Goal: Task Accomplishment & Management: Manage account settings

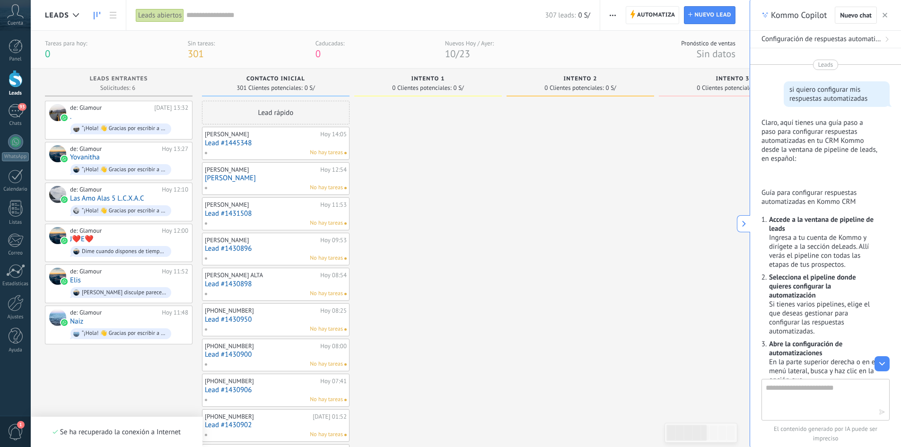
scroll to position [14, 0]
click at [253, 220] on div "No hay tareas" at bounding box center [273, 223] width 139 height 9
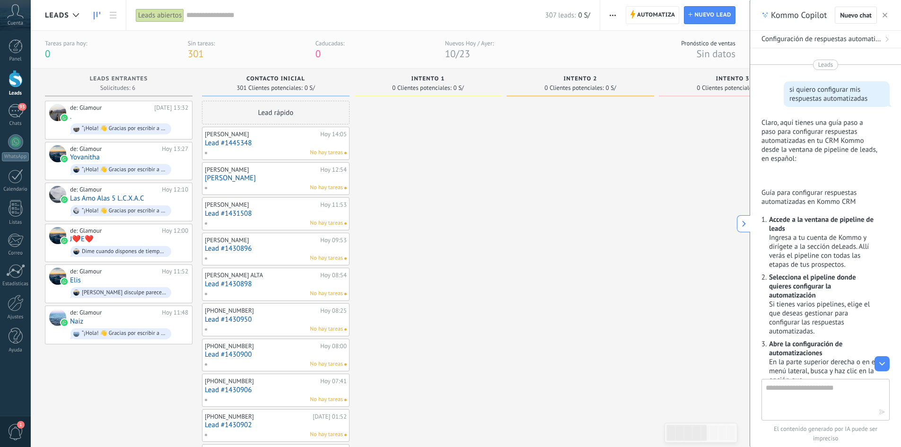
click at [741, 224] on icon at bounding box center [744, 223] width 7 height 7
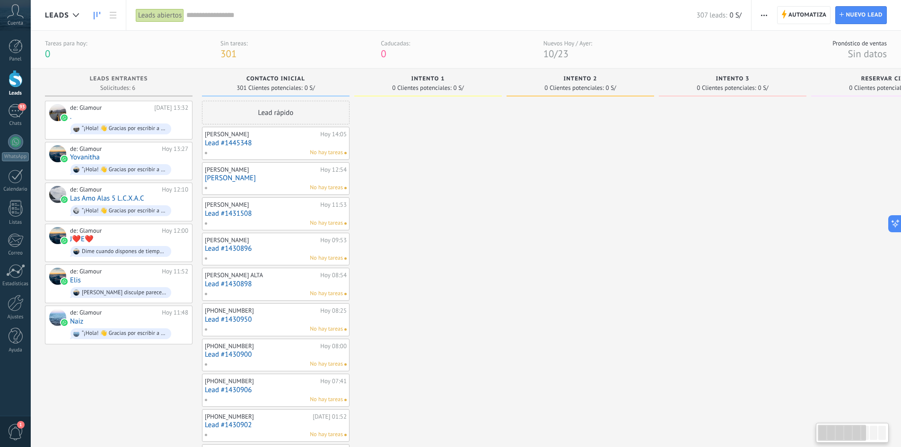
click at [272, 217] on link "Lead #1431508" at bounding box center [276, 214] width 142 height 8
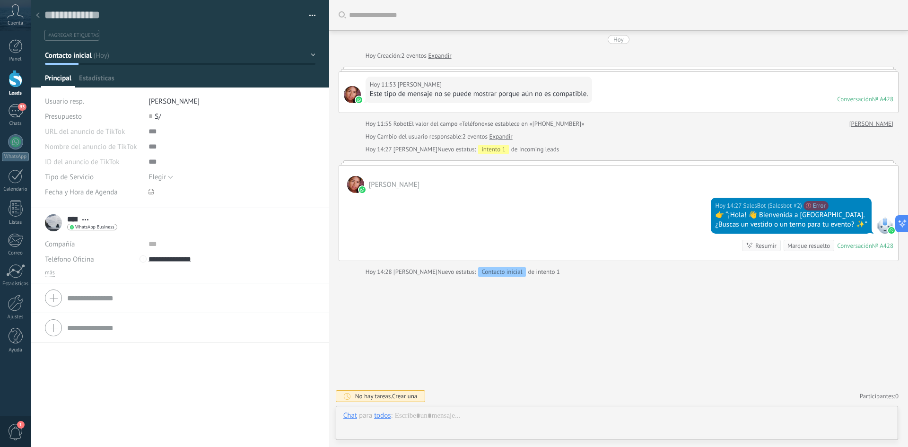
scroll to position [14, 0]
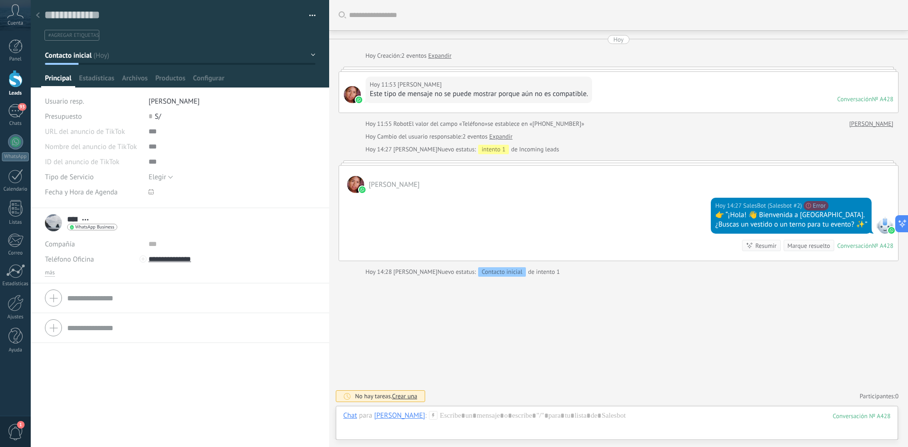
click at [16, 80] on div at bounding box center [16, 79] width 14 height 18
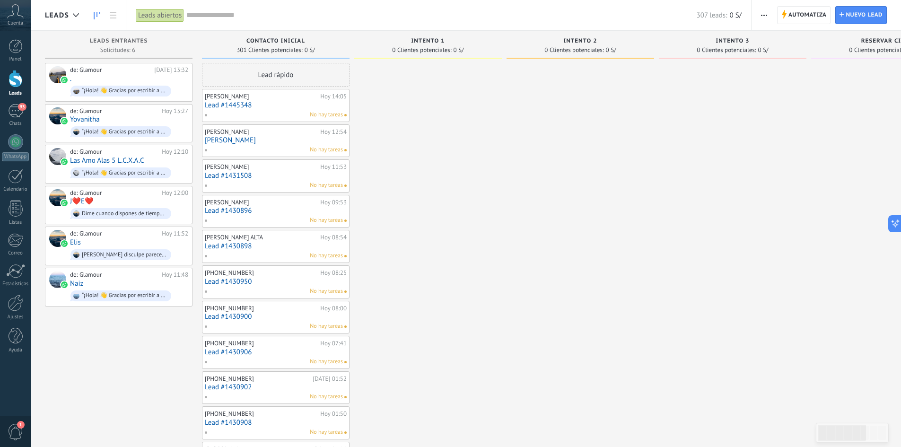
click at [248, 214] on link "Lead #1430896" at bounding box center [276, 211] width 142 height 8
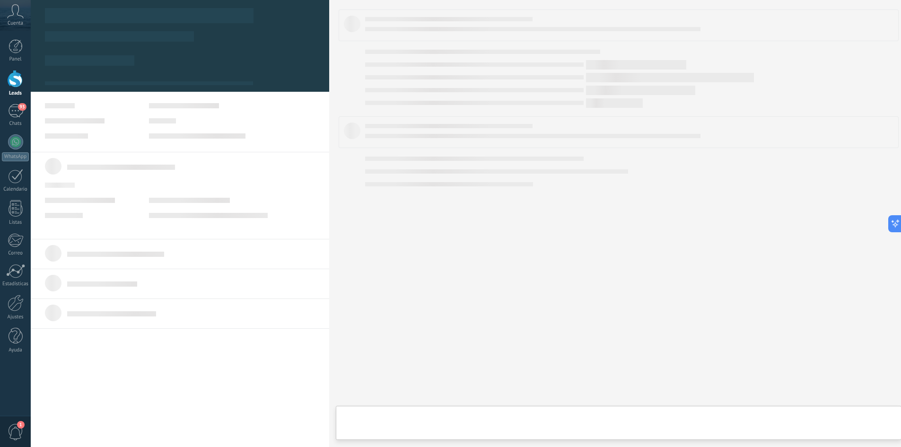
click at [248, 214] on body ".abccls-1,.abccls-2{fill-rule:evenodd}.abccls-2{fill:#fff} .abfcls-1{fill:none}…" at bounding box center [450, 223] width 901 height 447
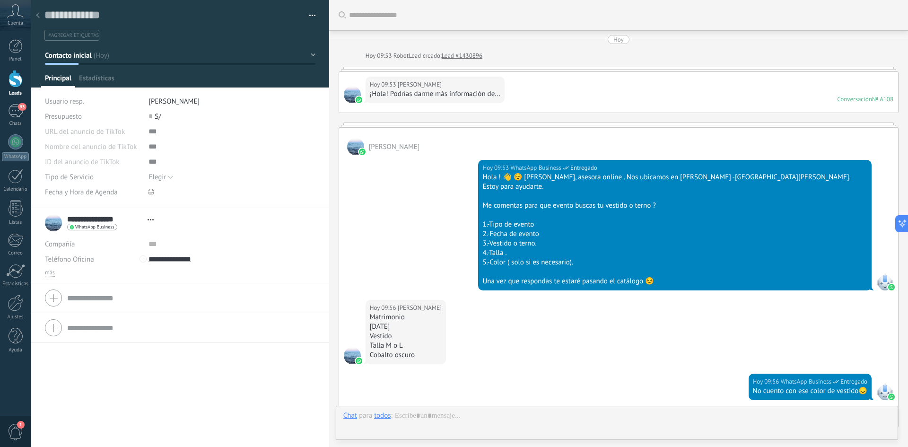
scroll to position [165, 0]
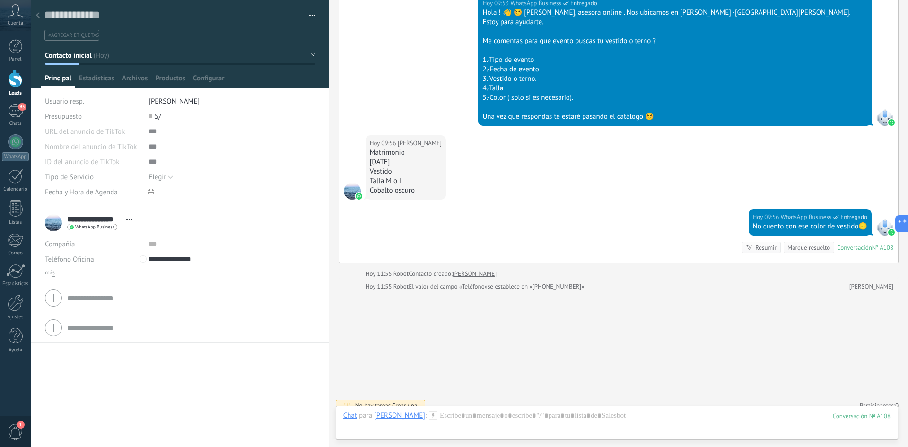
click at [19, 78] on div at bounding box center [16, 79] width 14 height 18
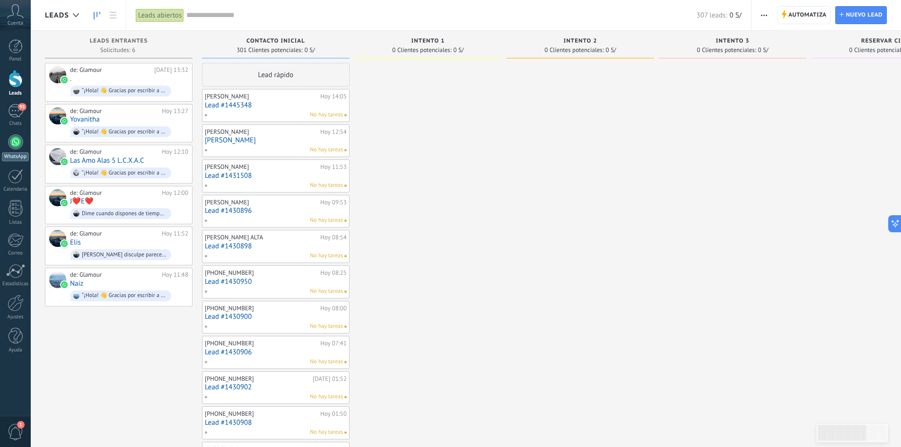
click at [18, 145] on div at bounding box center [15, 141] width 15 height 15
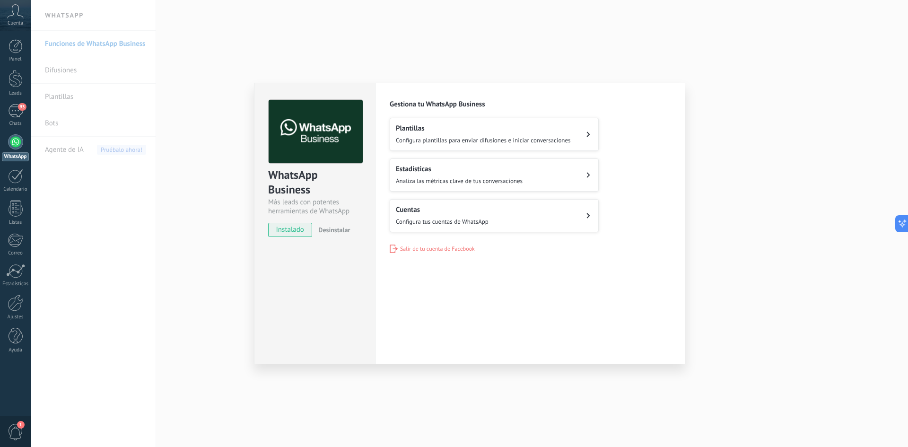
click at [581, 132] on button "Plantillas Configura plantillas para enviar difusiones e iniciar conversaciones" at bounding box center [494, 134] width 209 height 33
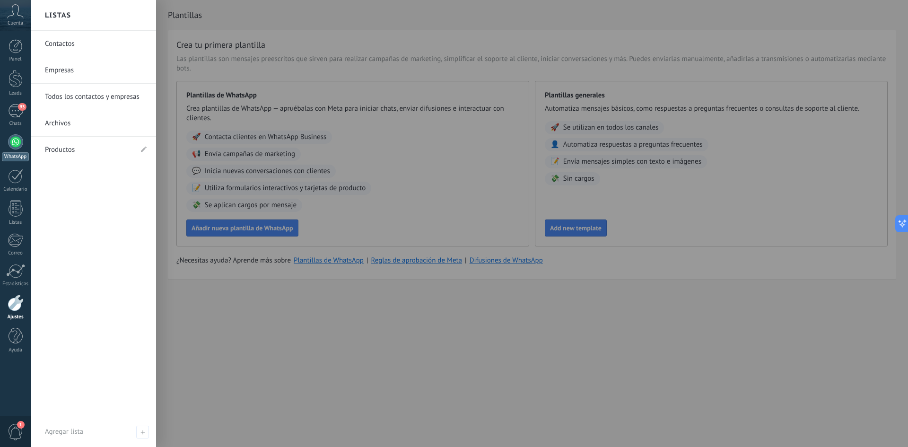
click at [9, 142] on div at bounding box center [15, 141] width 15 height 15
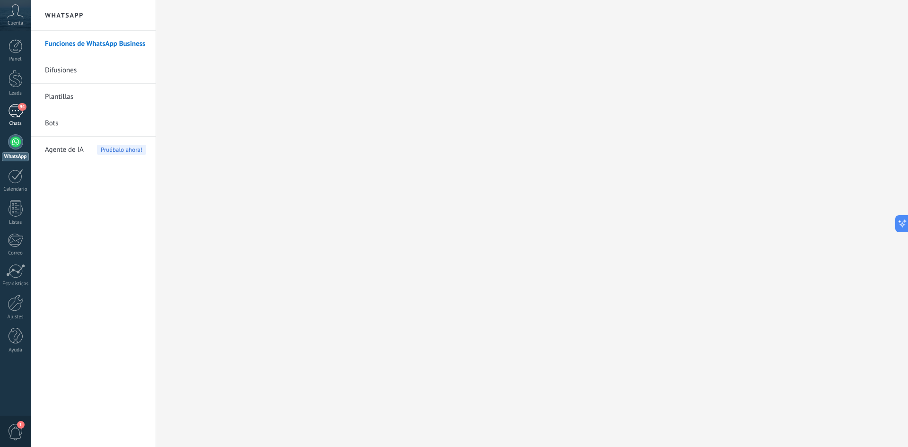
click at [17, 110] on div "94" at bounding box center [15, 111] width 15 height 14
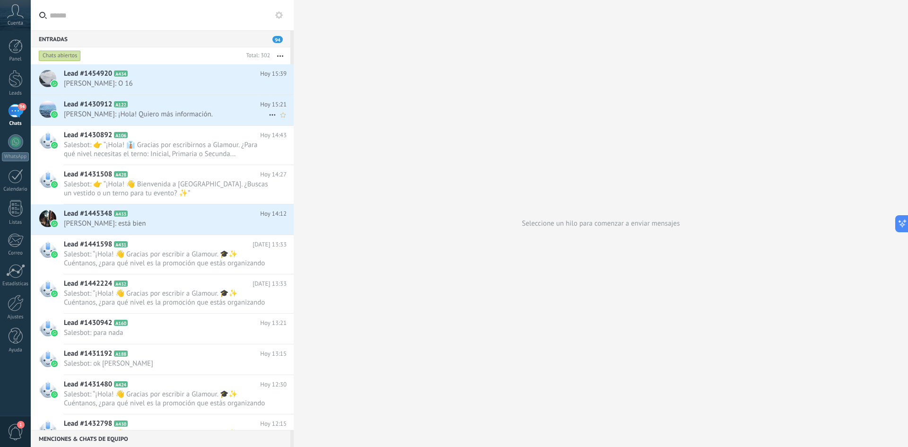
click at [133, 115] on span "Katherin: ¡Hola! Quiero más información." at bounding box center [166, 114] width 205 height 9
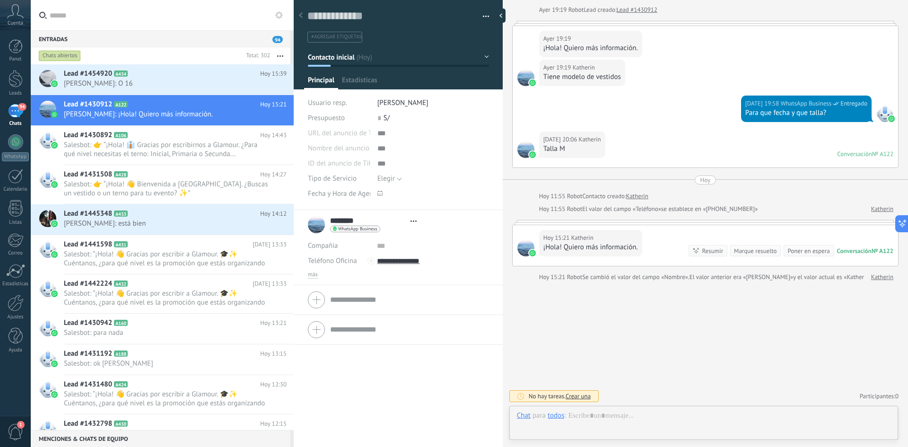
scroll to position [14, 0]
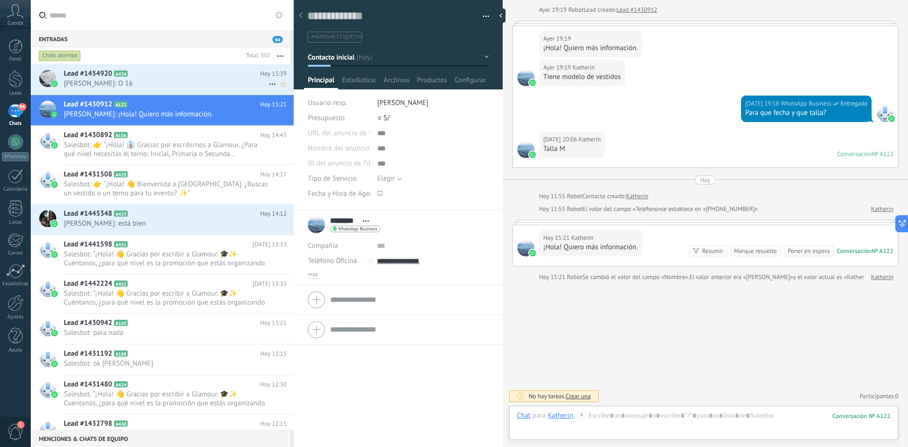
click at [173, 81] on span "katy: O 16" at bounding box center [166, 83] width 205 height 9
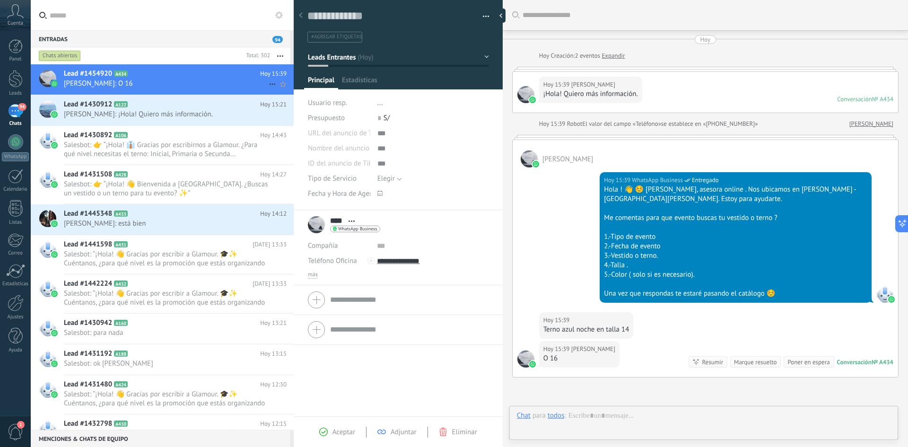
scroll to position [96, 0]
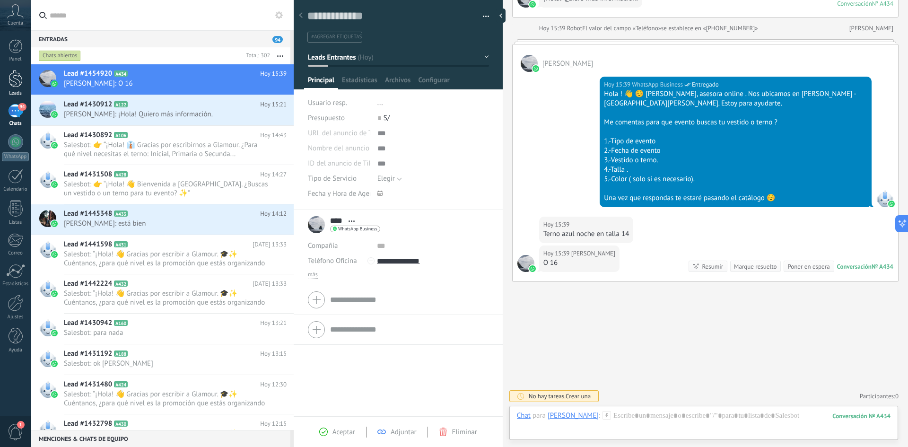
click at [18, 83] on div at bounding box center [16, 79] width 14 height 18
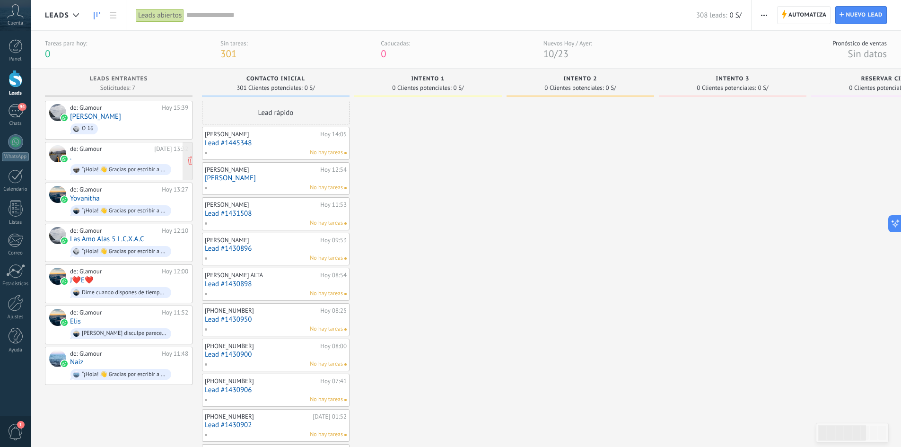
click at [117, 154] on div "de: Glamour Hoy 13:32 . “¡Hola! 👋 Gracias por escribir a Glamour. 🎓✨ Cuéntanos,…" at bounding box center [129, 161] width 118 height 32
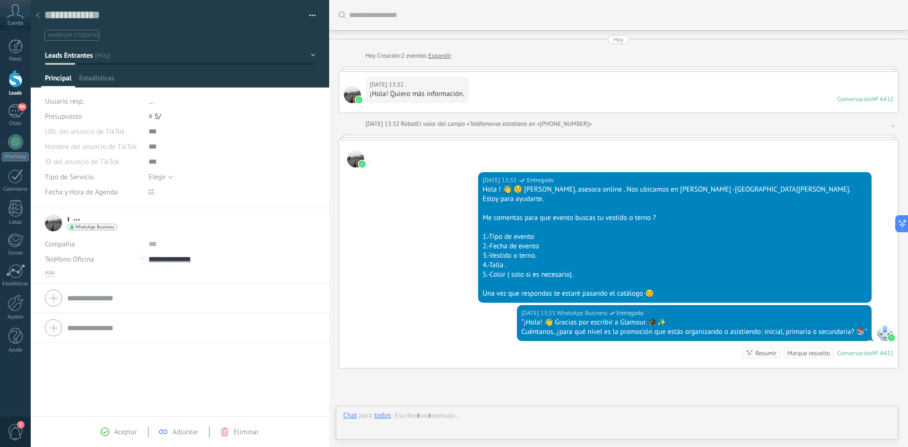
scroll to position [77, 0]
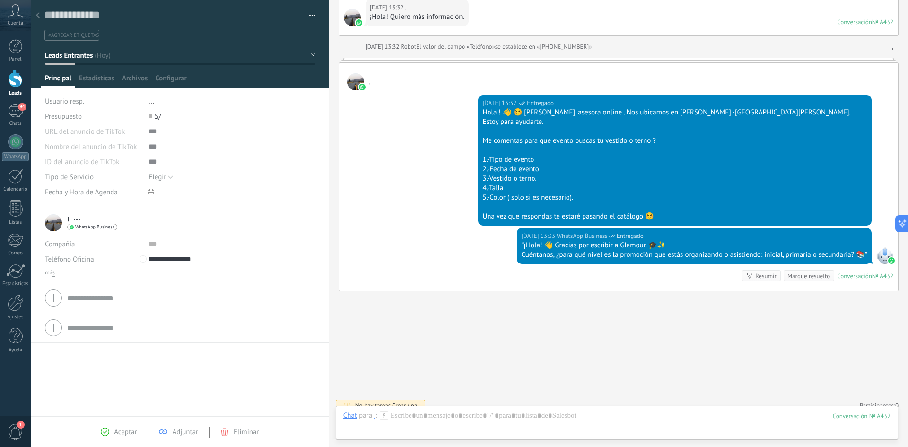
click at [14, 79] on div at bounding box center [16, 79] width 14 height 18
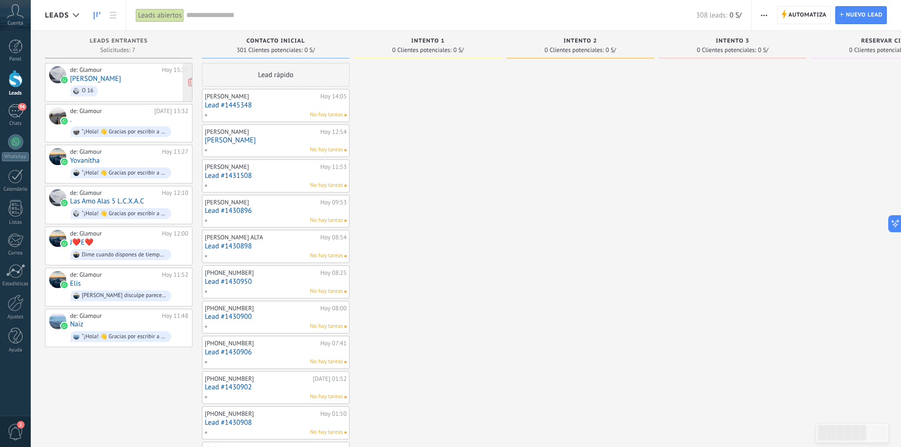
click at [104, 85] on span "O 16" at bounding box center [129, 91] width 118 height 15
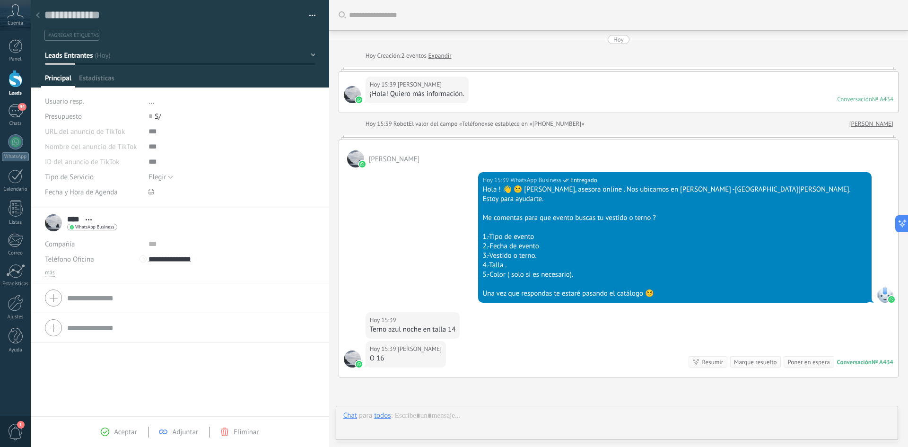
scroll to position [86, 0]
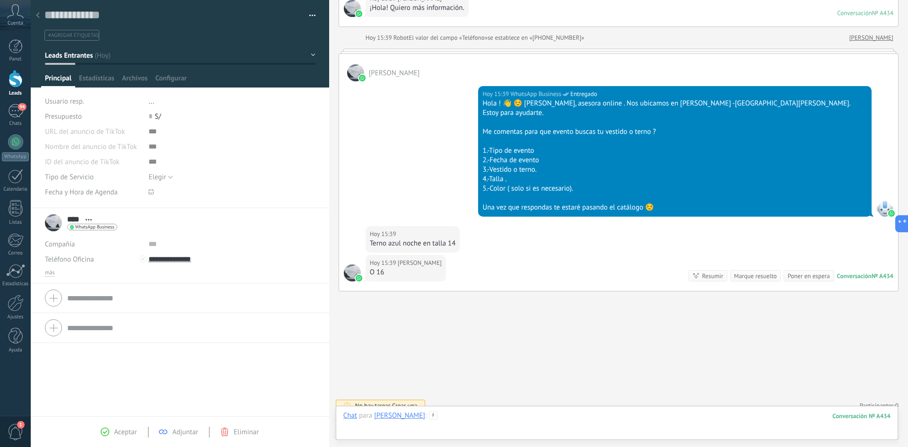
click at [362, 423] on div at bounding box center [616, 425] width 547 height 28
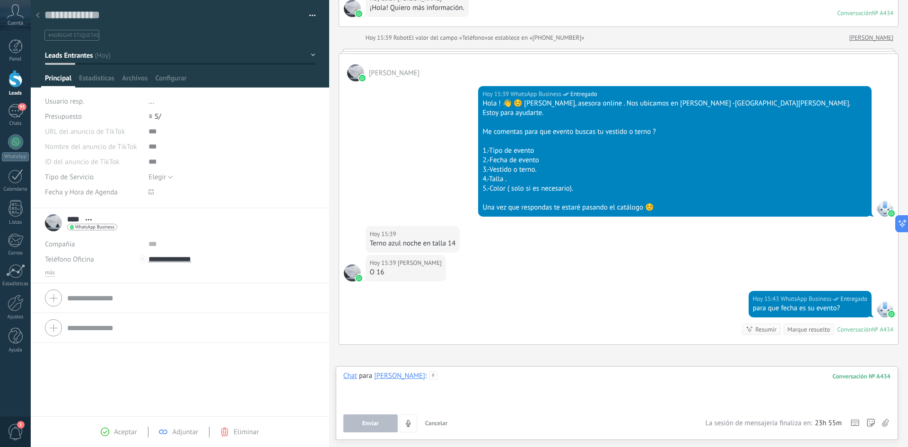
scroll to position [140, 0]
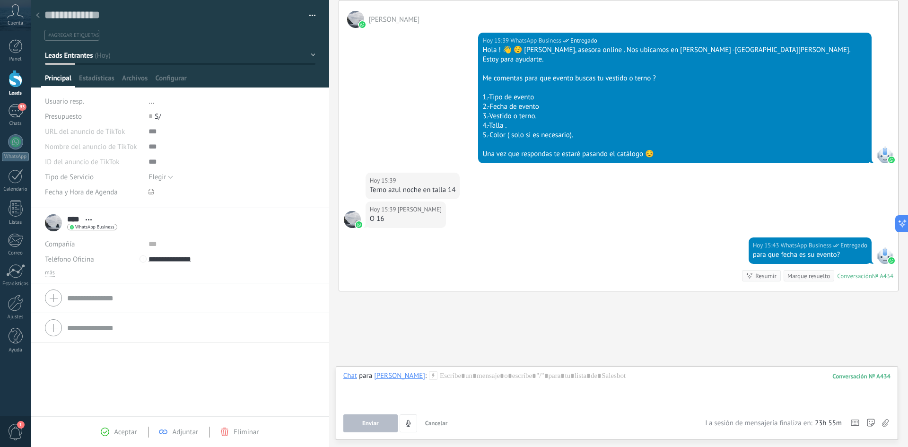
click at [17, 80] on div at bounding box center [16, 79] width 14 height 18
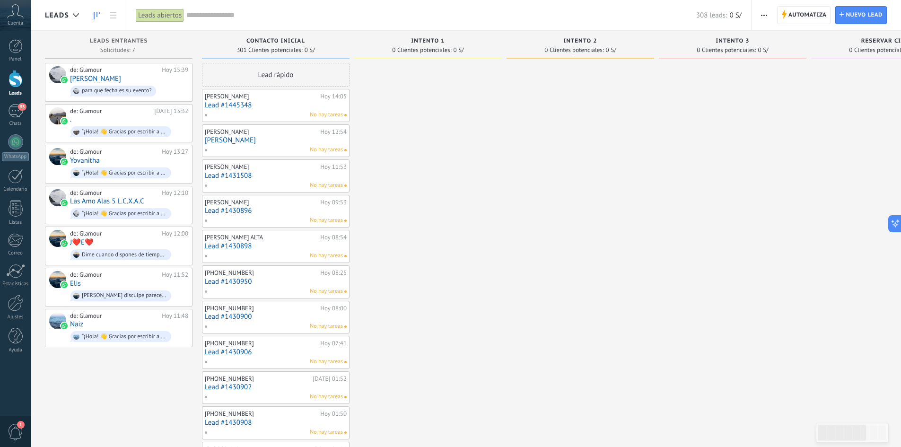
click at [793, 15] on span "Automatiza" at bounding box center [808, 15] width 38 height 17
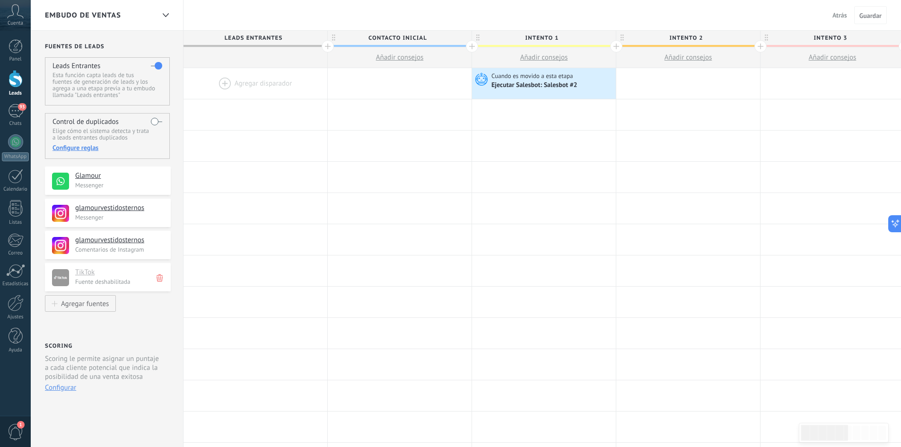
click at [19, 23] on span "Cuenta" at bounding box center [16, 23] width 16 height 6
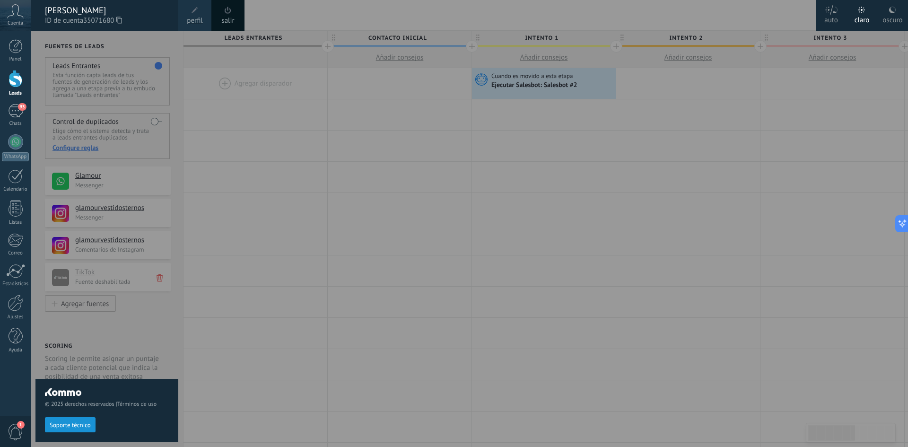
click at [76, 424] on span "Soporte técnico" at bounding box center [70, 425] width 41 height 7
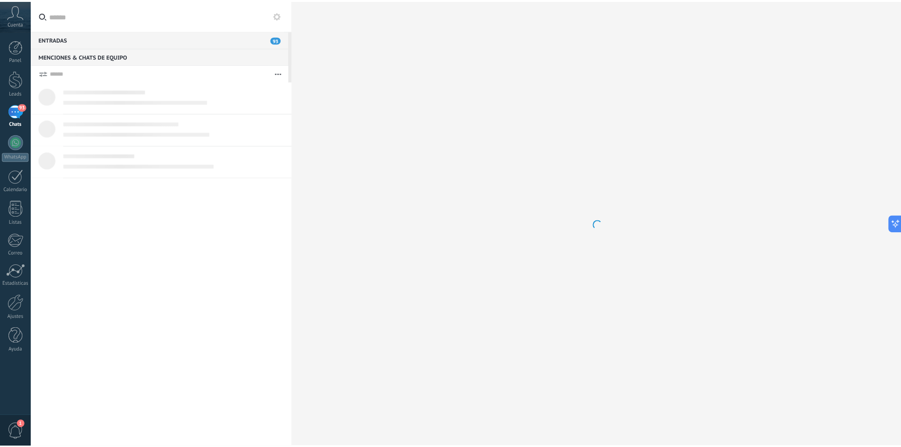
scroll to position [9, 0]
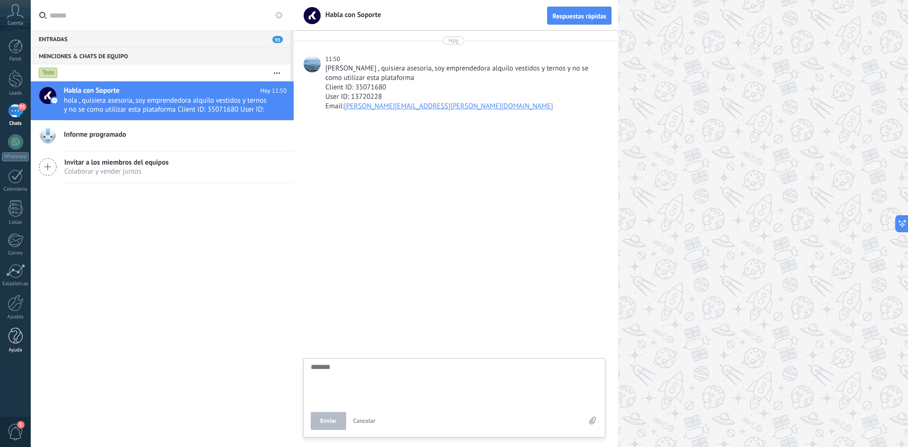
click at [19, 334] on div at bounding box center [16, 336] width 14 height 17
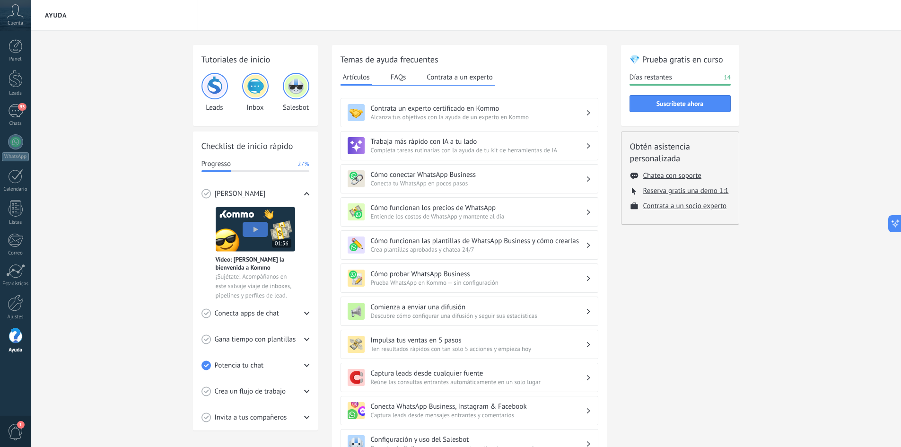
click at [220, 91] on img at bounding box center [214, 86] width 23 height 23
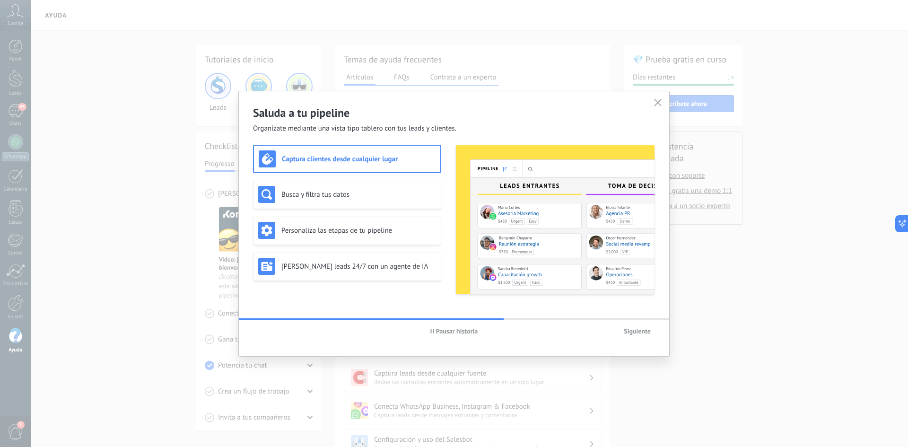
click at [344, 161] on h3 "Captura clientes desde cualquier lugar" at bounding box center [359, 159] width 154 height 9
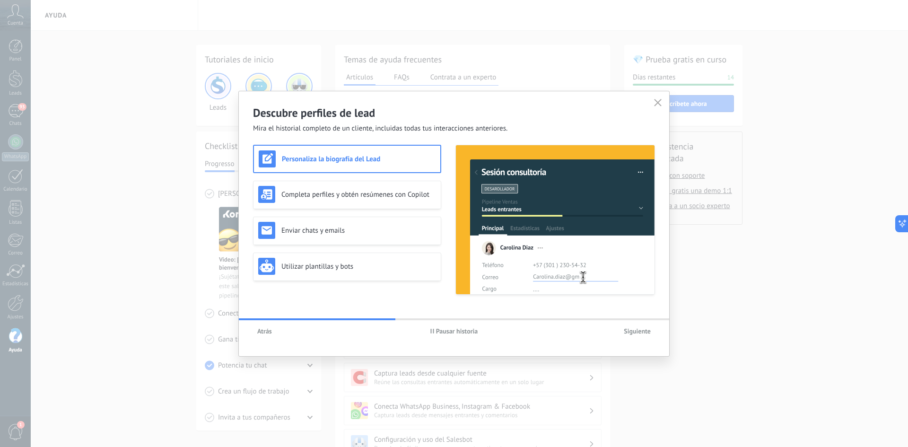
click at [637, 334] on span "Siguiente" at bounding box center [637, 331] width 27 height 7
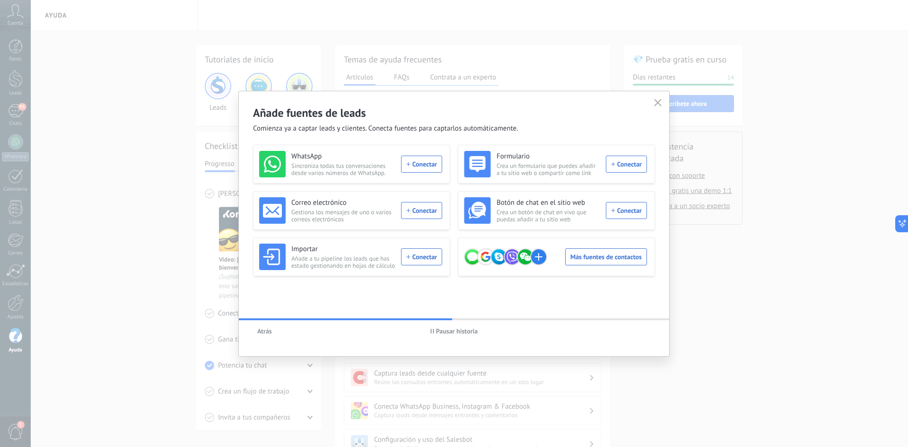
click at [658, 104] on icon "button" at bounding box center [658, 103] width 8 height 8
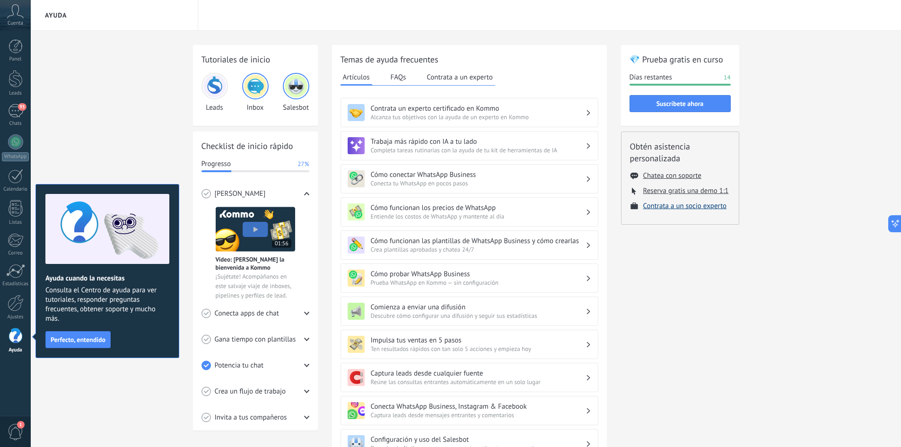
click at [681, 205] on button "Contrata a un socio experto" at bounding box center [685, 206] width 84 height 9
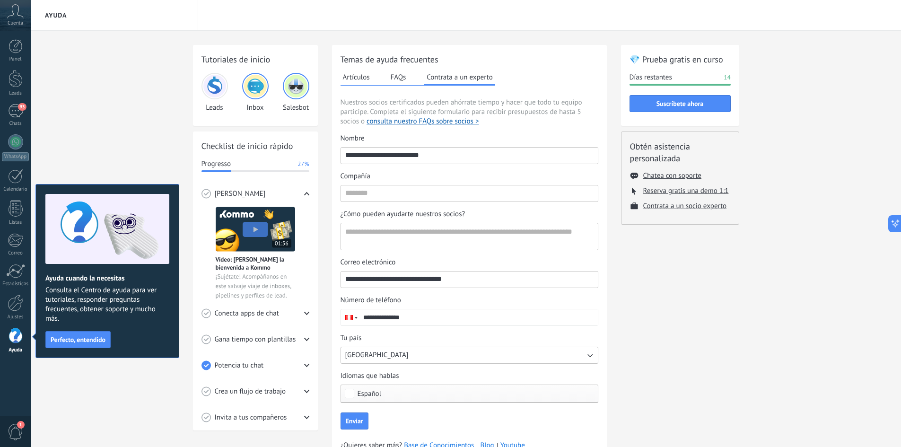
click at [406, 80] on button "FAQs" at bounding box center [398, 77] width 20 height 14
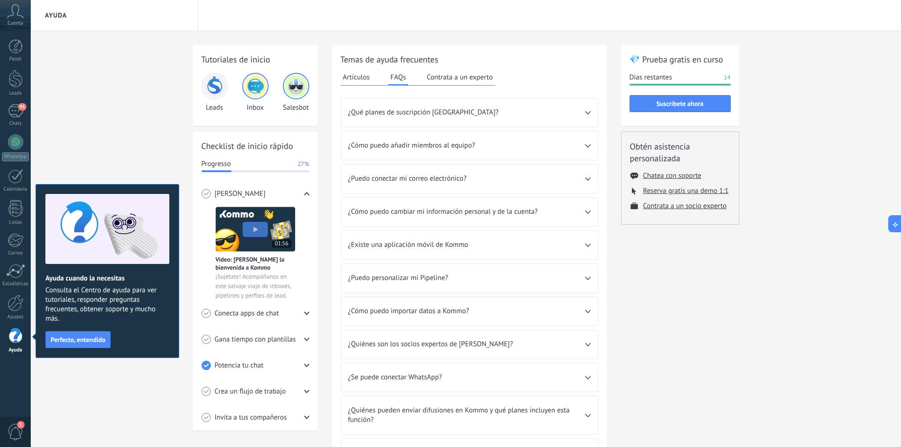
click at [359, 79] on button "Artículos" at bounding box center [357, 77] width 32 height 14
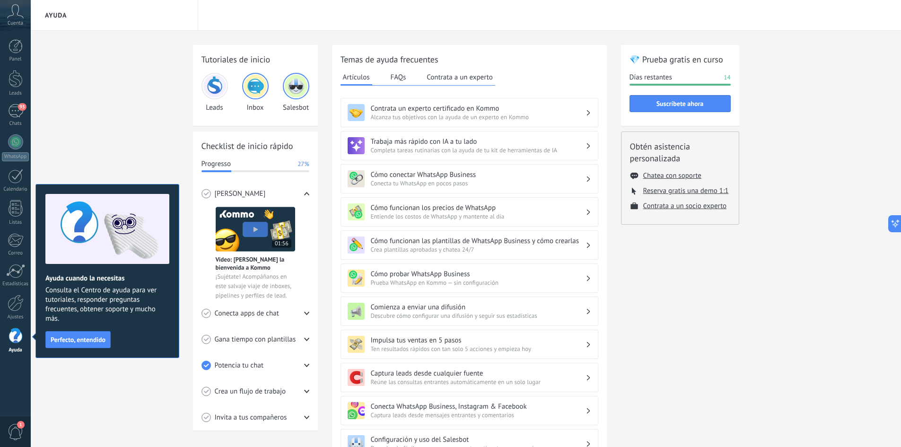
click at [451, 77] on button "Contrata a un experto" at bounding box center [459, 77] width 70 height 14
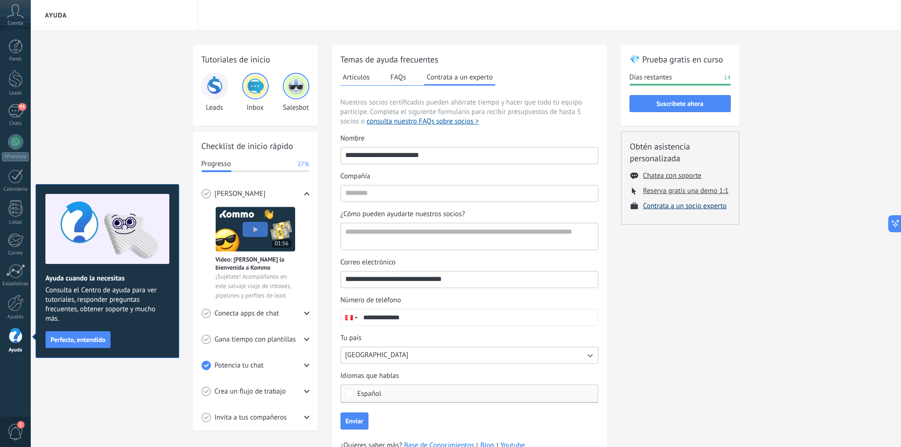
click at [688, 206] on button "Contrata a un socio experto" at bounding box center [685, 206] width 84 height 9
click at [676, 193] on button "Reserva gratis una demo 1:1" at bounding box center [686, 190] width 86 height 9
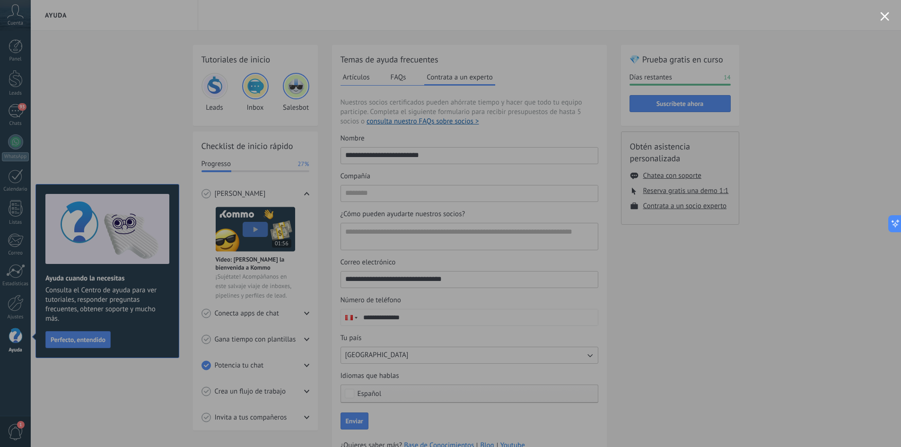
click at [18, 13] on div at bounding box center [450, 223] width 901 height 447
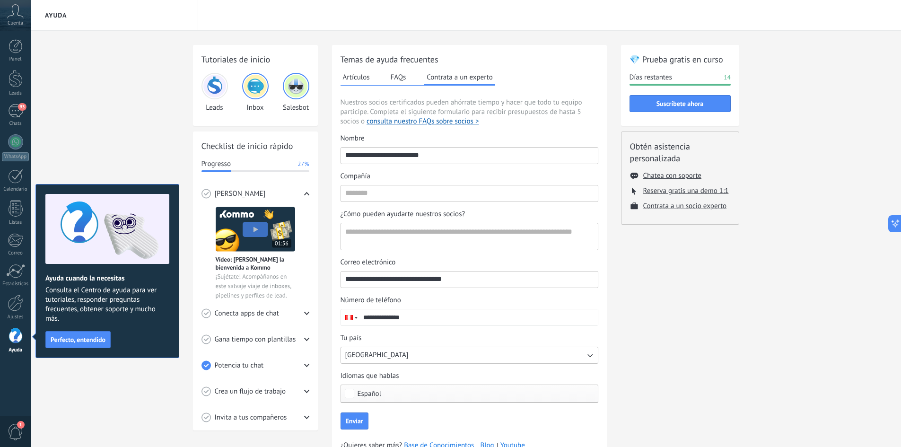
click at [20, 17] on icon at bounding box center [15, 11] width 17 height 14
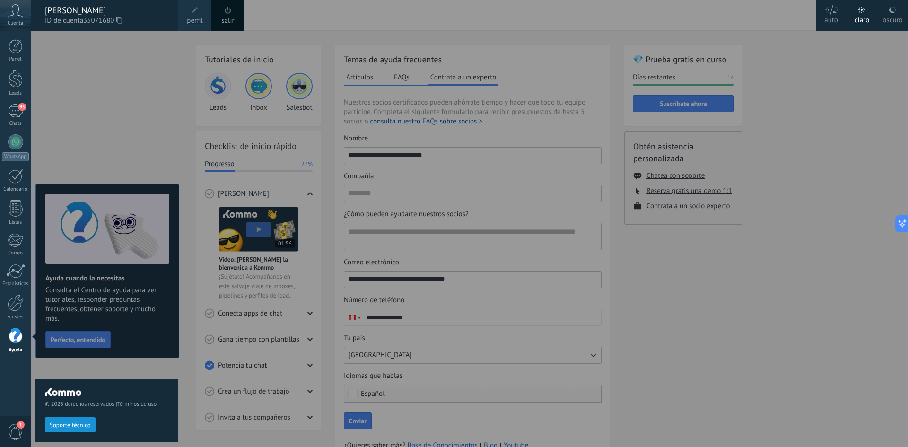
click at [197, 20] on span "perfil" at bounding box center [195, 21] width 16 height 10
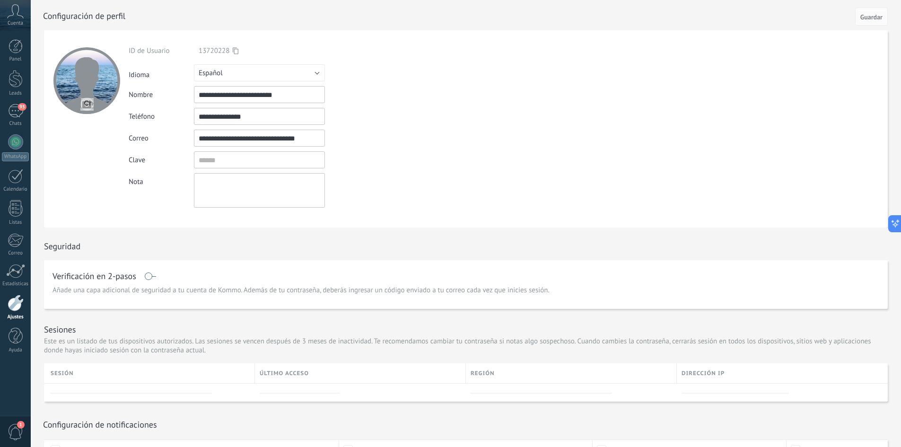
click at [21, 16] on icon at bounding box center [15, 11] width 17 height 14
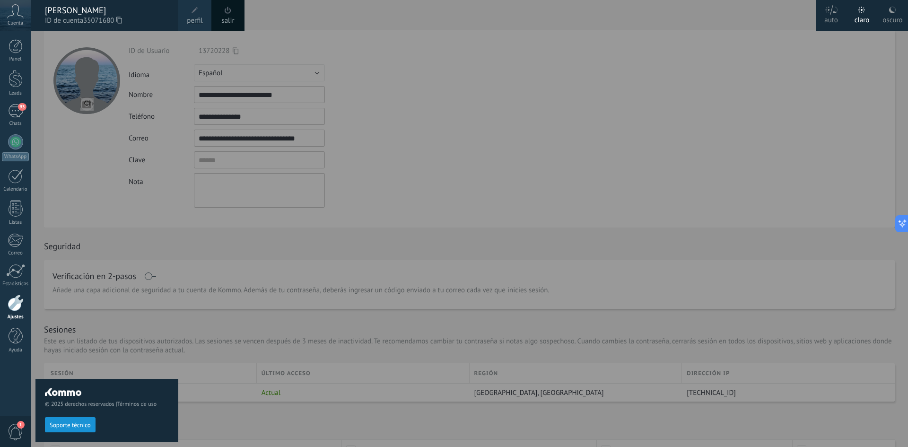
click at [120, 20] on use at bounding box center [119, 20] width 6 height 7
click at [469, 75] on div at bounding box center [485, 223] width 908 height 447
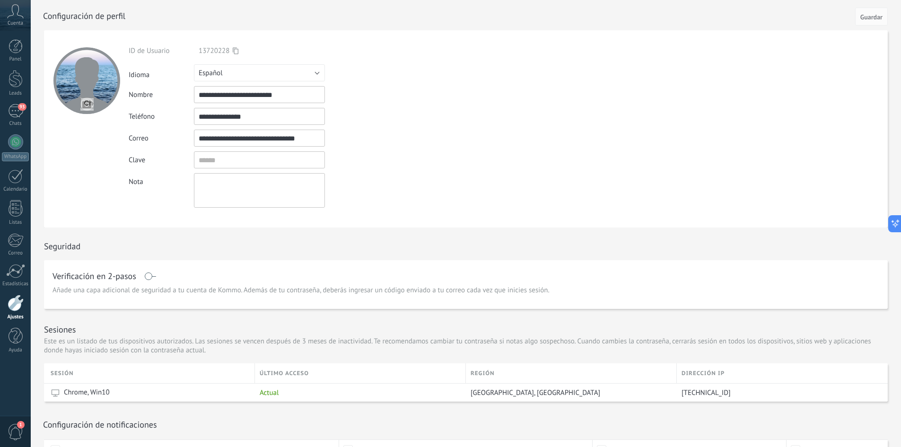
click at [14, 308] on div at bounding box center [16, 303] width 16 height 17
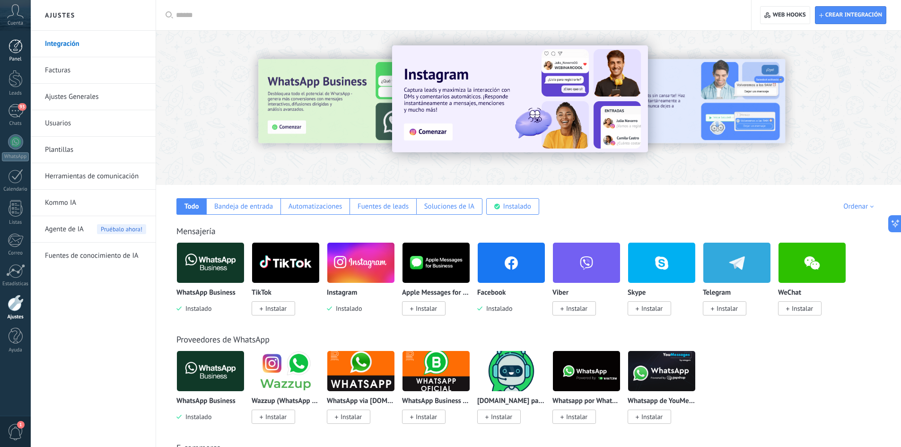
click at [11, 52] on div at bounding box center [16, 46] width 14 height 14
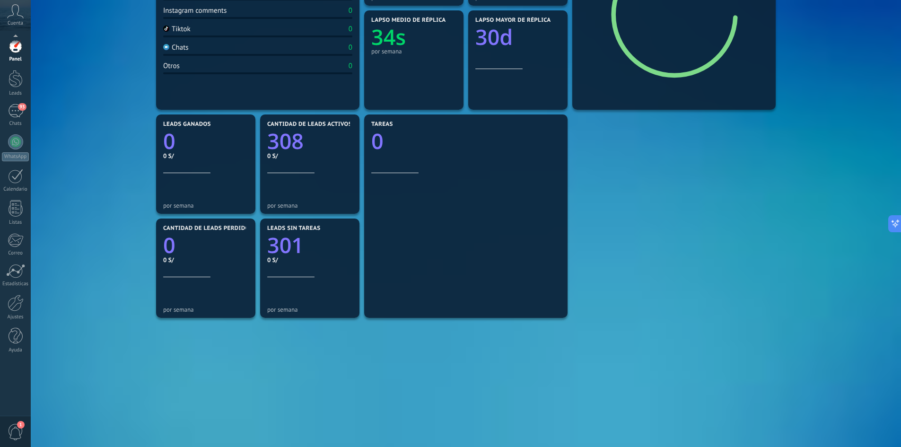
scroll to position [222, 0]
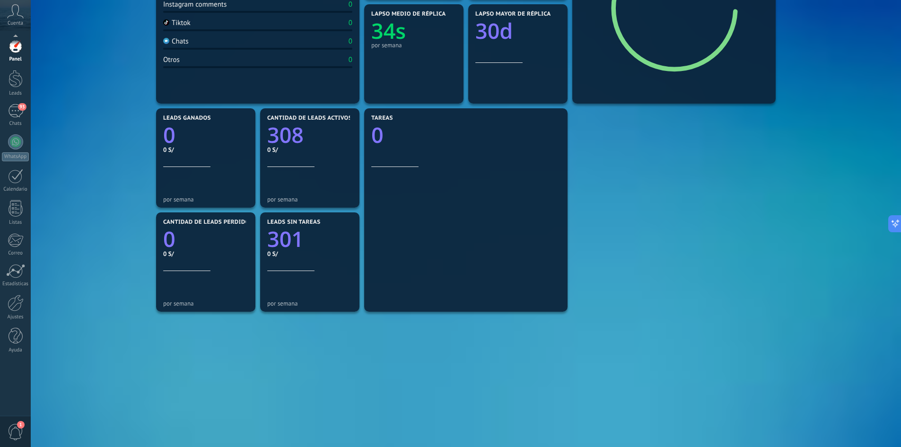
click at [10, 427] on span "1" at bounding box center [16, 432] width 16 height 17
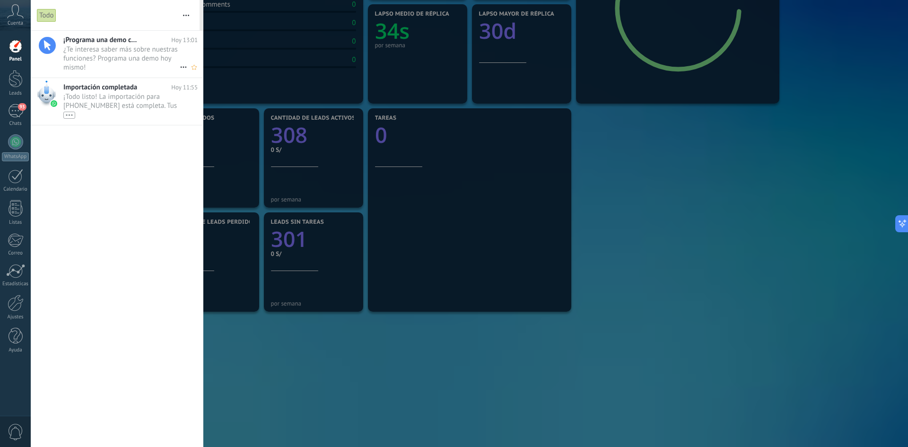
click at [110, 64] on span "¿Te interesa saber más sobre nuestras funciones? Programa una demo hoy mismo! •…" at bounding box center [121, 58] width 116 height 26
click at [14, 22] on span "Cuenta" at bounding box center [16, 23] width 16 height 6
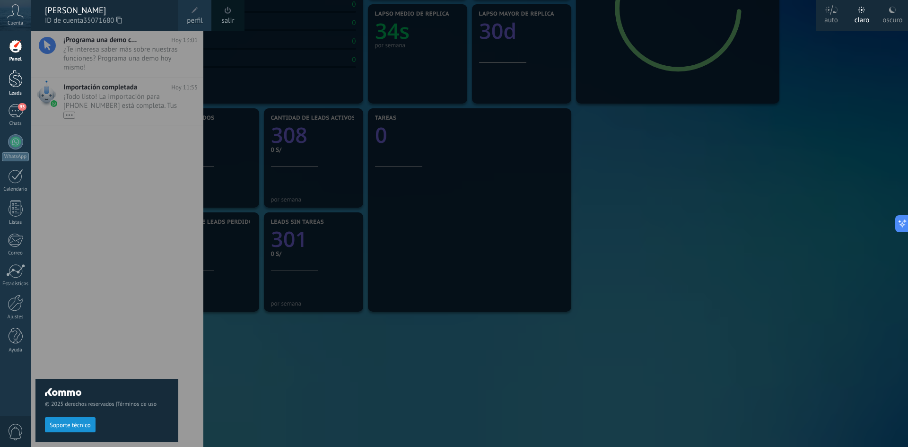
click at [18, 83] on div at bounding box center [16, 79] width 14 height 18
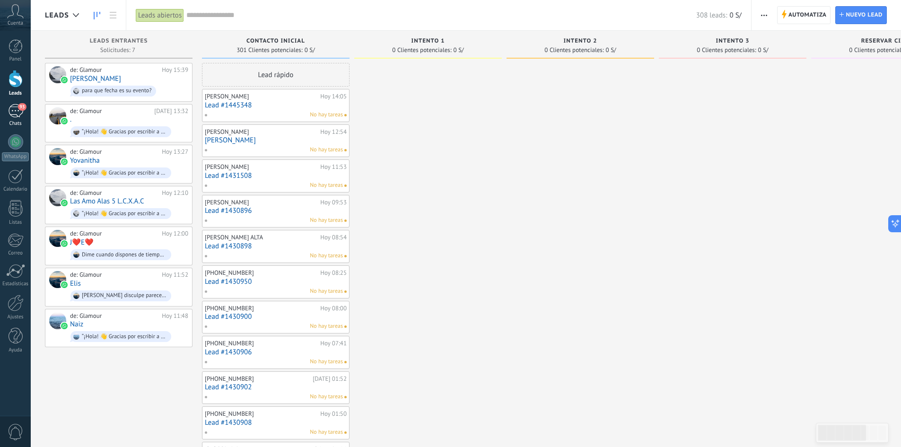
click at [15, 106] on div "93" at bounding box center [15, 111] width 15 height 14
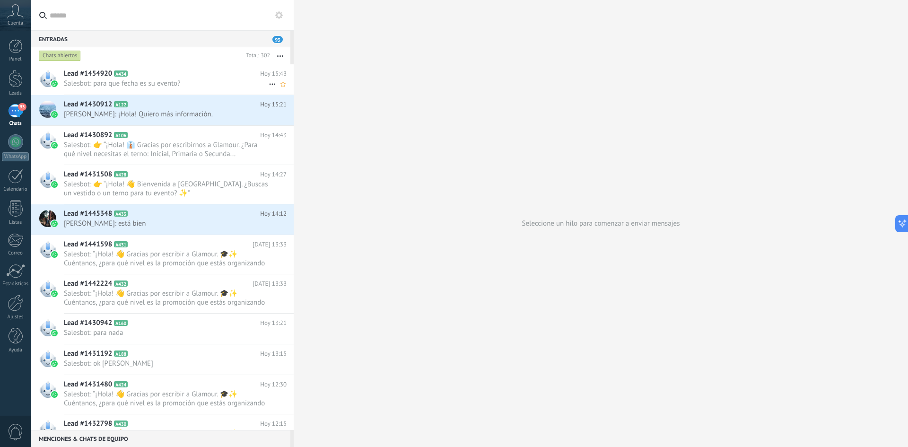
click at [135, 82] on span "Salesbot: para que fecha es su evento?" at bounding box center [166, 83] width 205 height 9
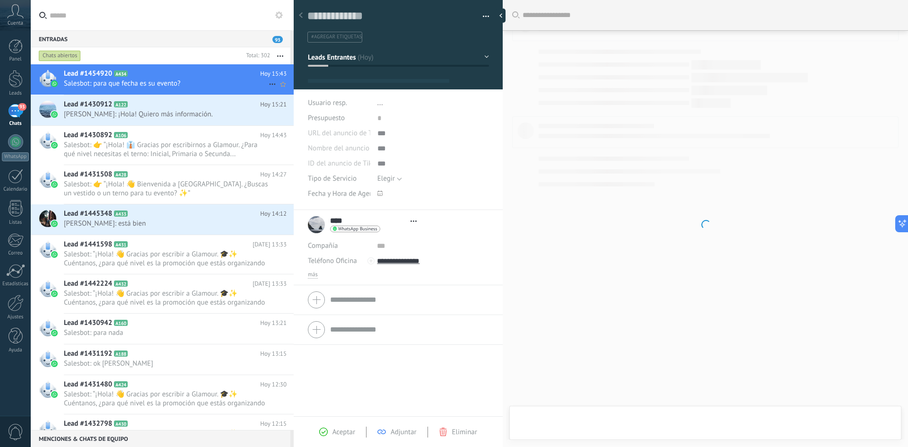
type textarea "**********"
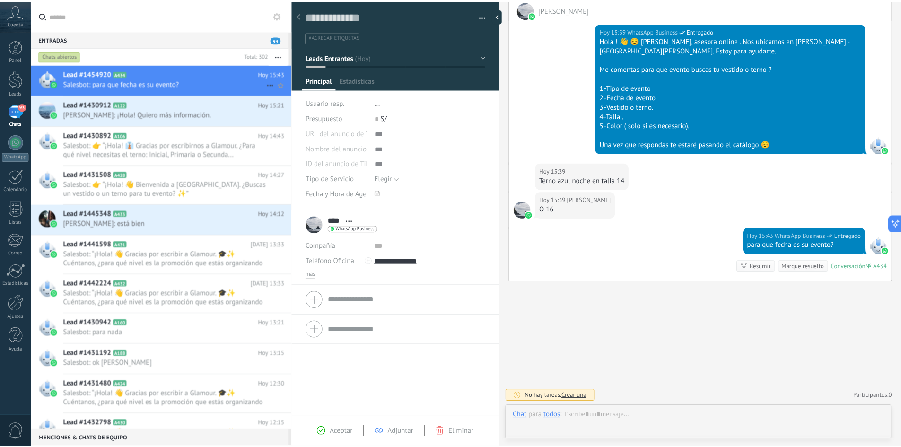
scroll to position [14, 0]
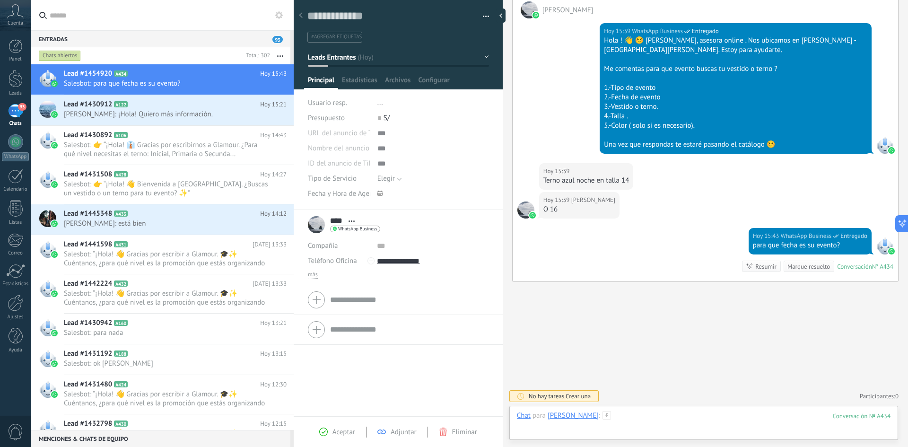
click at [534, 431] on div at bounding box center [704, 425] width 374 height 28
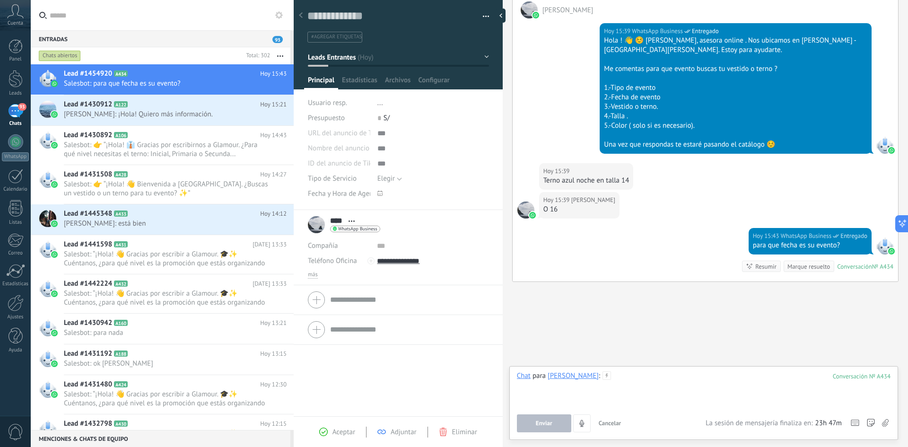
click at [585, 379] on div at bounding box center [704, 389] width 374 height 36
click at [16, 108] on div "93" at bounding box center [15, 111] width 15 height 14
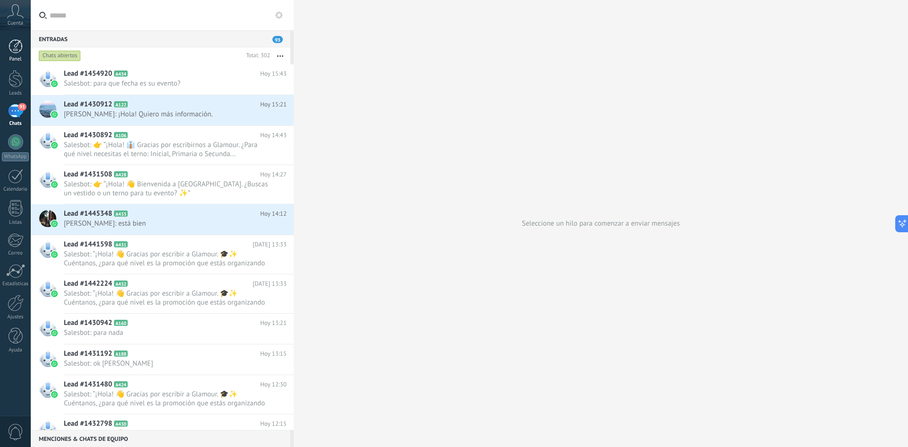
click at [14, 50] on div at bounding box center [16, 46] width 14 height 14
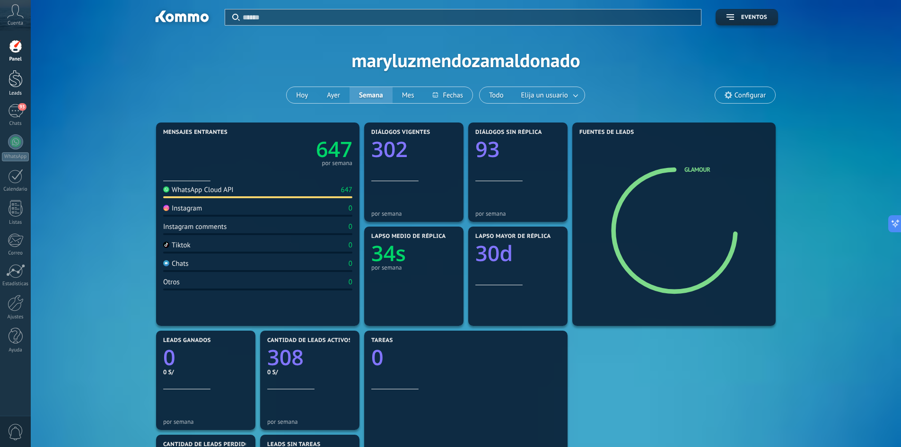
click at [18, 77] on div at bounding box center [16, 79] width 14 height 18
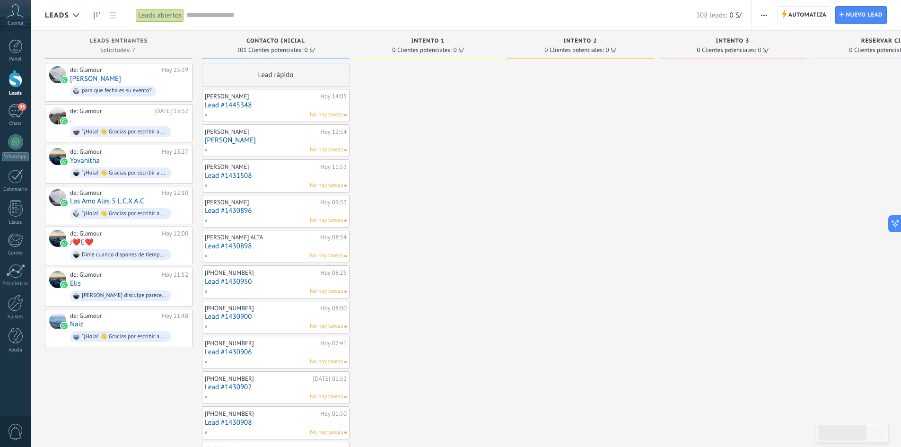
click at [13, 21] on span "Cuenta" at bounding box center [16, 23] width 16 height 6
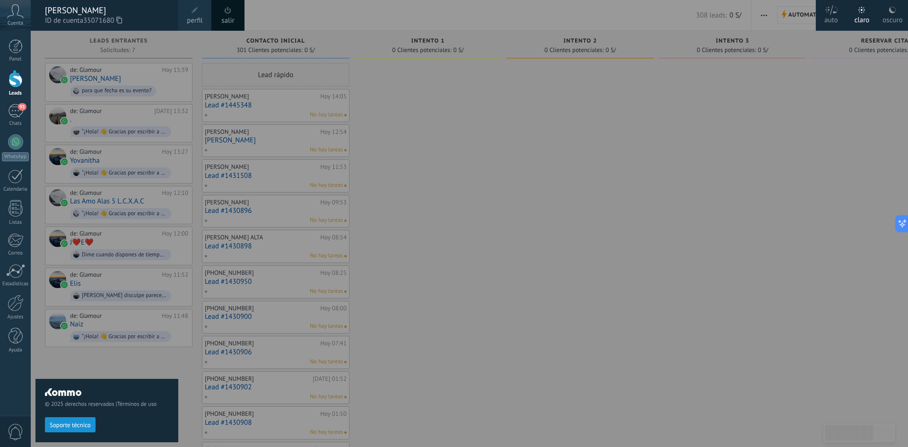
click at [192, 21] on span "perfil" at bounding box center [195, 21] width 16 height 10
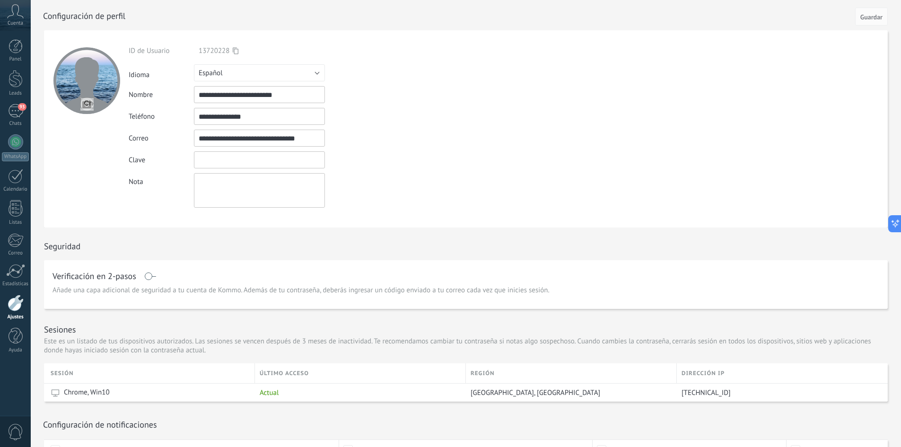
click at [211, 160] on input "textbox" at bounding box center [259, 159] width 131 height 17
click at [183, 182] on div "Nota" at bounding box center [161, 179] width 65 height 13
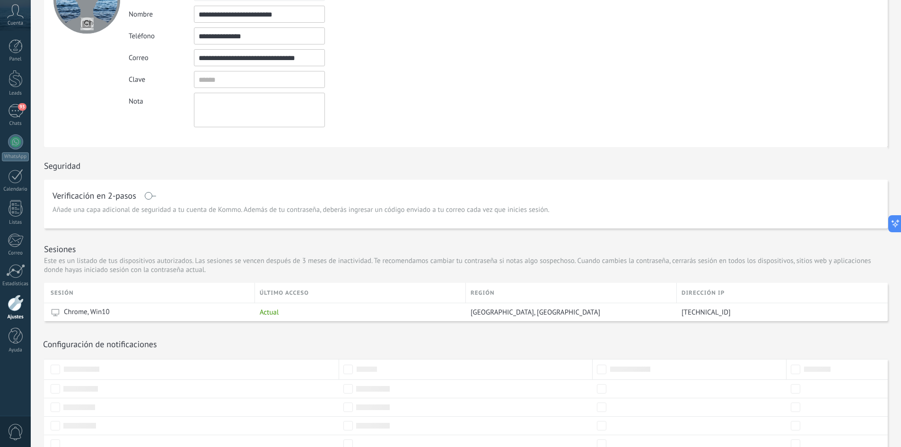
scroll to position [141, 0]
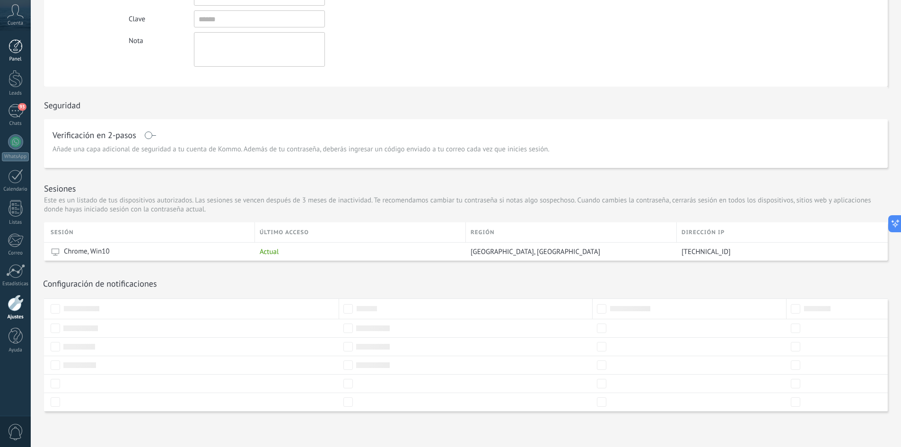
click at [15, 44] on div at bounding box center [16, 46] width 14 height 14
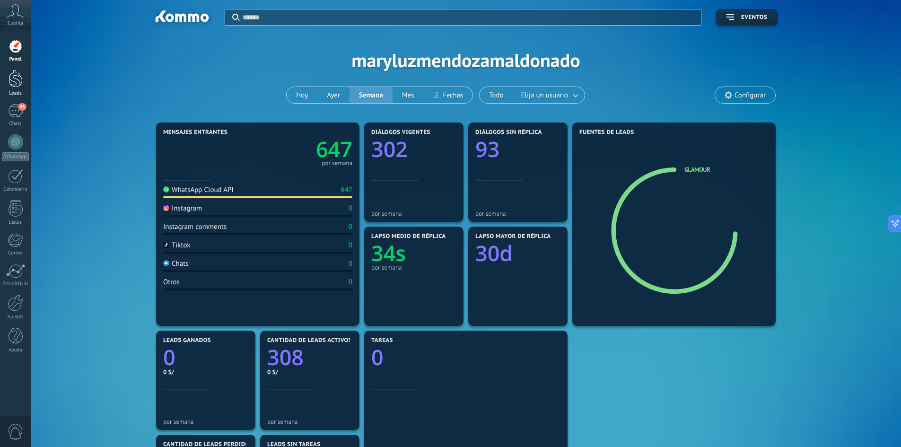
click at [17, 84] on div at bounding box center [16, 79] width 14 height 18
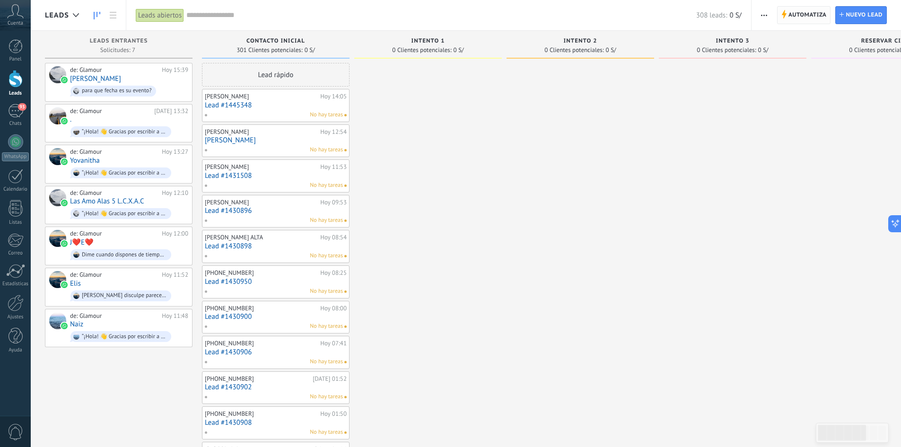
click at [801, 17] on span "Automatiza" at bounding box center [808, 15] width 38 height 17
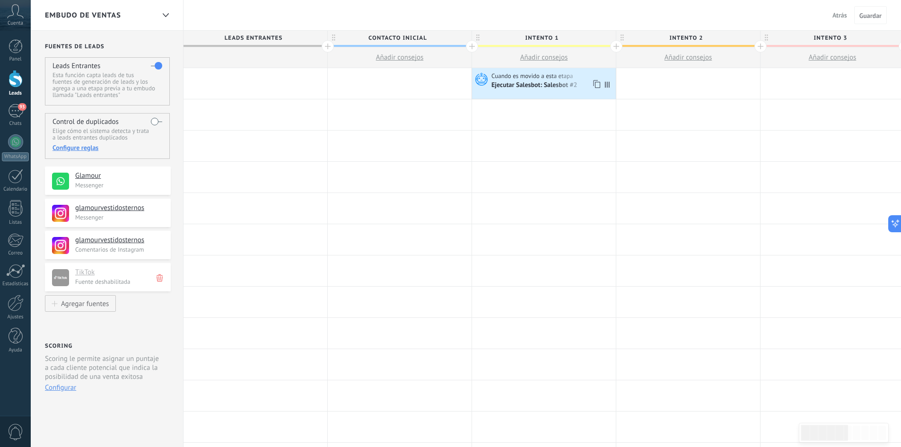
click at [597, 83] on icon at bounding box center [595, 84] width 9 height 12
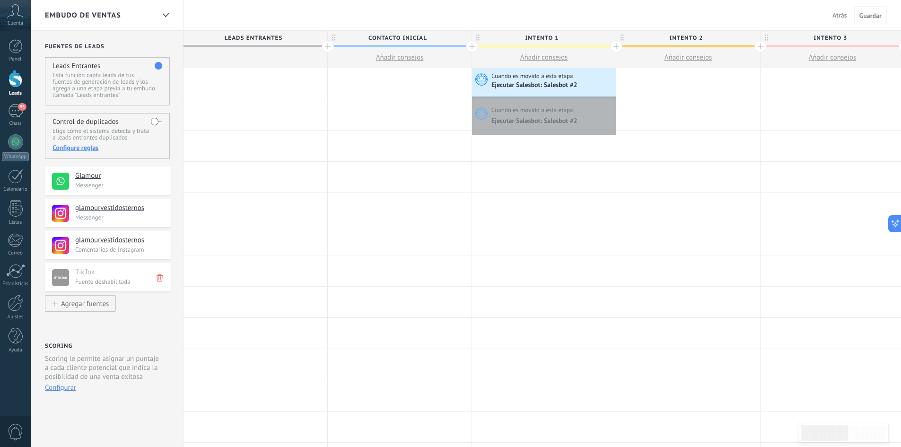
click at [614, 94] on div "Cuando es movido a esta etapa Ejecutar Salesbot: Salesbot #2" at bounding box center [544, 83] width 144 height 31
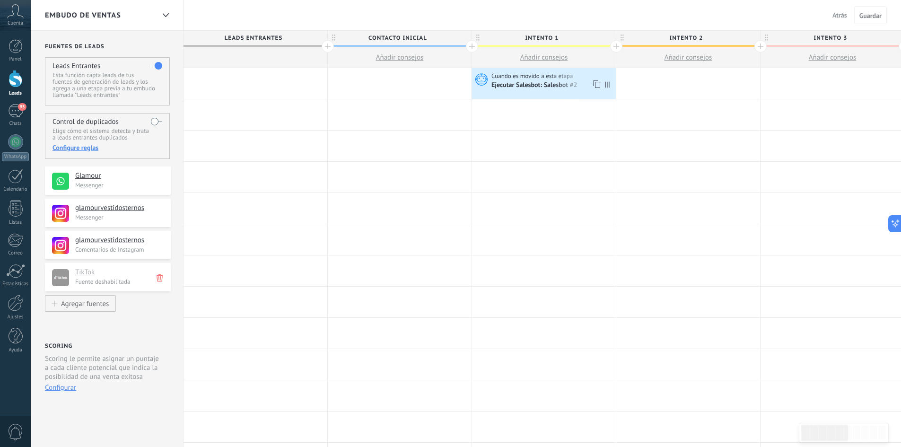
click at [607, 85] on icon at bounding box center [607, 84] width 5 height 6
drag, startPoint x: 607, startPoint y: 85, endPoint x: 646, endPoint y: 82, distance: 38.9
drag, startPoint x: 646, startPoint y: 82, endPoint x: 615, endPoint y: 98, distance: 35.1
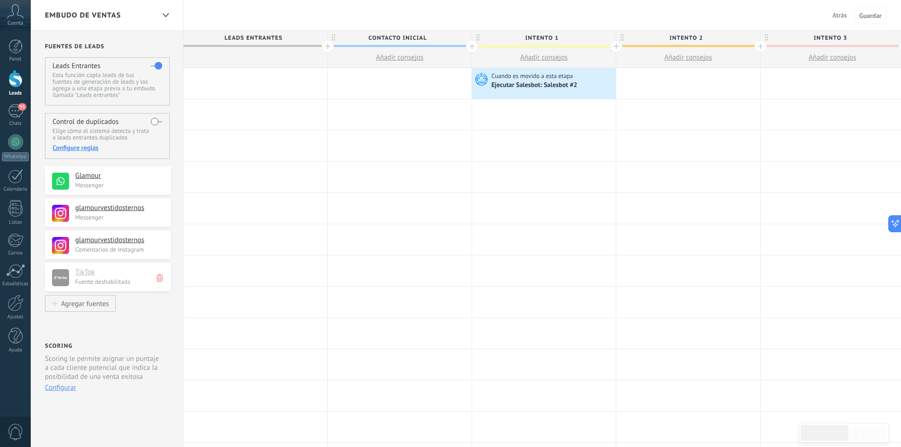
click at [615, 97] on div "Cuando es movido a esta etapa Ejecutar Salesbot: Salesbot #2 Avanzado" at bounding box center [544, 83] width 144 height 31
click at [608, 84] on icon at bounding box center [607, 84] width 5 height 6
drag, startPoint x: 608, startPoint y: 84, endPoint x: 591, endPoint y: 88, distance: 17.6
click at [591, 88] on div "Cuando es movido a esta etapa Ejecutar Salesbot: Salesbot #2 Avanzado" at bounding box center [544, 83] width 144 height 31
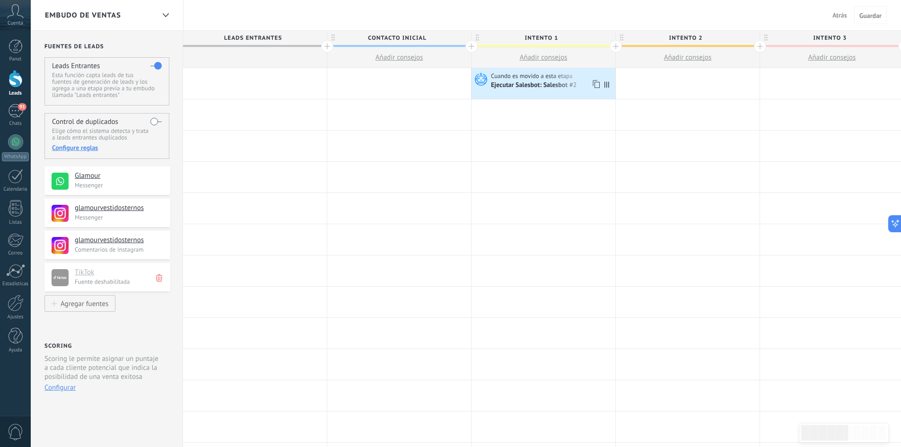
click at [605, 86] on icon at bounding box center [607, 84] width 5 height 6
click at [597, 86] on icon at bounding box center [595, 84] width 9 height 12
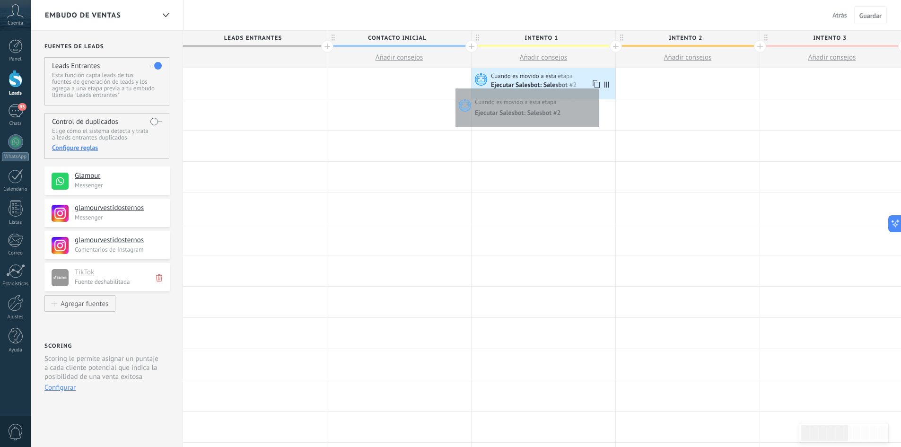
click at [597, 86] on icon at bounding box center [595, 84] width 9 height 12
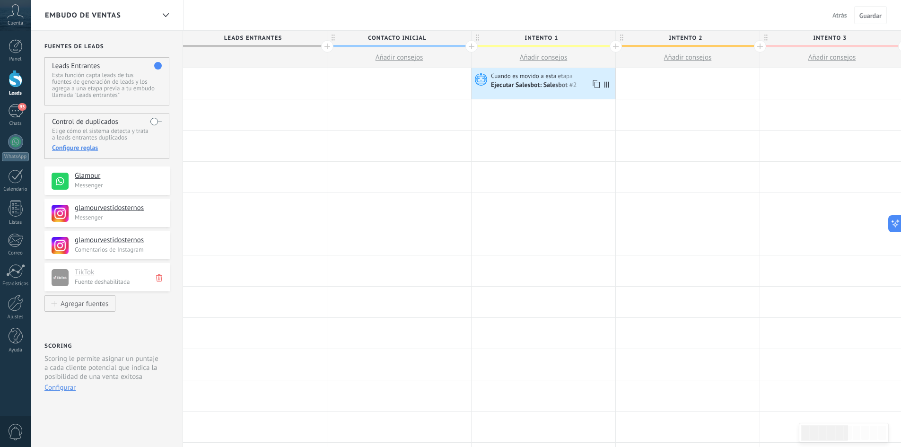
click at [539, 88] on div "Ejecutar Salesbot: Salesbot #2" at bounding box center [535, 85] width 88 height 9
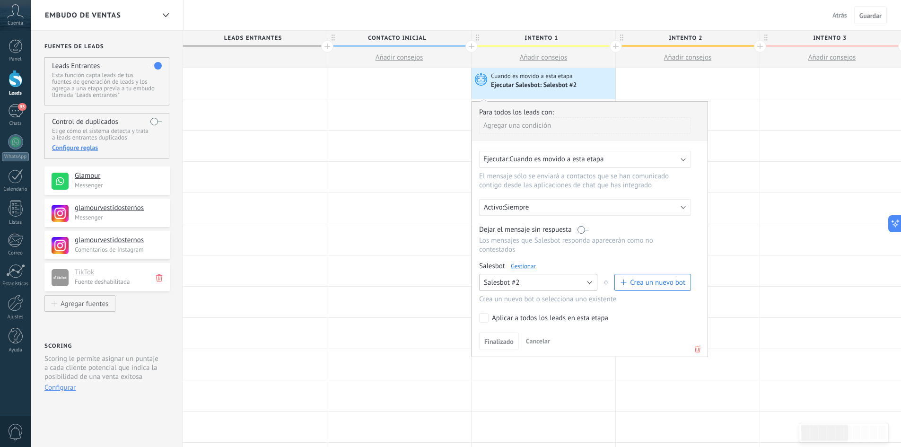
click at [591, 280] on button "Salesbot #2" at bounding box center [538, 282] width 118 height 17
click at [544, 314] on span "Campaña Escolar" at bounding box center [534, 314] width 121 height 9
click at [499, 335] on button "Finalizado" at bounding box center [499, 341] width 40 height 18
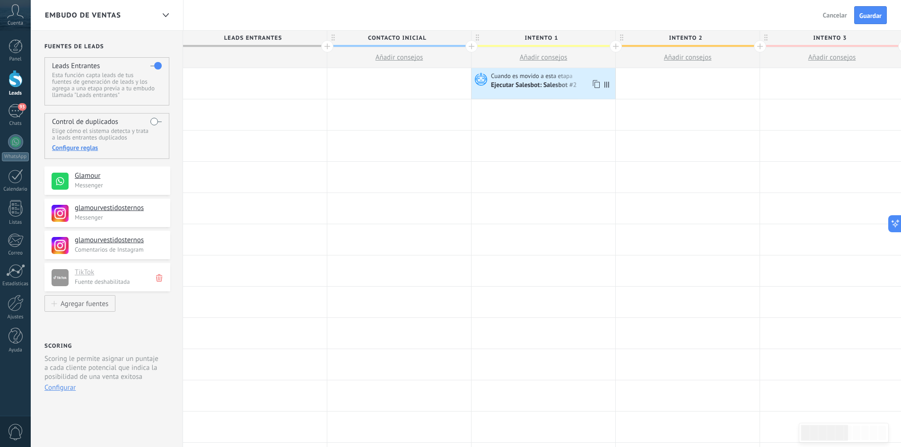
click at [558, 87] on div "Ejecutar Salesbot: Salesbot #2" at bounding box center [535, 85] width 88 height 9
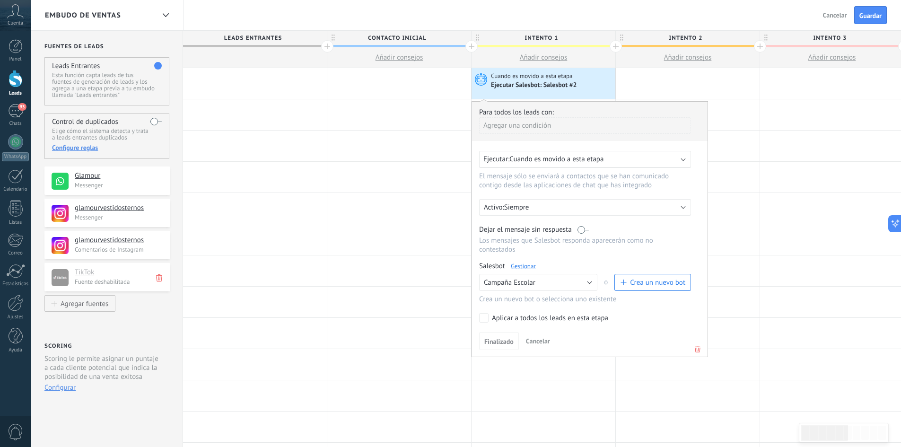
click at [558, 87] on div "Ejecutar Salesbot: Salesbot #2" at bounding box center [535, 85] width 88 height 9
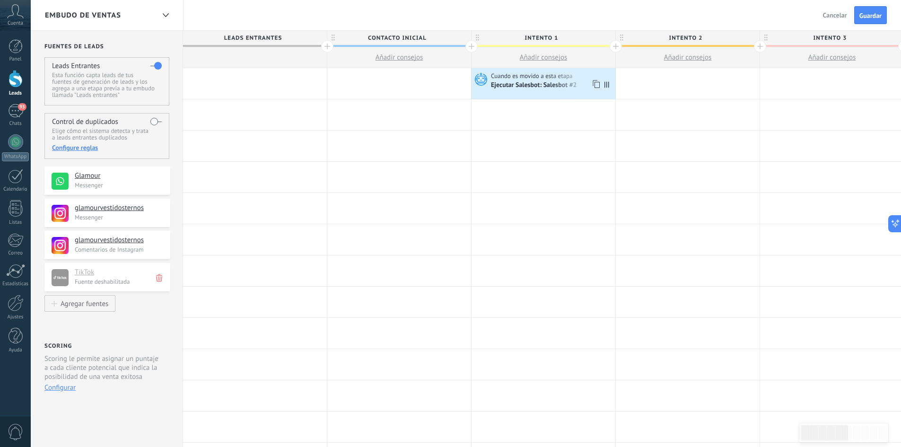
click at [506, 88] on div "Ejecutar Salesbot: Salesbot #2" at bounding box center [535, 85] width 88 height 9
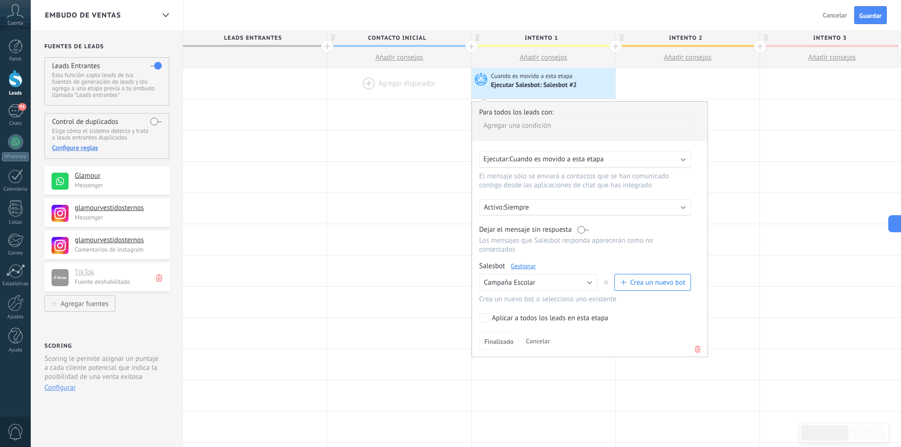
click at [422, 93] on div at bounding box center [399, 83] width 144 height 31
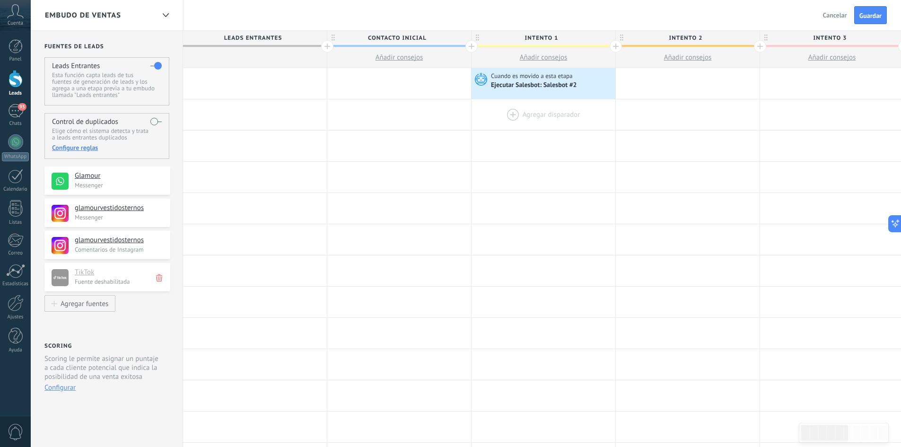
click at [510, 115] on div at bounding box center [544, 114] width 144 height 31
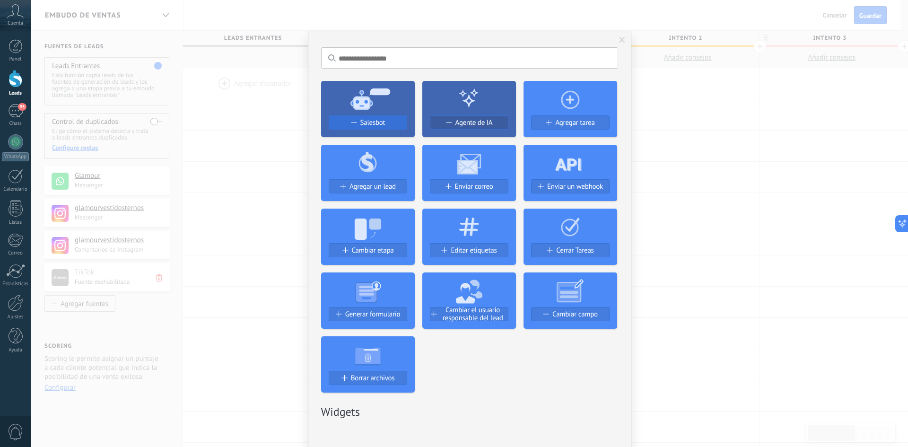
click at [360, 120] on span "Salesbot" at bounding box center [372, 123] width 25 height 8
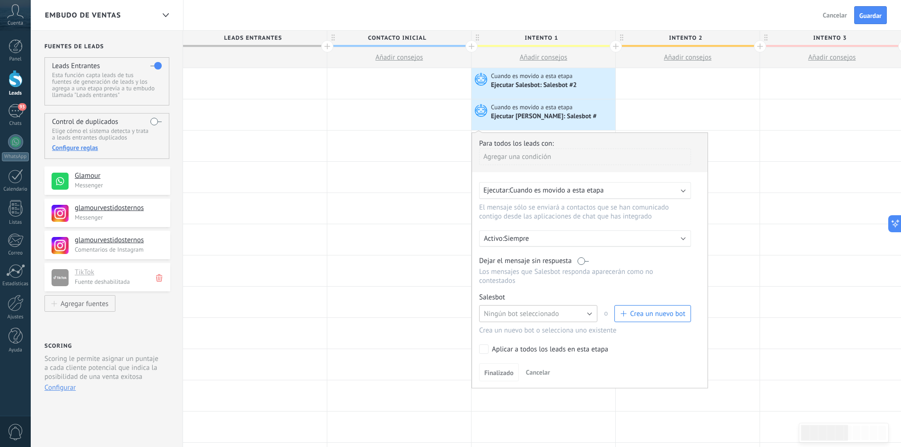
click at [591, 316] on button "Ningún bot seleccionado" at bounding box center [538, 313] width 118 height 17
click at [520, 350] on span "Campaña Escolar" at bounding box center [534, 346] width 121 height 9
click at [634, 317] on span "Crea un nuevo bot" at bounding box center [657, 313] width 55 height 9
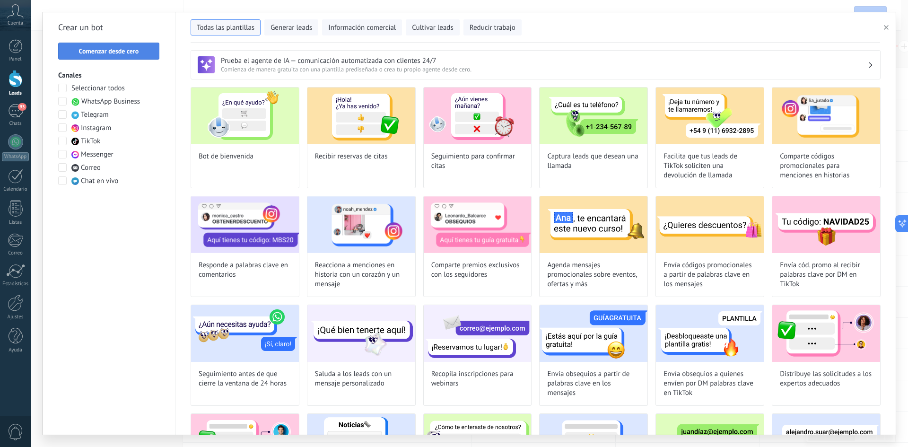
click at [95, 54] on span "Comenzar desde cero" at bounding box center [109, 51] width 60 height 7
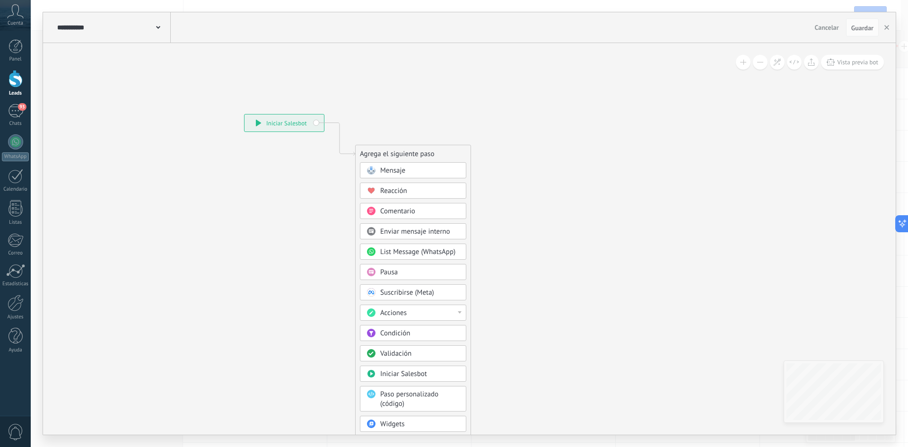
click at [392, 171] on span "Mensaje" at bounding box center [392, 170] width 25 height 9
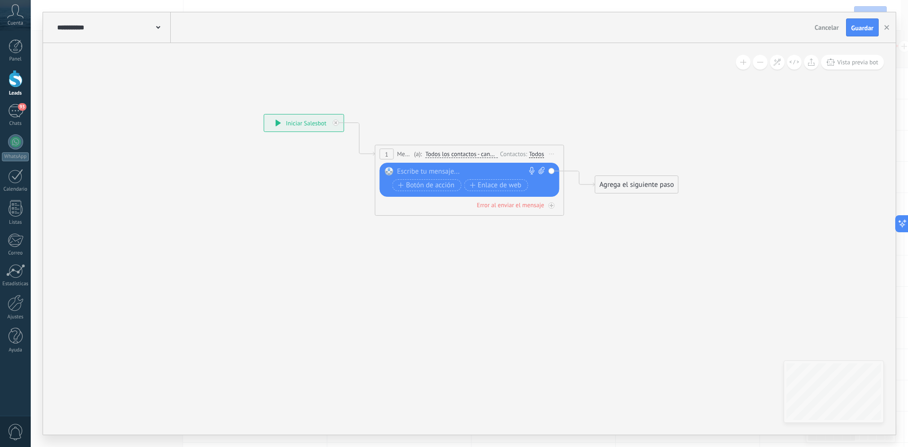
click at [402, 174] on div at bounding box center [467, 171] width 141 height 9
click at [423, 167] on div at bounding box center [467, 171] width 141 height 9
paste div
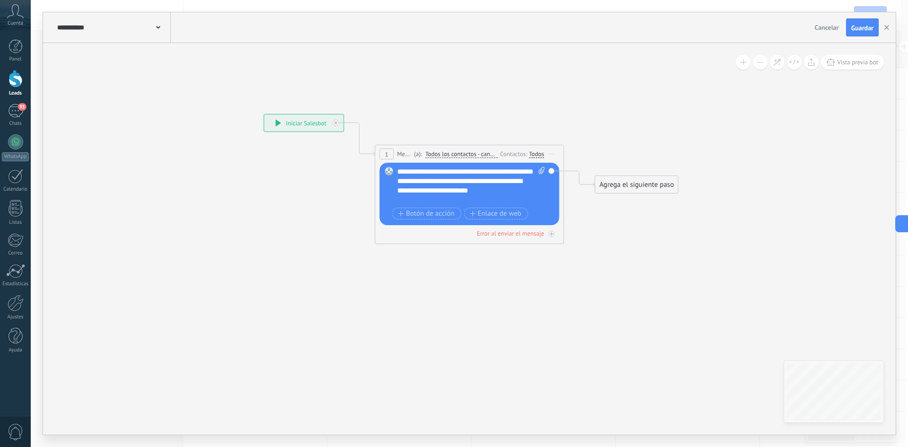
click at [532, 154] on div "Todos" at bounding box center [536, 154] width 15 height 8
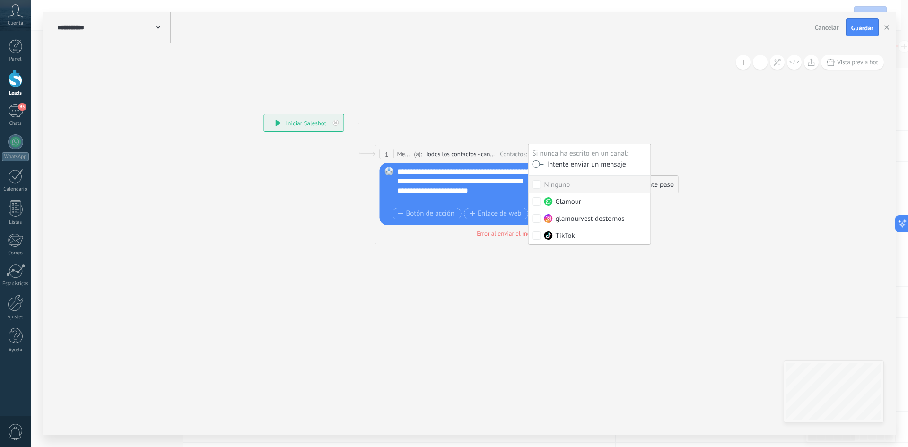
click at [544, 164] on div "Intente enviar un mensaje" at bounding box center [585, 165] width 82 height 8
click at [856, 25] on span "Guardar" at bounding box center [863, 28] width 22 height 7
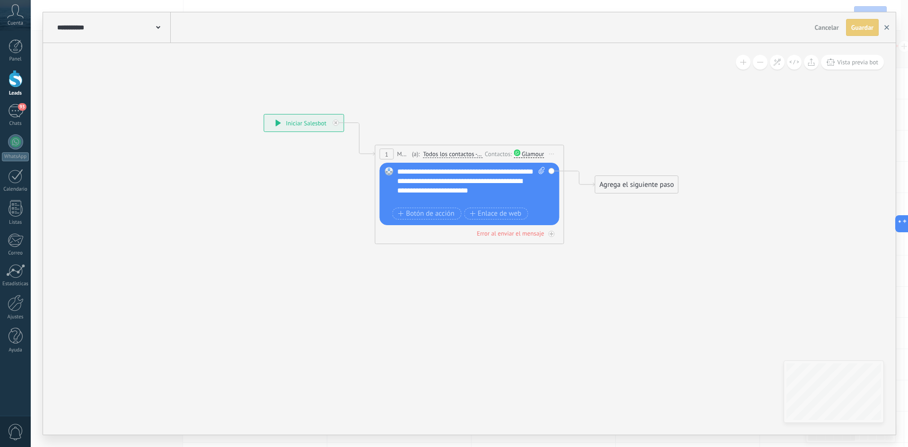
click at [884, 28] on button "button" at bounding box center [887, 27] width 14 height 17
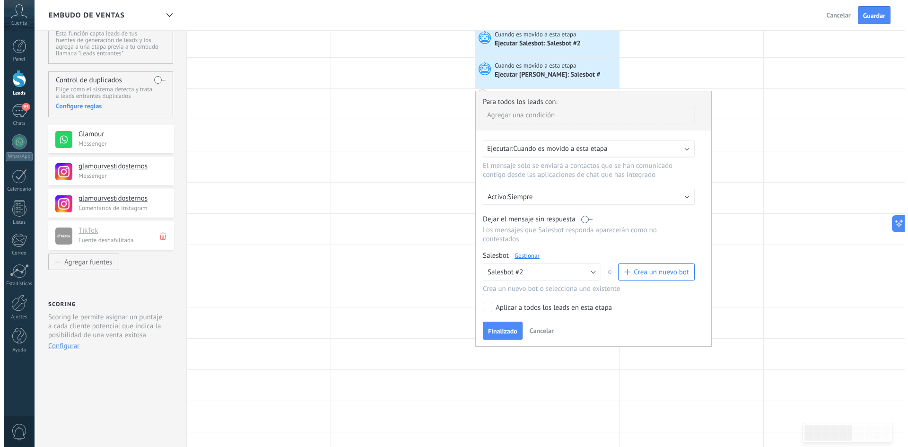
scroll to position [0, 0]
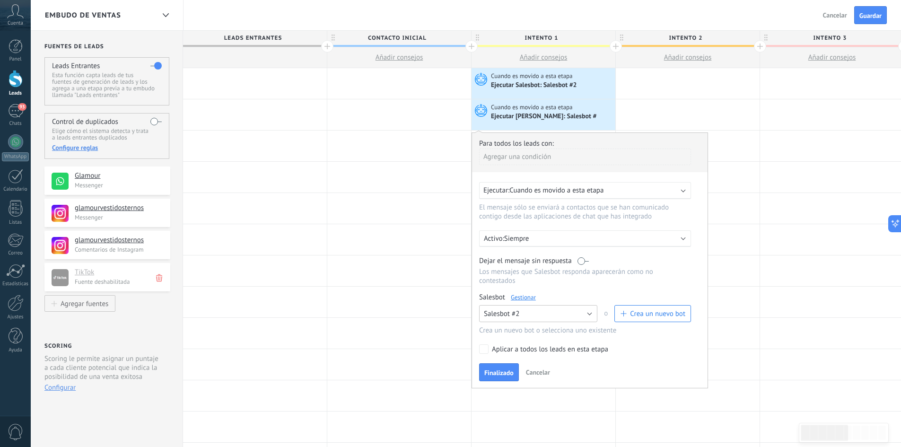
click at [587, 313] on button "Salesbot #2" at bounding box center [538, 313] width 118 height 17
click at [507, 360] on span "Campaña Escolar" at bounding box center [534, 362] width 121 height 9
click at [501, 370] on span "Finalizado" at bounding box center [498, 372] width 29 height 7
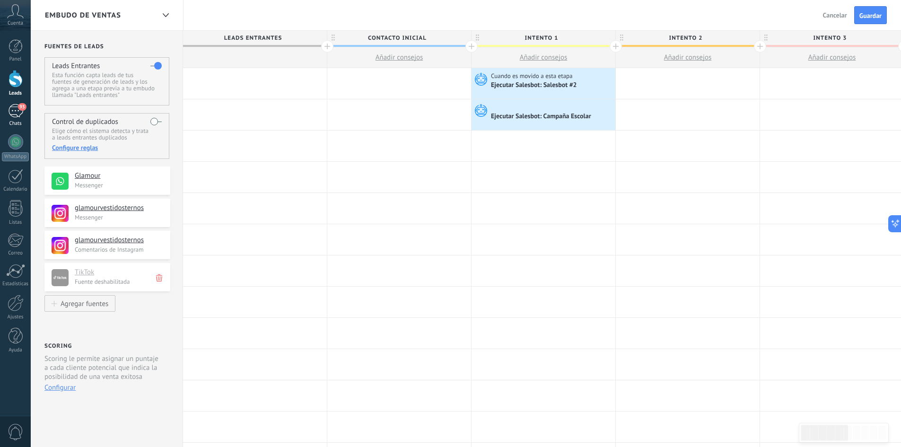
click at [16, 107] on div "93" at bounding box center [15, 111] width 15 height 14
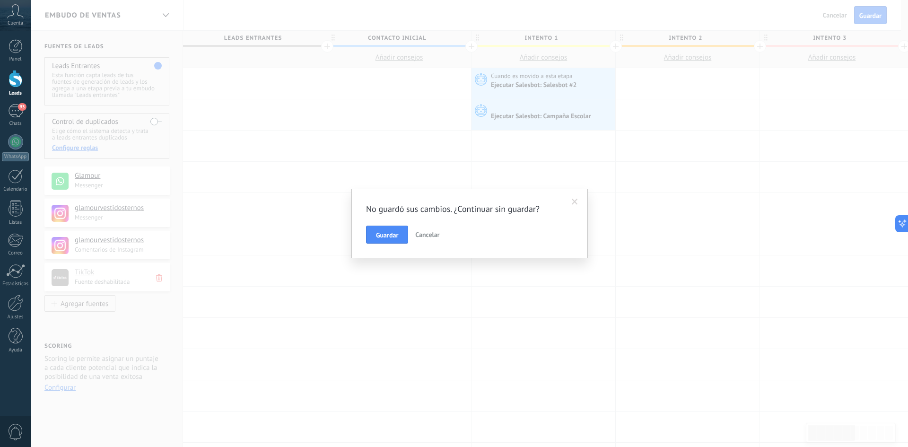
click at [18, 84] on div at bounding box center [16, 79] width 14 height 18
click at [389, 232] on span "Guardar" at bounding box center [387, 235] width 22 height 7
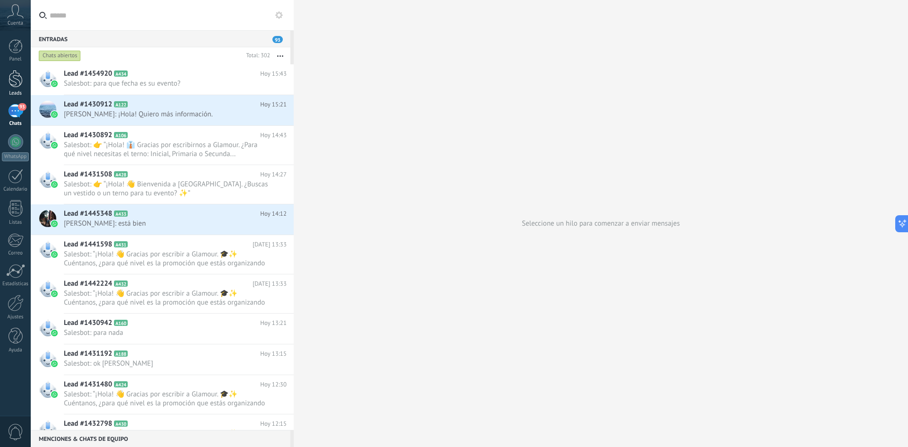
click at [19, 86] on div at bounding box center [16, 79] width 14 height 18
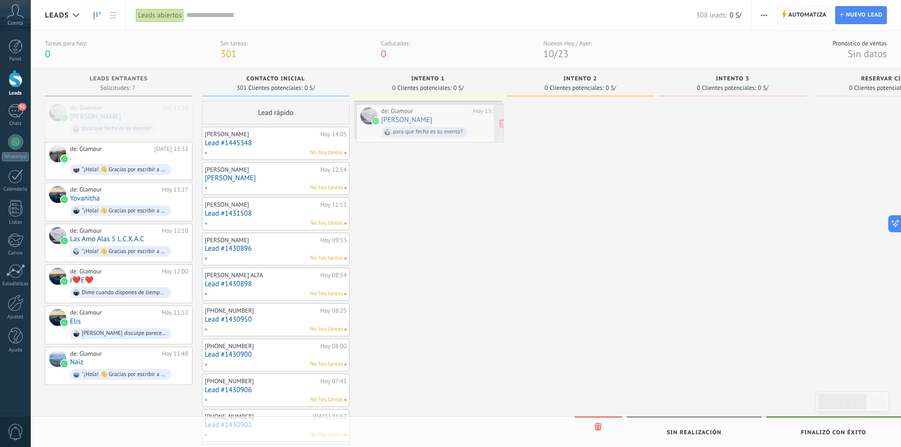
drag, startPoint x: 114, startPoint y: 126, endPoint x: 425, endPoint y: 129, distance: 311.3
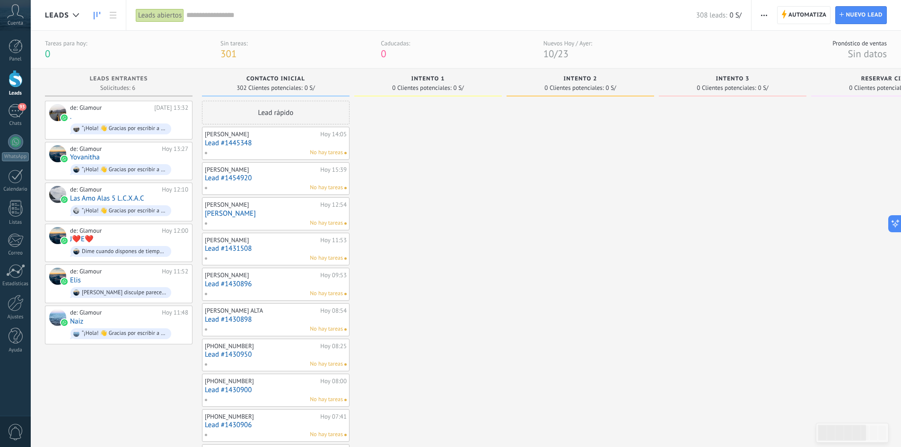
click at [272, 182] on link "Lead #1454920" at bounding box center [276, 178] width 142 height 8
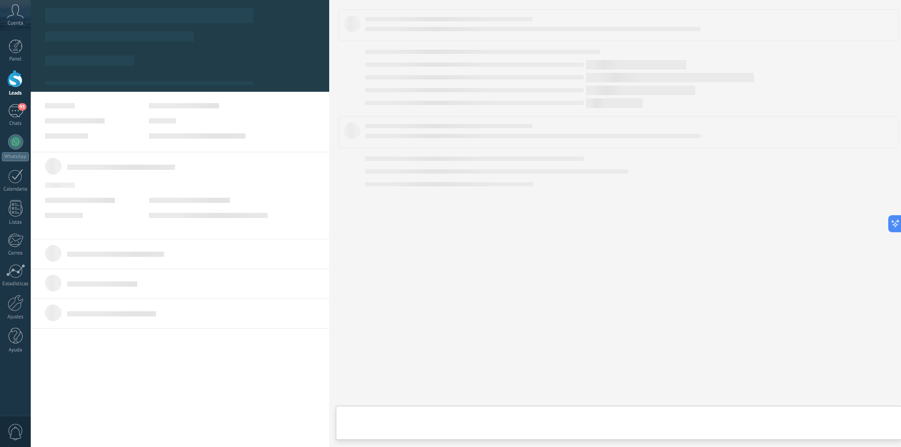
click at [272, 182] on body ".abccls-1,.abccls-2{fill-rule:evenodd}.abccls-2{fill:#fff} .abfcls-1{fill:none}…" at bounding box center [450, 223] width 901 height 447
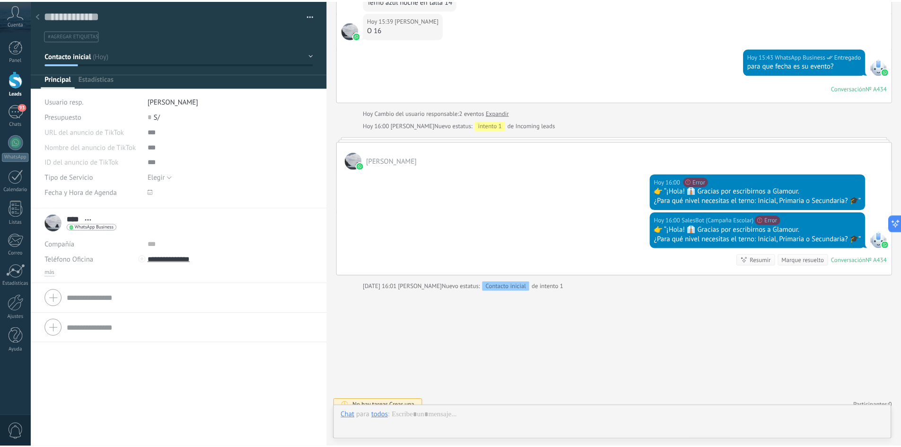
scroll to position [14, 0]
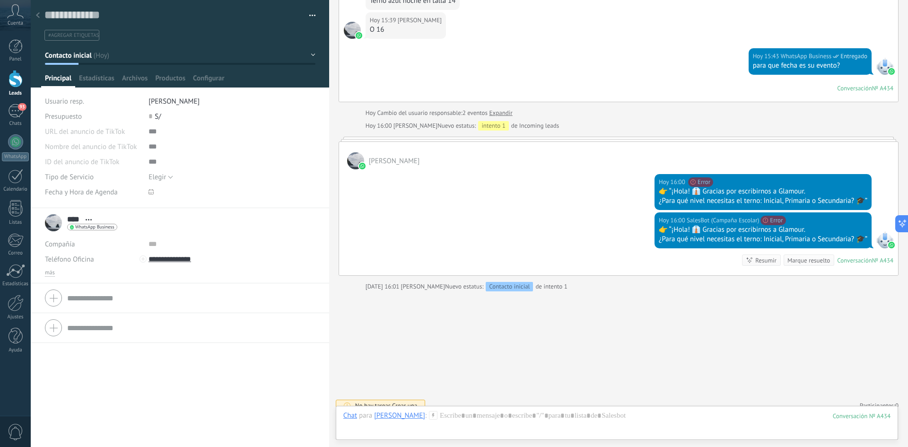
click at [14, 81] on div at bounding box center [16, 79] width 14 height 18
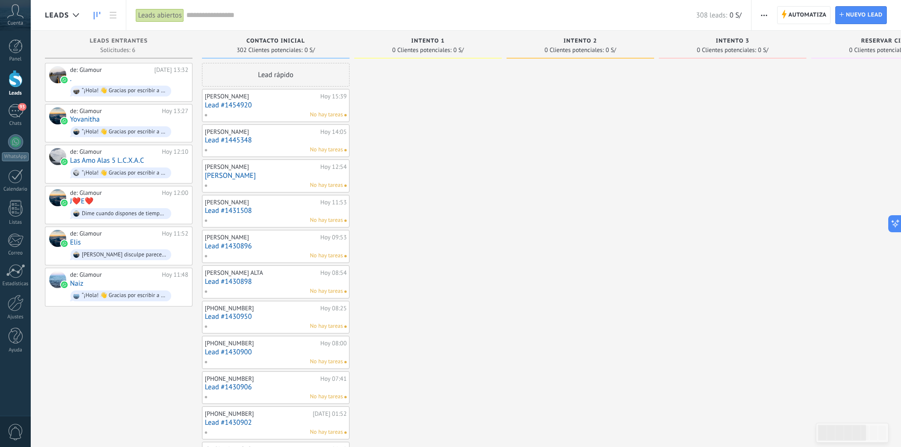
drag, startPoint x: 805, startPoint y: 14, endPoint x: 801, endPoint y: 17, distance: 4.9
click at [805, 14] on span "Automatiza" at bounding box center [808, 15] width 38 height 17
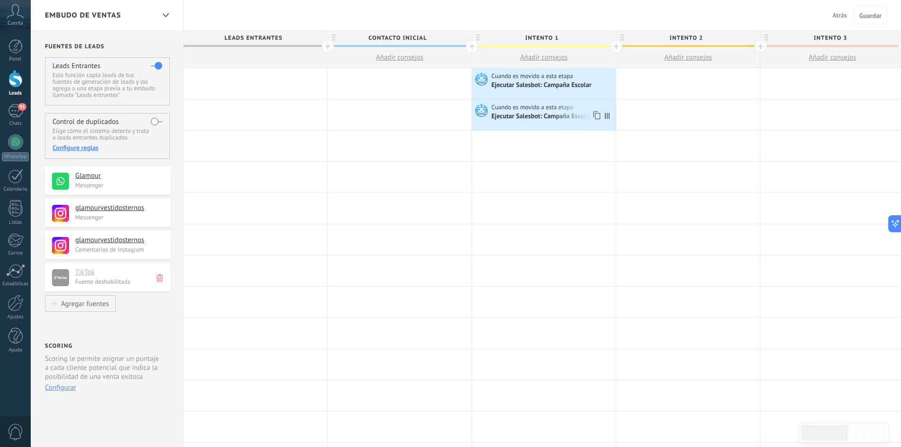
click at [539, 118] on div "Ejecutar Salesbot: Campaña Escolar" at bounding box center [543, 117] width 102 height 9
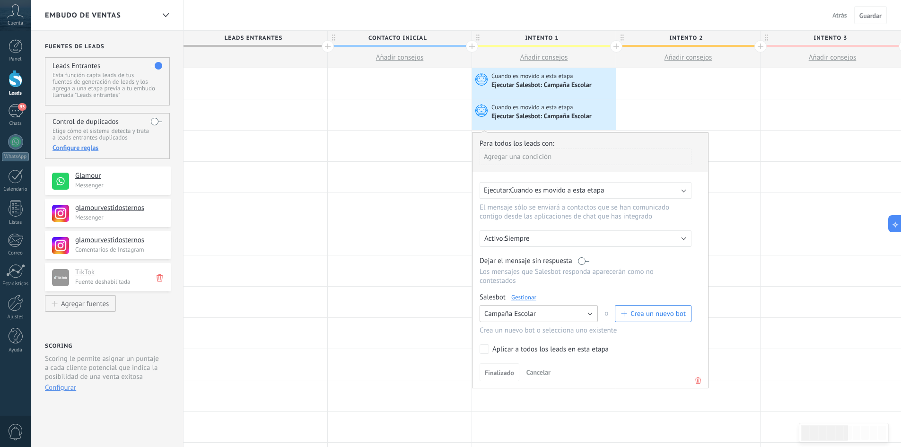
click at [590, 312] on button "Campaña Escolar" at bounding box center [539, 313] width 118 height 17
click at [510, 332] on span "Salesbot #2" at bounding box center [534, 329] width 121 height 9
click at [495, 374] on span "Finalizado" at bounding box center [499, 372] width 29 height 7
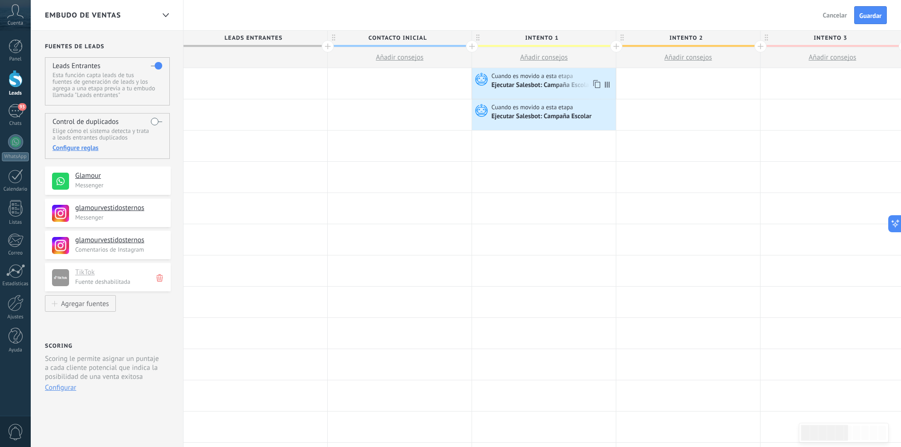
click at [565, 87] on div "Ejecutar Salesbot: Campaña Escolar" at bounding box center [543, 85] width 102 height 9
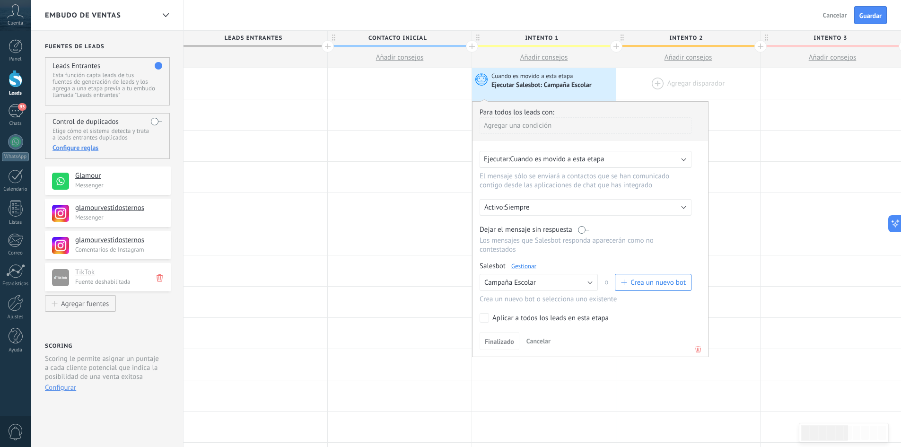
click at [642, 81] on div at bounding box center [688, 83] width 144 height 31
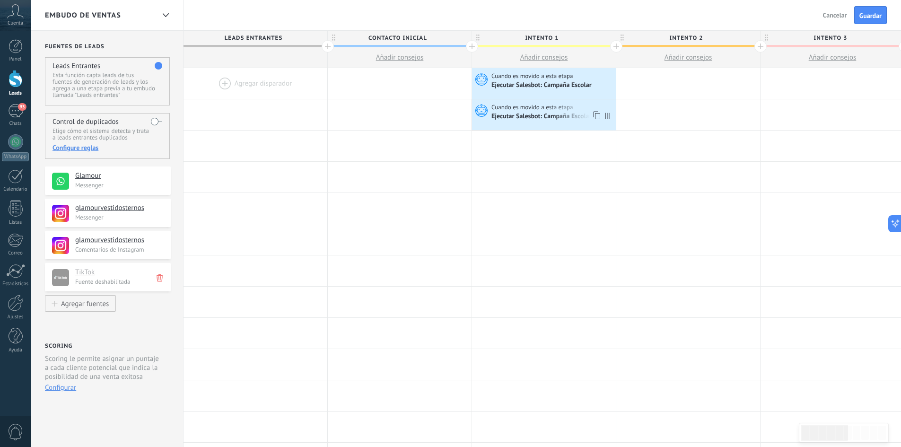
drag, startPoint x: 528, startPoint y: 86, endPoint x: 482, endPoint y: 119, distance: 57.0
click at [482, 119] on div "Cuando es movido a esta etapa Ejecutar Salesbot: Campaña Escolar" at bounding box center [544, 112] width 144 height 18
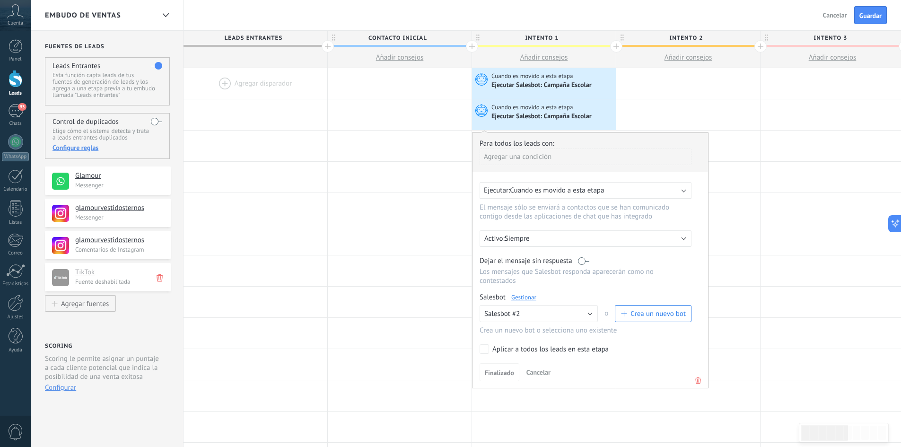
click at [510, 89] on div "Ejecutar Salesbot: Campaña Escolar" at bounding box center [543, 85] width 102 height 9
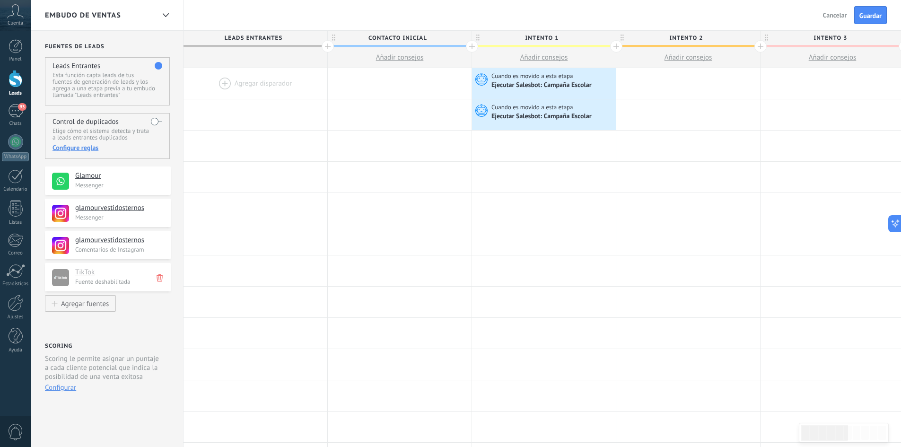
drag, startPoint x: 529, startPoint y: 85, endPoint x: 518, endPoint y: 85, distance: 10.9
click at [518, 85] on div "Ejecutar Salesbot: Campaña Escolar" at bounding box center [543, 85] width 102 height 9
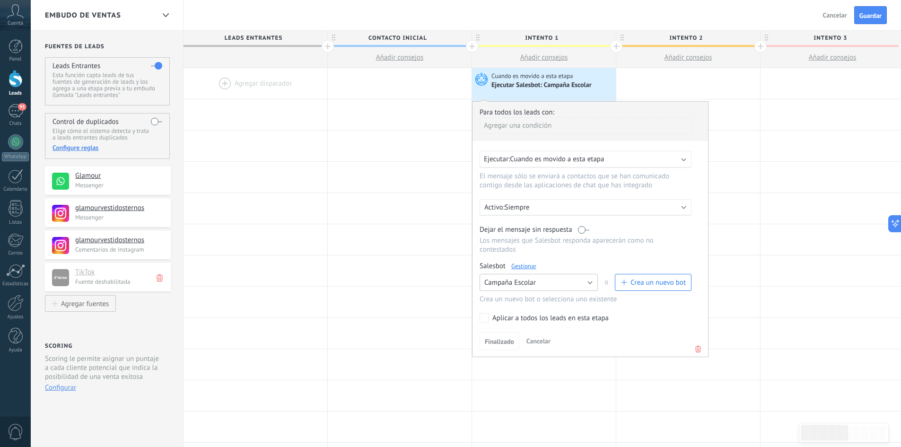
click at [589, 285] on button "Campaña Escolar" at bounding box center [539, 282] width 118 height 17
click at [530, 286] on span "Ningún bot seleccionado" at bounding box center [534, 282] width 121 height 9
click at [590, 283] on button "Ningún bot seleccionado" at bounding box center [539, 282] width 118 height 17
click at [514, 316] on span "Salesbot #2" at bounding box center [534, 314] width 121 height 9
click at [515, 335] on button "Finalizado" at bounding box center [500, 341] width 40 height 18
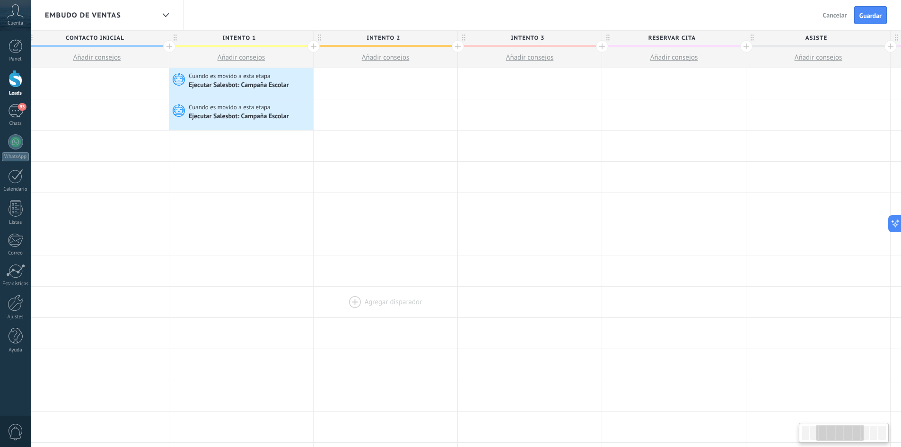
drag, startPoint x: 730, startPoint y: 278, endPoint x: 452, endPoint y: 299, distance: 279.4
click at [428, 309] on div "**********" at bounding box center [602, 411] width 1443 height 687
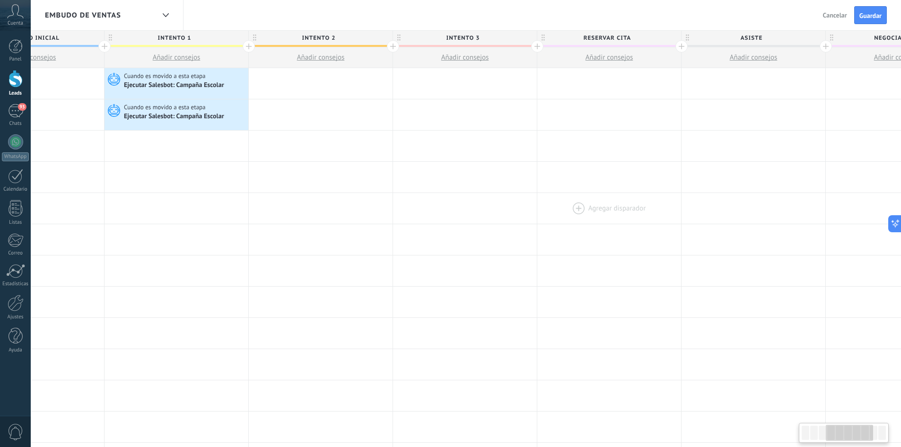
scroll to position [0, 496]
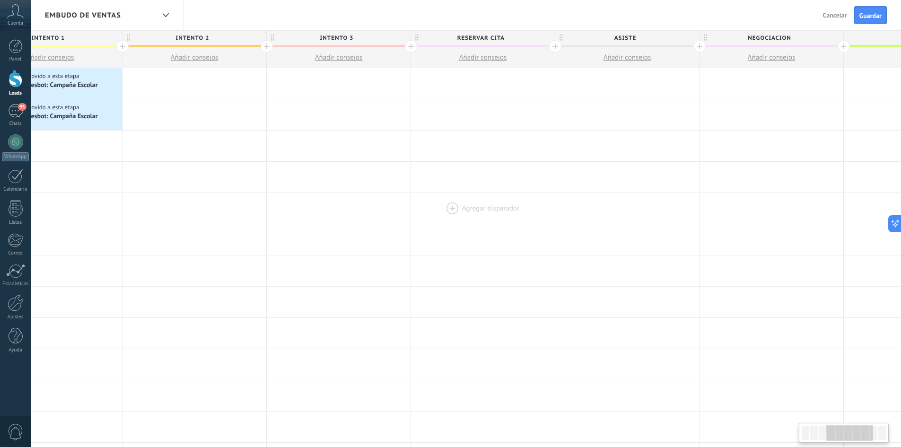
drag, startPoint x: 707, startPoint y: 206, endPoint x: 528, endPoint y: 212, distance: 178.9
click at [527, 212] on div at bounding box center [482, 208] width 144 height 31
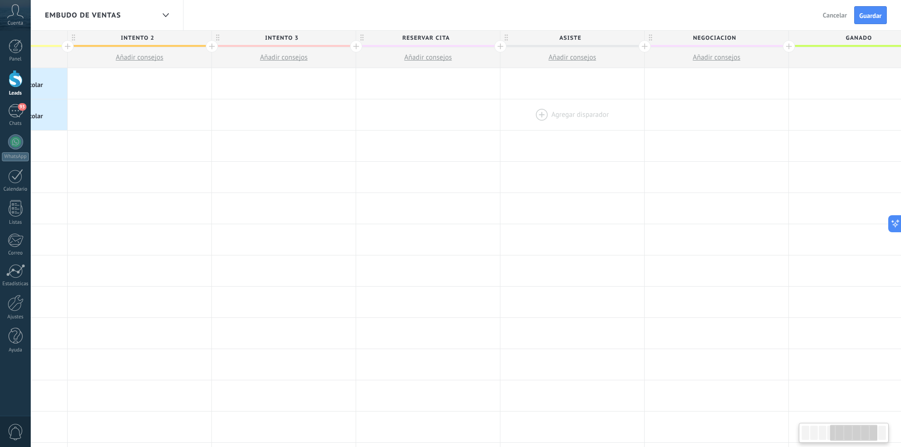
drag, startPoint x: 681, startPoint y: 116, endPoint x: 550, endPoint y: 102, distance: 131.3
click at [625, 118] on div at bounding box center [573, 114] width 144 height 31
click at [424, 60] on span "Añadir consejos" at bounding box center [428, 57] width 48 height 9
type textarea "**********"
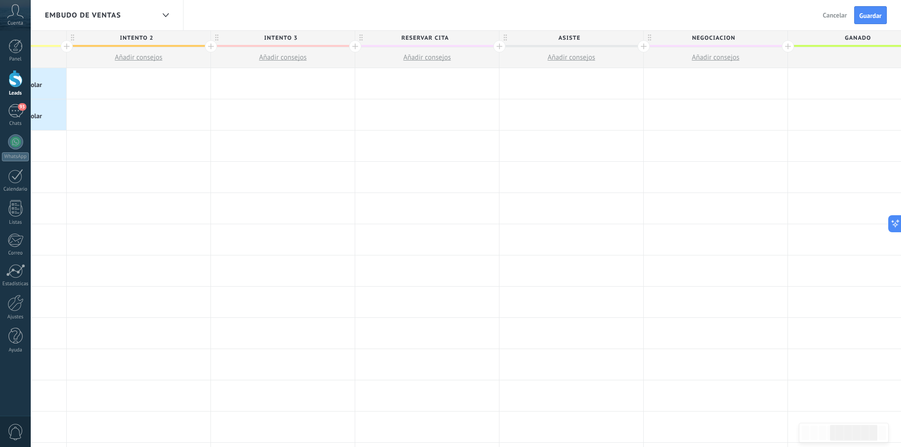
scroll to position [9, 0]
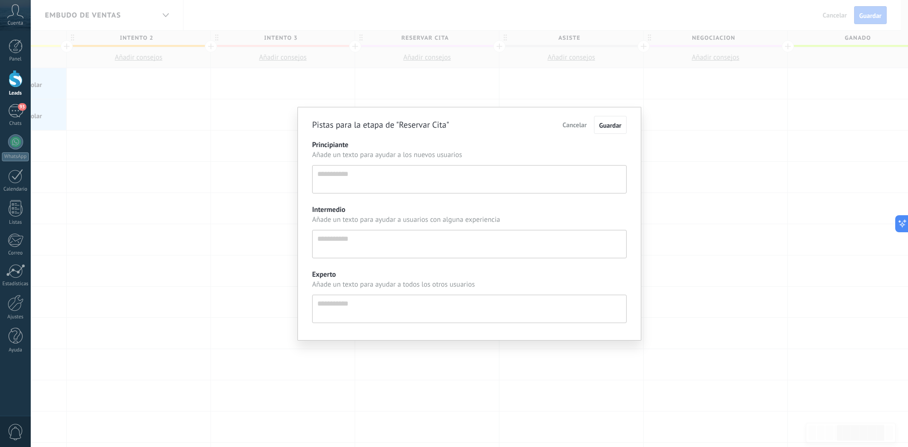
click at [724, 182] on div "Pistas para la etapa de "Reservar Cita" Cancelar Guardar Principiante Añade un …" at bounding box center [470, 223] width 878 height 447
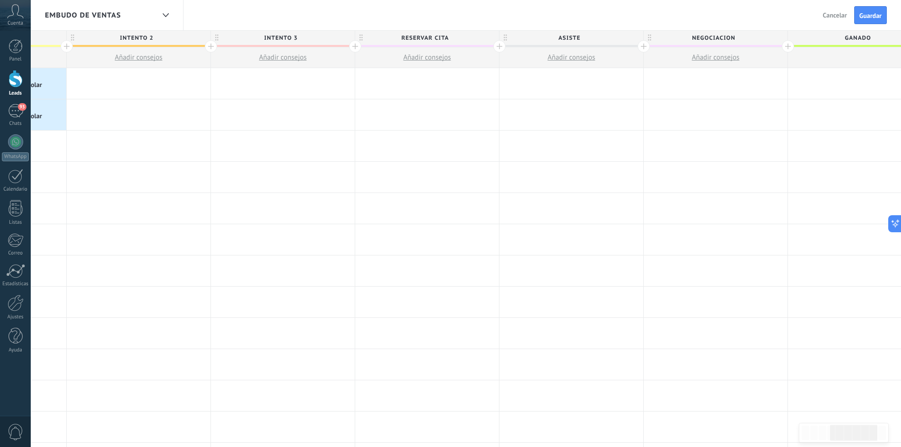
click at [21, 80] on div at bounding box center [16, 79] width 14 height 18
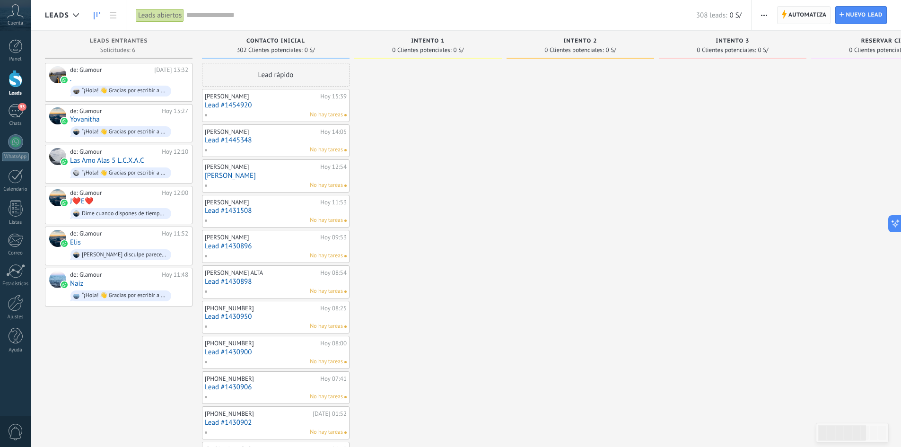
click at [811, 14] on span "Automatiza" at bounding box center [808, 15] width 38 height 17
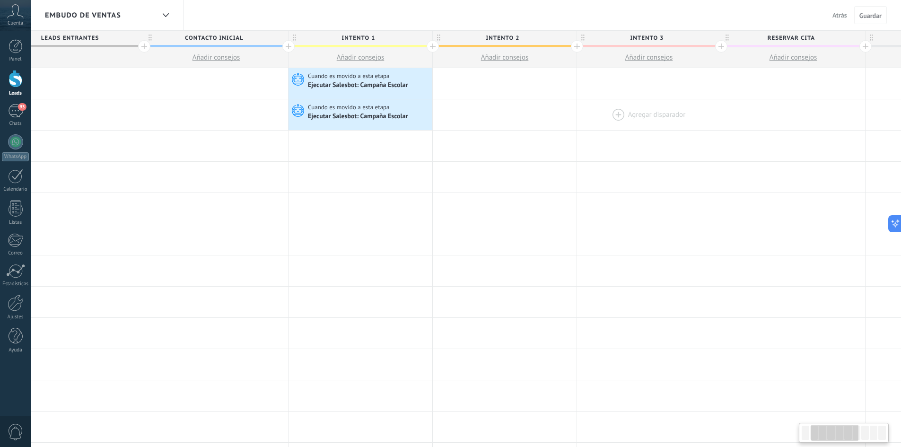
drag, startPoint x: 786, startPoint y: 92, endPoint x: 684, endPoint y: 110, distance: 103.4
click at [601, 124] on div "**********" at bounding box center [721, 411] width 1443 height 687
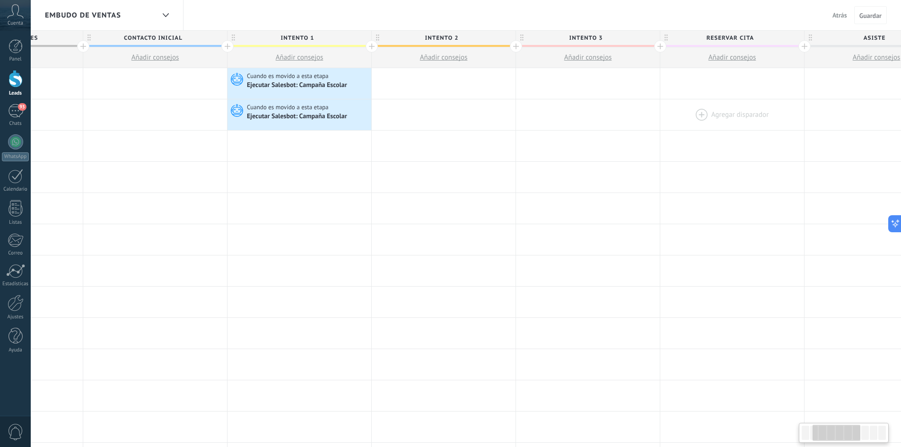
drag, startPoint x: 757, startPoint y: 103, endPoint x: 710, endPoint y: 105, distance: 47.8
click at [707, 108] on div at bounding box center [732, 114] width 144 height 31
click at [725, 82] on div at bounding box center [732, 83] width 144 height 31
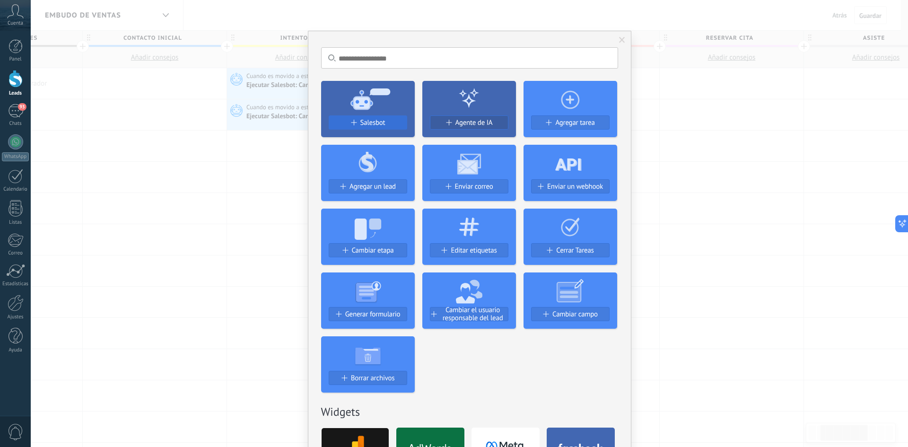
click at [369, 121] on span "Salesbot" at bounding box center [372, 123] width 25 height 8
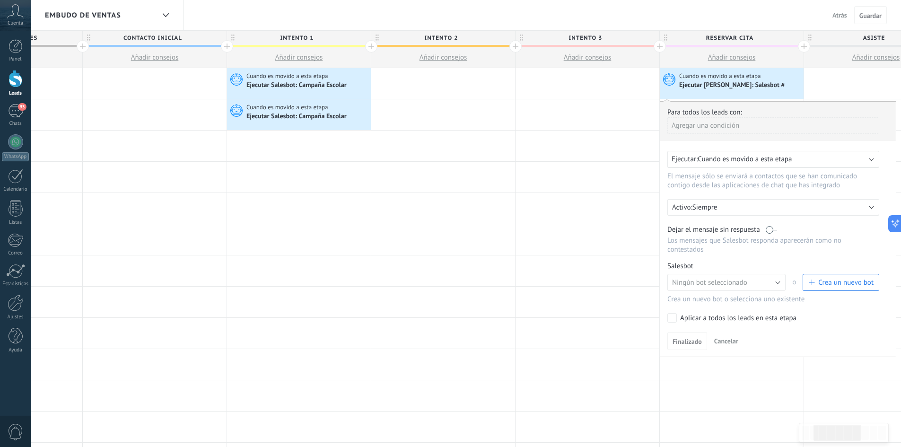
click at [872, 162] on div "Ejecutar: Cuando es movido a esta etapa" at bounding box center [774, 159] width 212 height 17
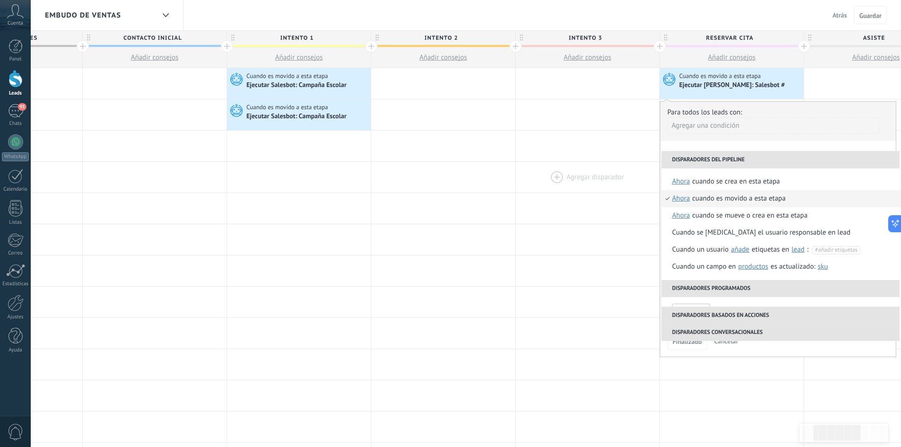
click at [606, 163] on div at bounding box center [588, 177] width 144 height 31
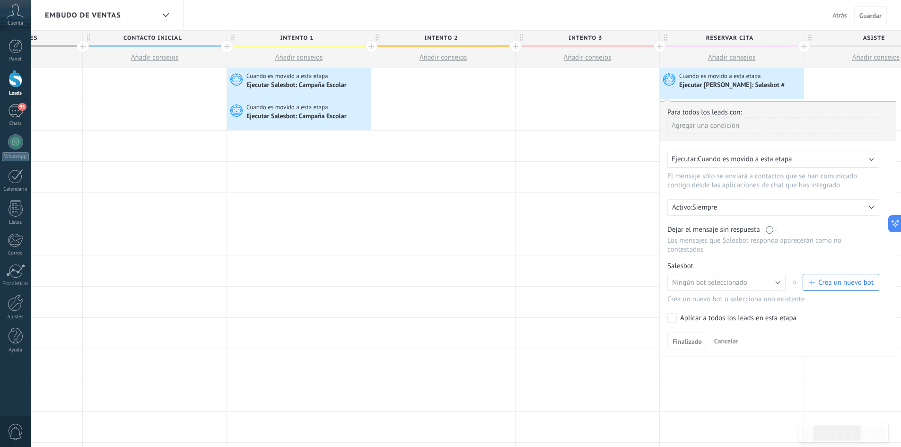
click at [870, 205] on b at bounding box center [872, 206] width 5 height 5
click at [575, 182] on div at bounding box center [588, 177] width 144 height 31
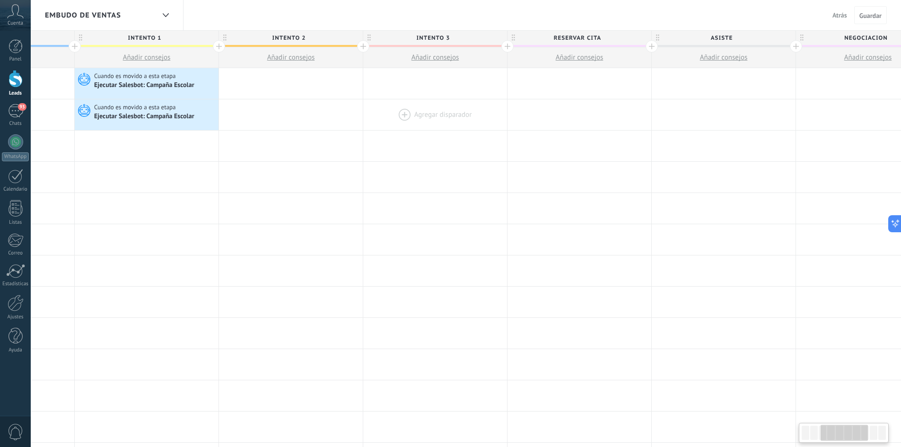
drag, startPoint x: 635, startPoint y: 135, endPoint x: 499, endPoint y: 126, distance: 136.1
click at [482, 131] on div at bounding box center [435, 146] width 144 height 31
click at [688, 121] on div at bounding box center [723, 114] width 144 height 31
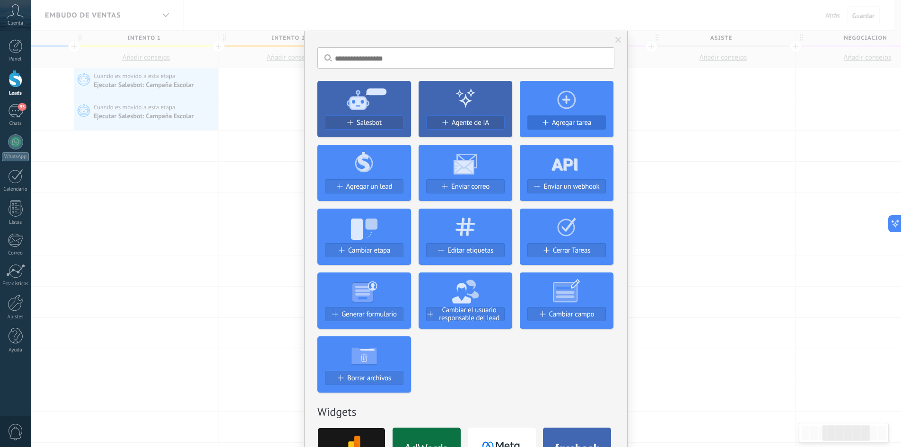
scroll to position [0, 398]
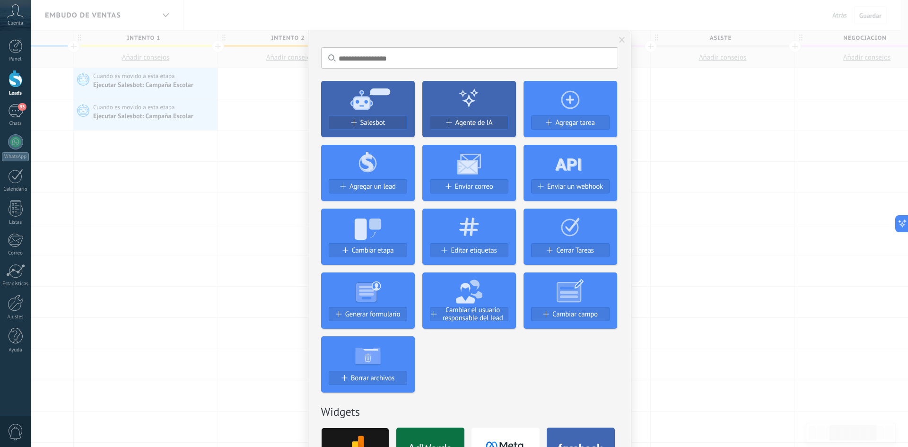
click at [17, 80] on div at bounding box center [16, 79] width 14 height 18
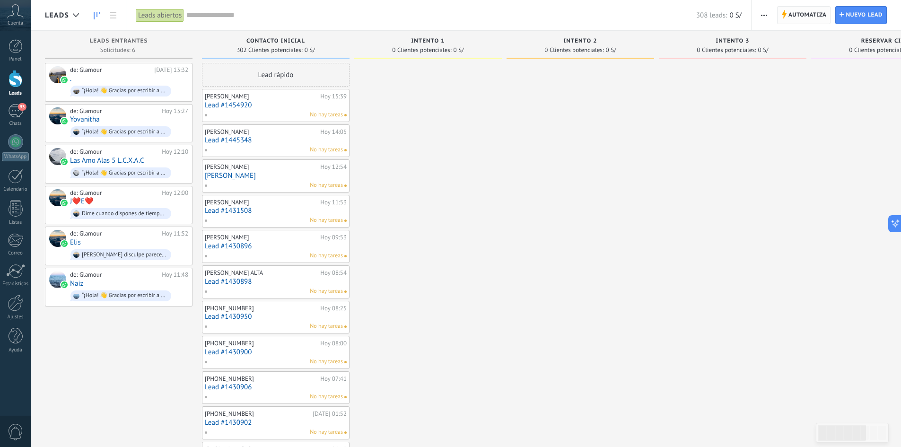
click at [794, 11] on span "Automatiza" at bounding box center [808, 15] width 38 height 17
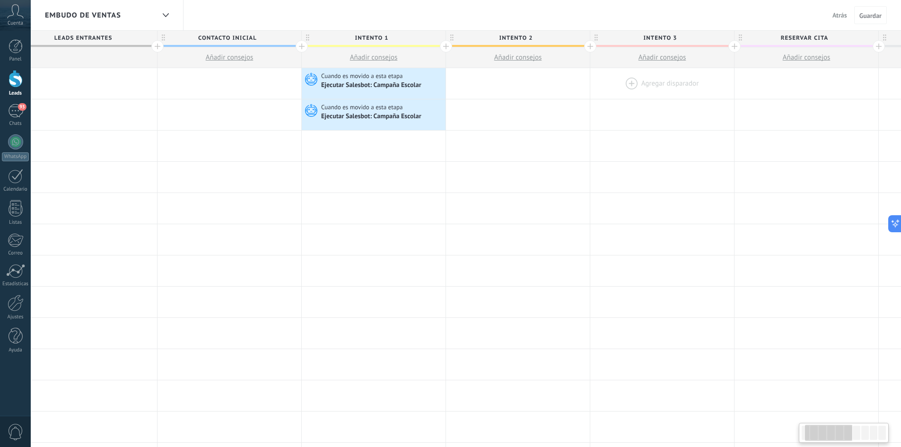
drag, startPoint x: 788, startPoint y: 93, endPoint x: 632, endPoint y: 92, distance: 156.1
click at [600, 96] on div at bounding box center [662, 83] width 144 height 31
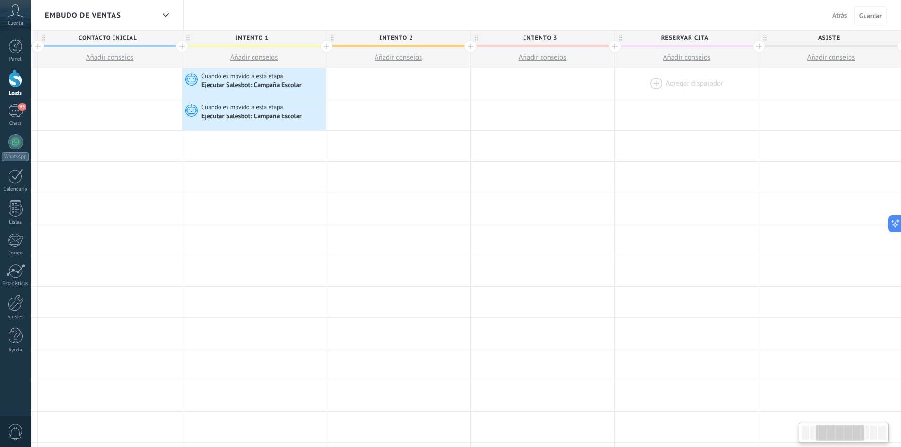
drag, startPoint x: 739, startPoint y: 92, endPoint x: 694, endPoint y: 91, distance: 45.0
click at [694, 92] on div at bounding box center [687, 83] width 144 height 31
click at [689, 83] on div at bounding box center [684, 83] width 144 height 31
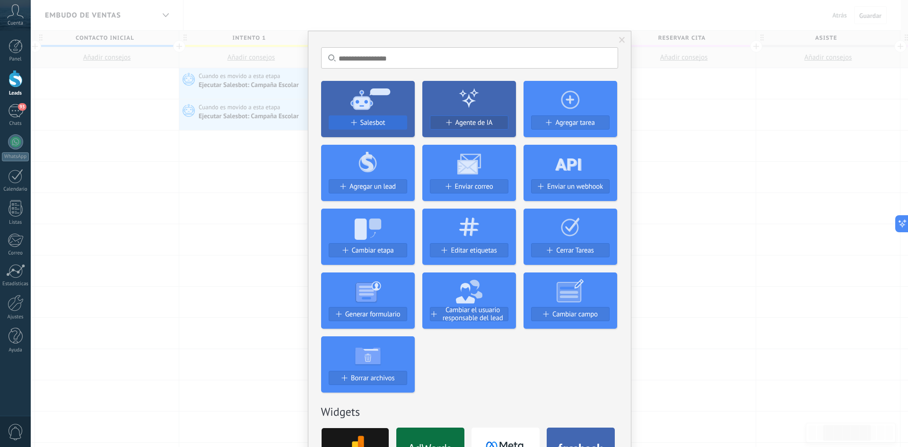
click at [370, 123] on span "Salesbot" at bounding box center [372, 123] width 25 height 8
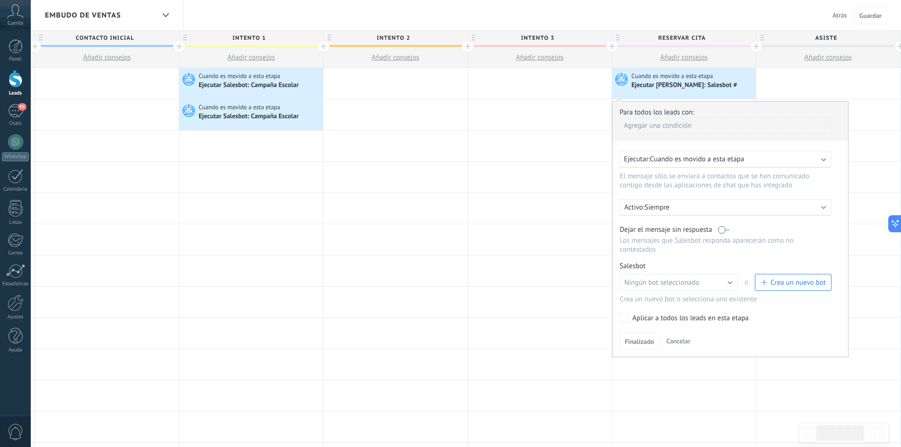
click at [822, 161] on div "Ejecutar: Cuando es movido a esta etapa" at bounding box center [726, 159] width 212 height 17
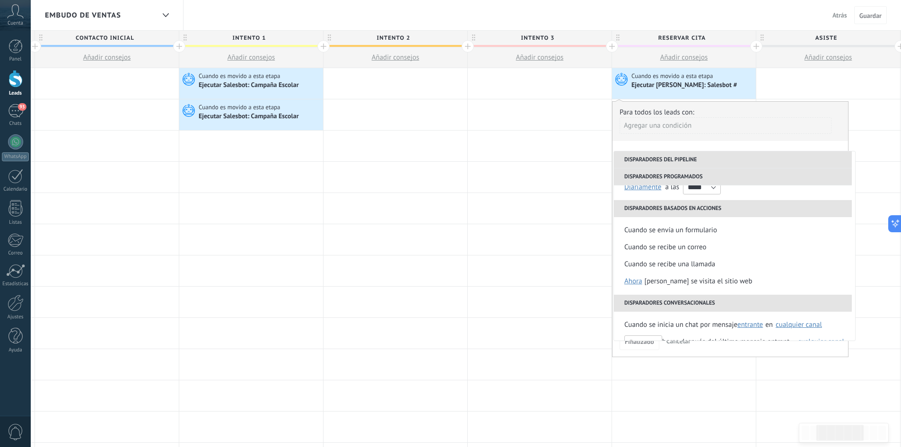
scroll to position [79, 0]
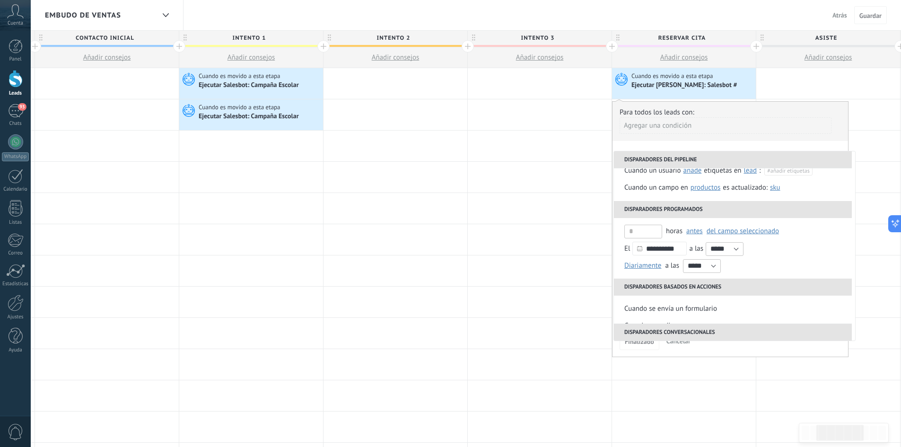
click at [695, 211] on li "Disparadores programados" at bounding box center [733, 209] width 238 height 17
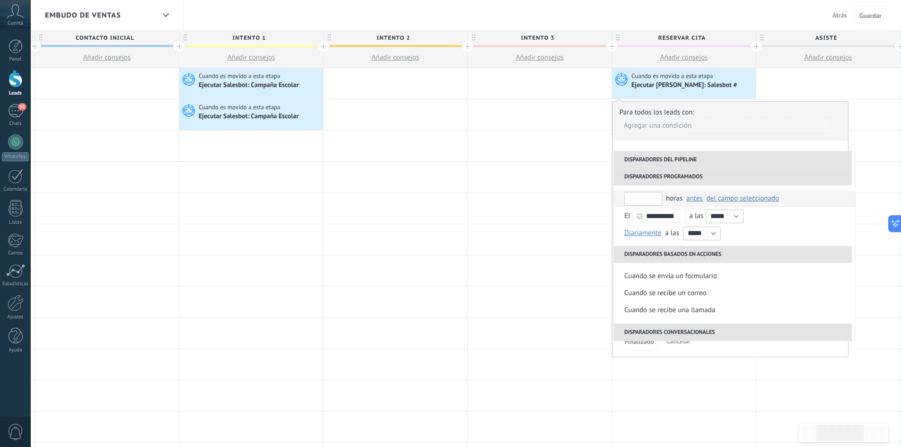
drag, startPoint x: 635, startPoint y: 198, endPoint x: 625, endPoint y: 199, distance: 10.0
click at [625, 199] on input "text" at bounding box center [643, 199] width 38 height 14
type input "*"
click at [739, 200] on span "del campo seleccionado" at bounding box center [743, 198] width 72 height 9
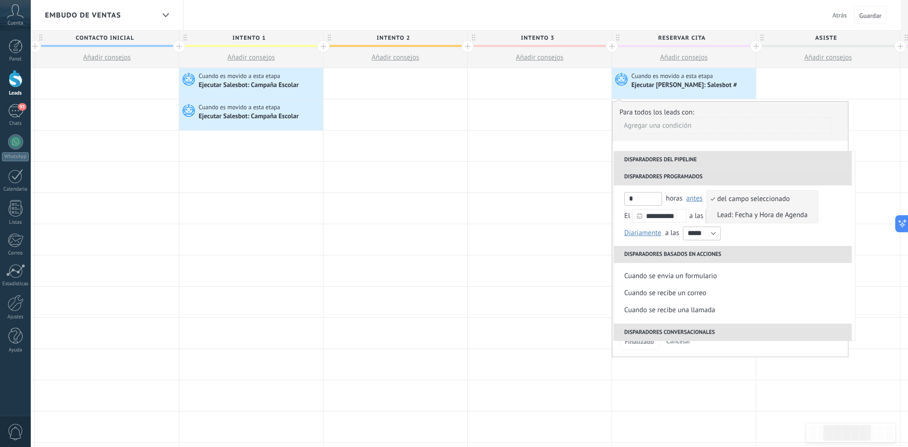
click at [742, 213] on span "Lead: Fecha y Hora de Agenda" at bounding box center [757, 215] width 101 height 9
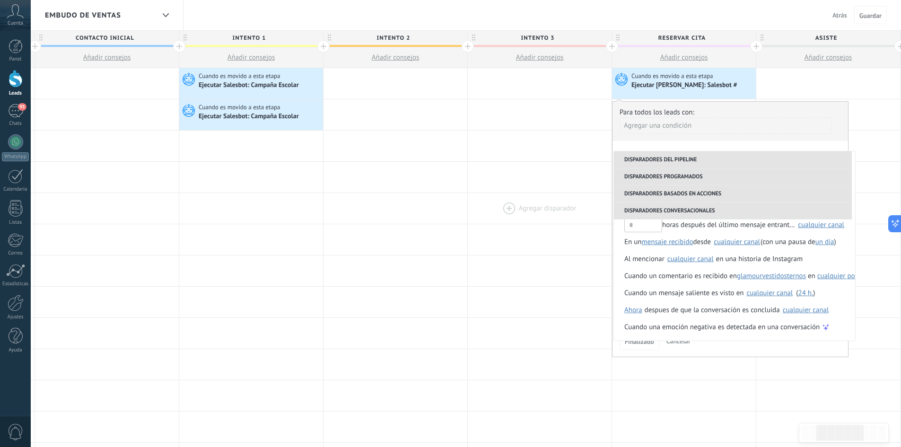
click at [590, 197] on div at bounding box center [540, 208] width 144 height 31
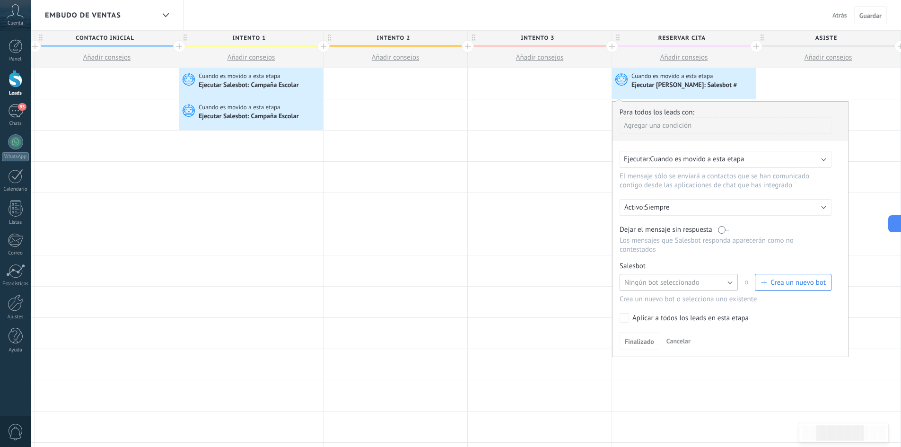
click at [729, 282] on button "Ningún bot seleccionado" at bounding box center [679, 282] width 118 height 17
click at [648, 301] on span "Salesbot #2" at bounding box center [674, 298] width 121 height 9
click at [642, 339] on span "Finalizado" at bounding box center [639, 341] width 29 height 7
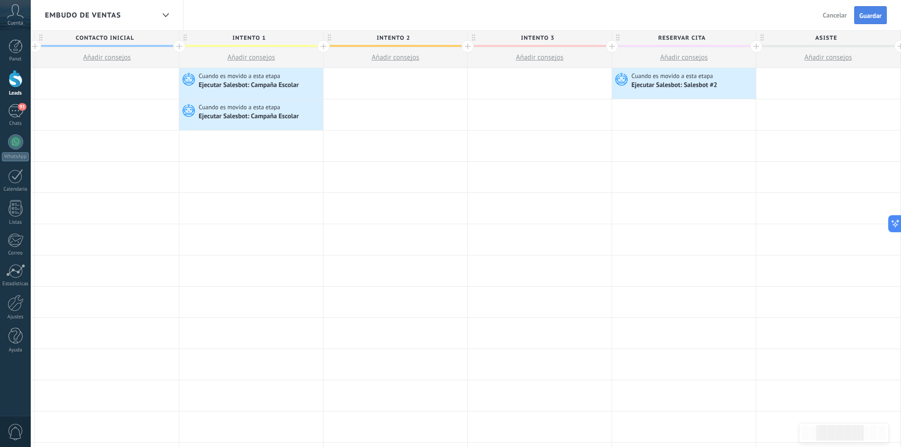
click at [860, 17] on span "Guardar" at bounding box center [871, 15] width 22 height 7
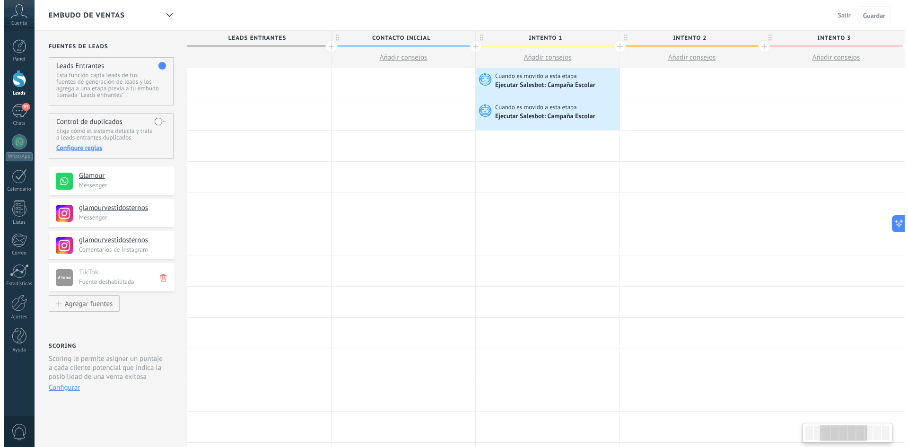
scroll to position [0, 293]
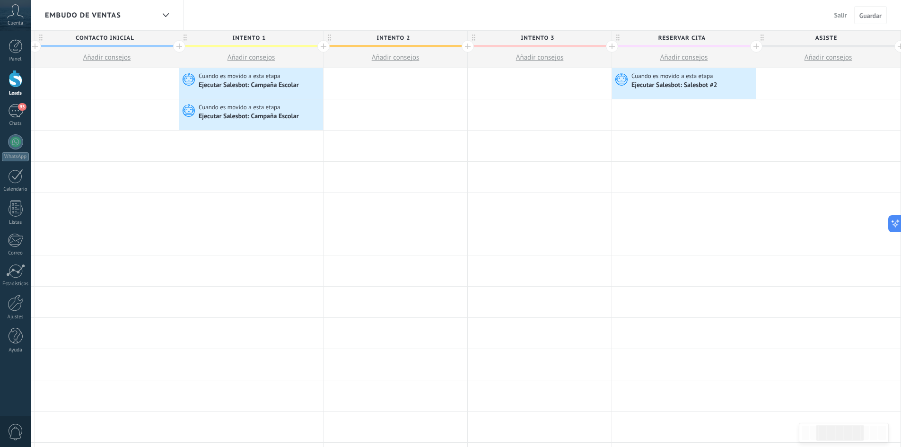
click at [15, 83] on div at bounding box center [16, 79] width 14 height 18
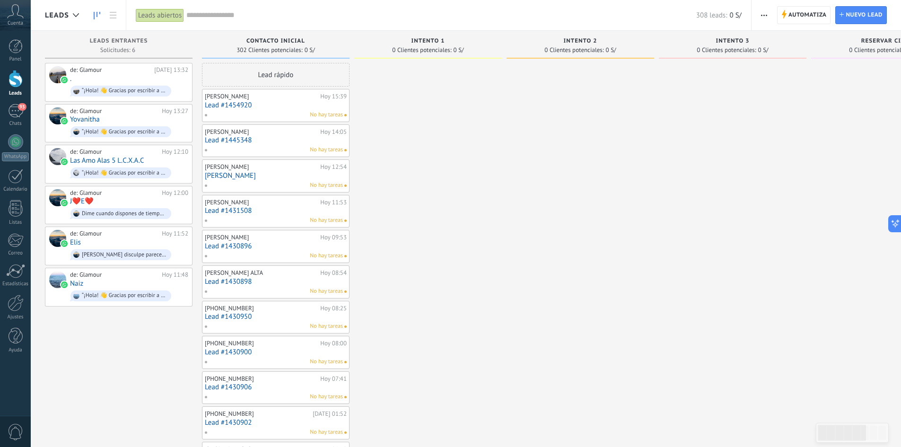
click at [229, 176] on link "Irma Hermana" at bounding box center [276, 176] width 142 height 8
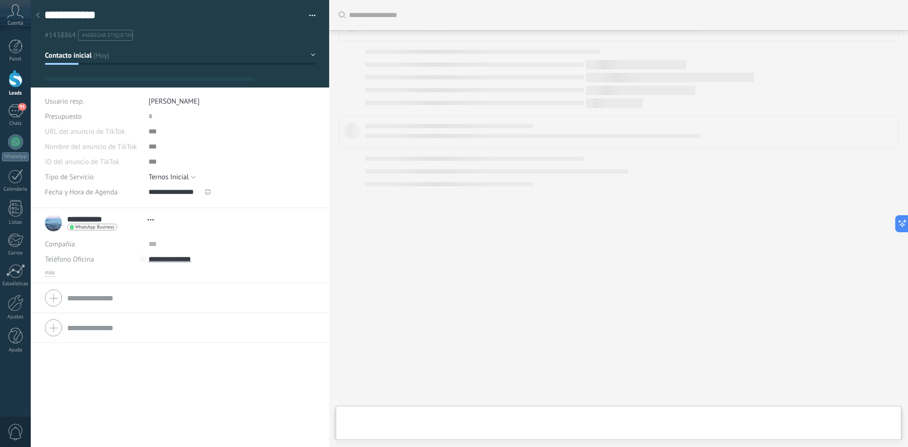
type textarea "**********"
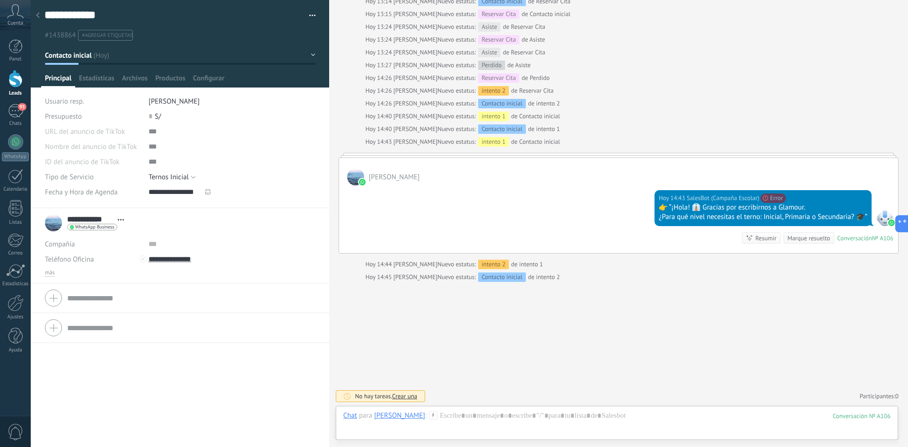
click at [308, 52] on button "Contacto inicial" at bounding box center [180, 55] width 271 height 17
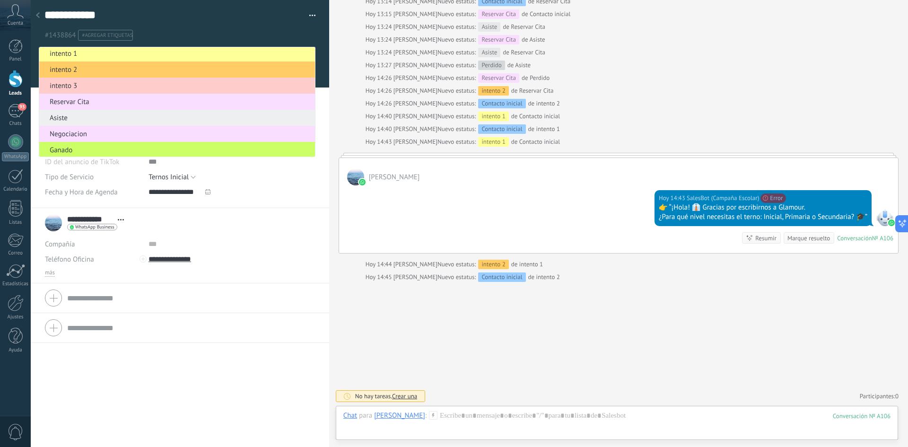
scroll to position [35, 0]
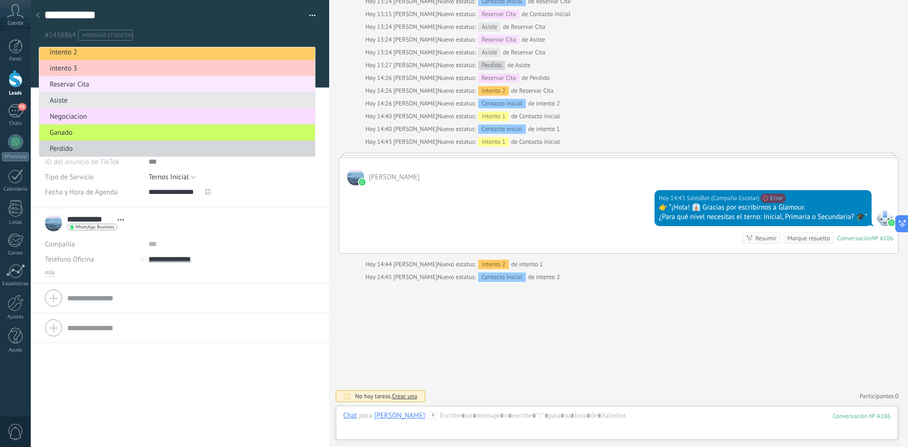
click at [112, 87] on span "Reservar Cita" at bounding box center [175, 84] width 273 height 9
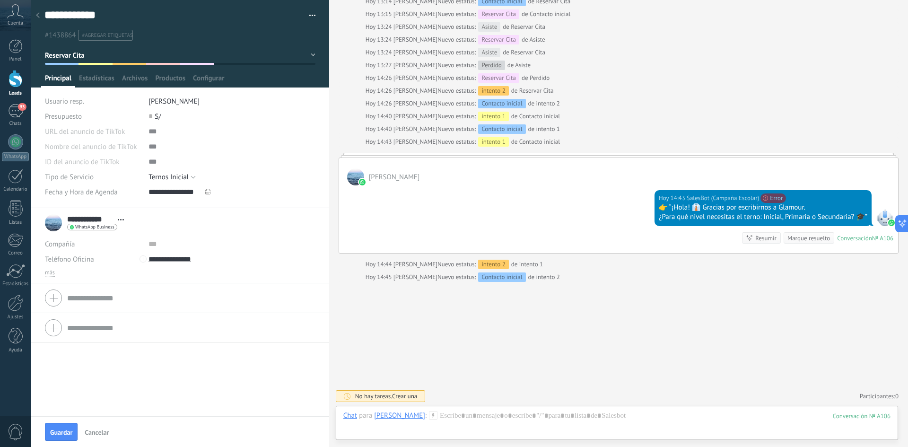
click at [207, 194] on div at bounding box center [208, 192] width 10 height 20
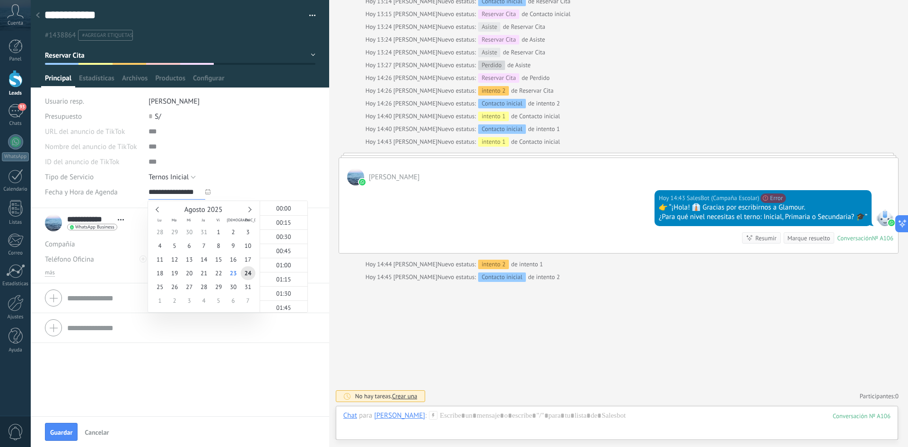
scroll to position [861, 0]
click at [237, 272] on span "23" at bounding box center [233, 273] width 15 height 14
click at [280, 271] on span "16:15" at bounding box center [283, 270] width 15 height 8
type input "**********"
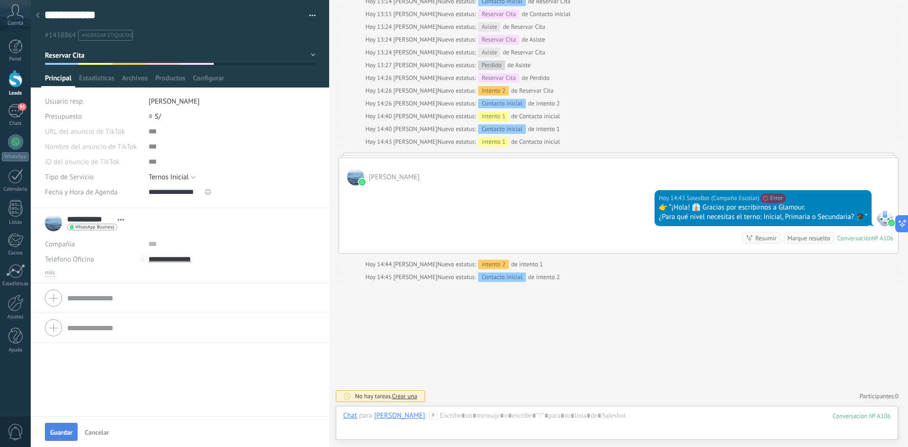
click at [57, 427] on button "Guardar" at bounding box center [61, 432] width 33 height 18
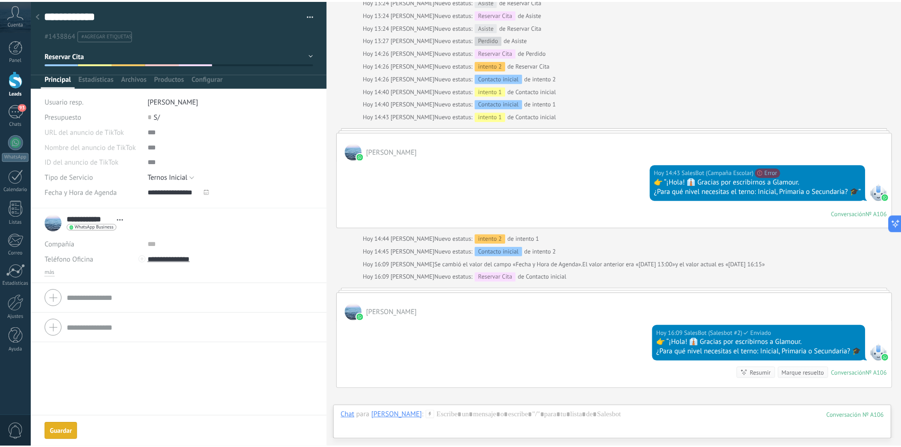
scroll to position [596, 0]
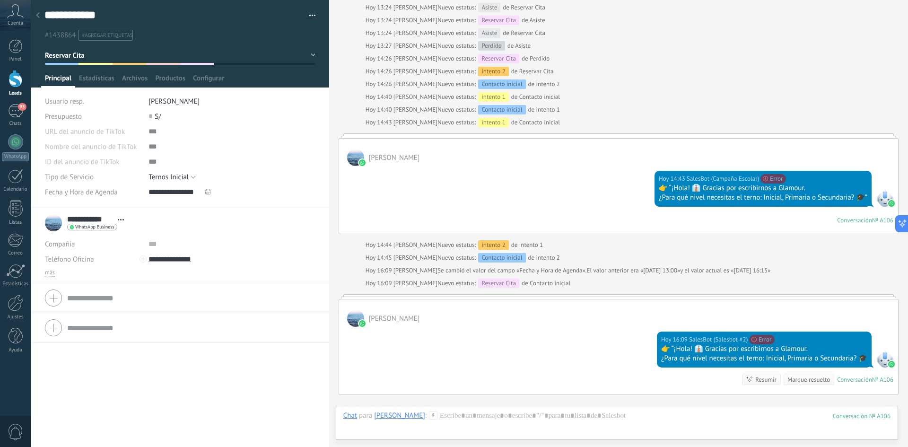
click at [18, 79] on div at bounding box center [16, 79] width 14 height 18
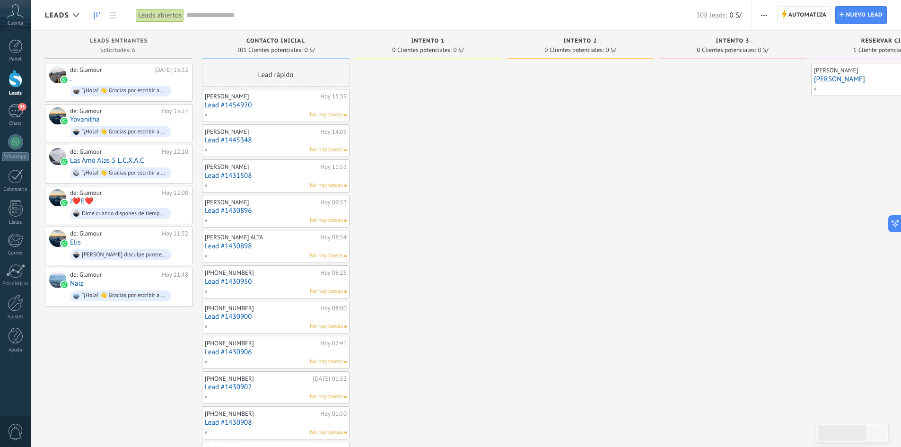
click at [809, 11] on span "Automatiza" at bounding box center [808, 15] width 38 height 17
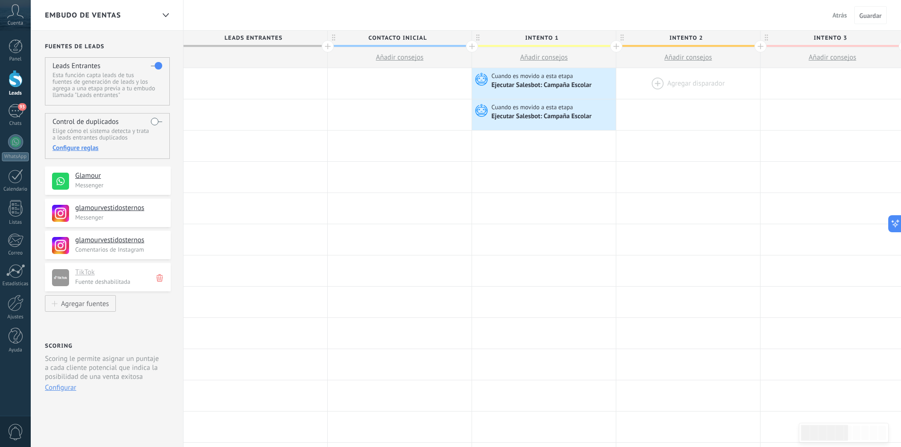
click at [657, 82] on div at bounding box center [688, 83] width 144 height 31
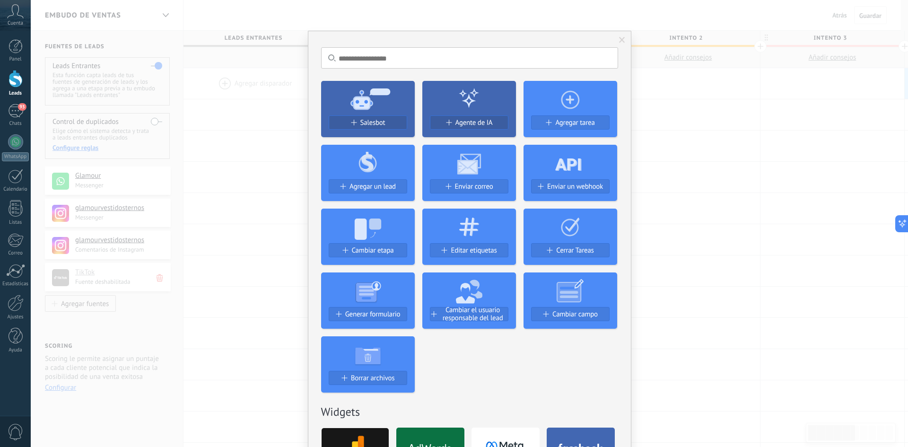
click at [669, 133] on div "No hay resultados Salesbot Agente de IA Agregar tarea Agregar un lead Enviar co…" at bounding box center [470, 223] width 878 height 447
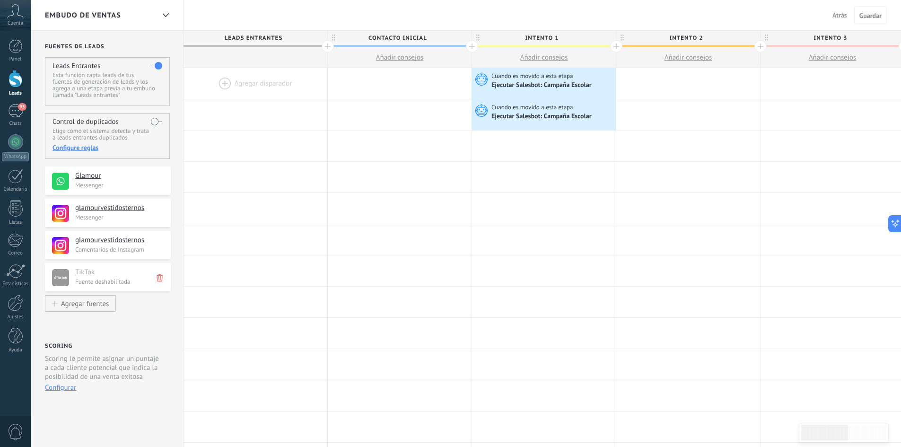
click at [17, 18] on icon at bounding box center [15, 11] width 17 height 14
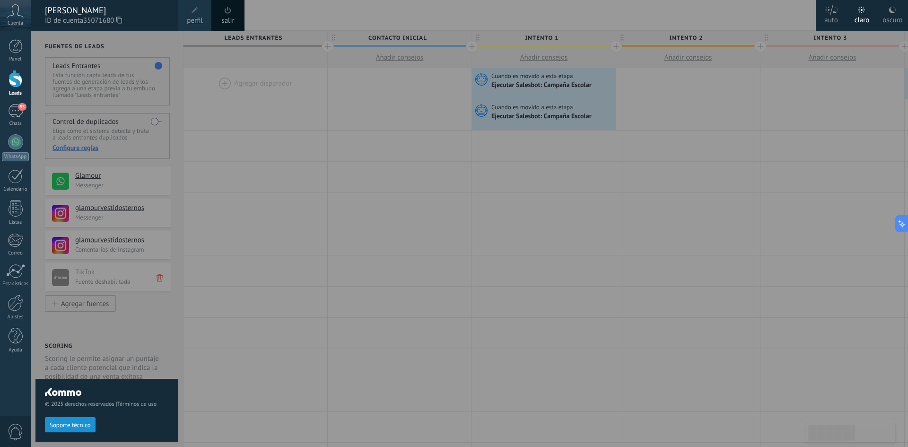
click at [198, 22] on span "perfil" at bounding box center [195, 21] width 16 height 10
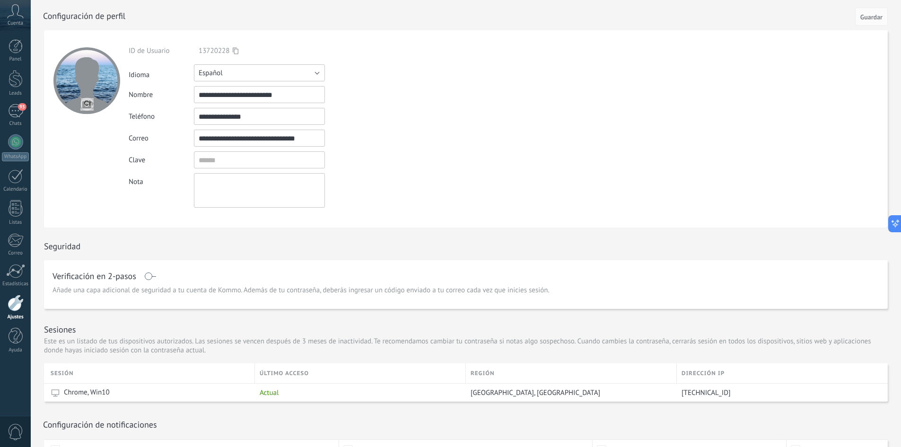
click at [319, 73] on button "Español" at bounding box center [259, 72] width 131 height 17
click at [391, 98] on div "**********" at bounding box center [282, 94] width 306 height 17
click at [13, 303] on div at bounding box center [16, 303] width 16 height 17
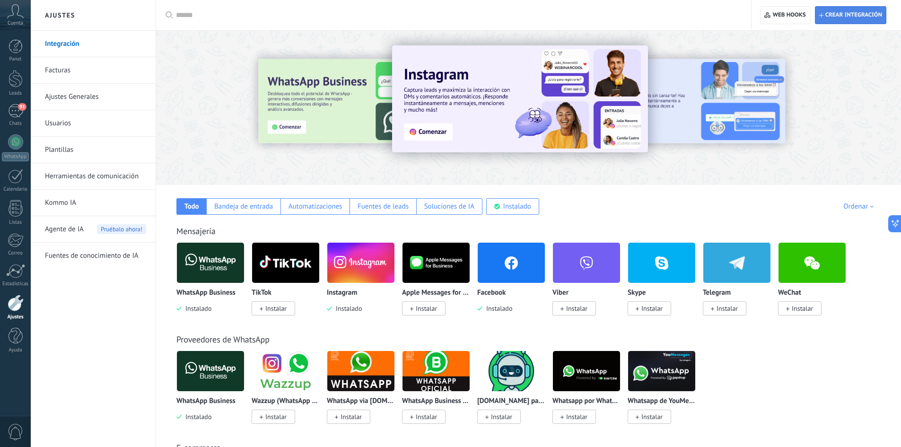
click at [838, 18] on span "Crear integración" at bounding box center [854, 15] width 57 height 8
type textarea "**********"
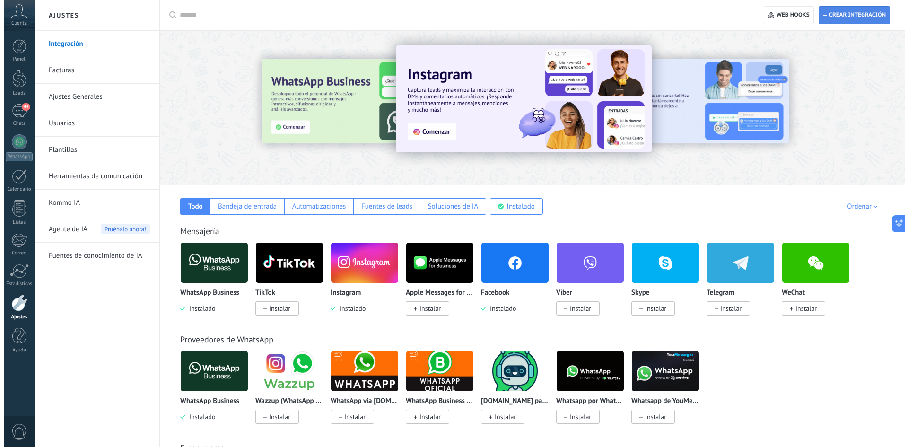
scroll to position [9, 0]
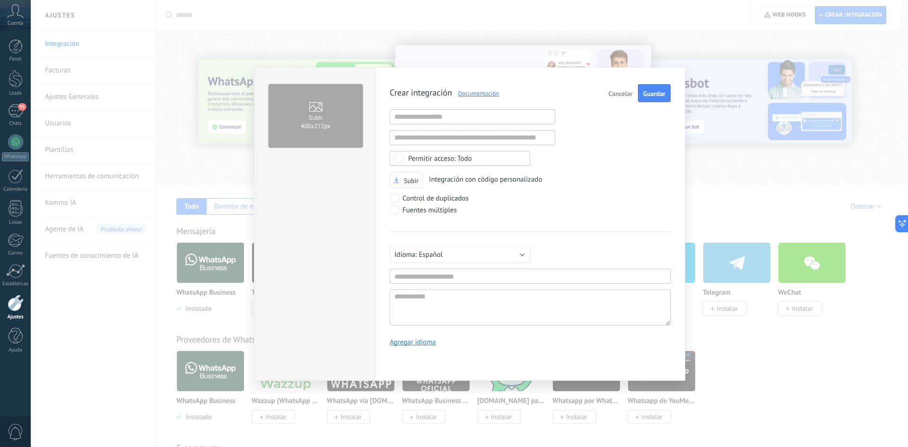
click at [731, 27] on div "Subir 400х272px Crear integración Documentación Cancelar Guardar URL inválida U…" at bounding box center [470, 223] width 878 height 447
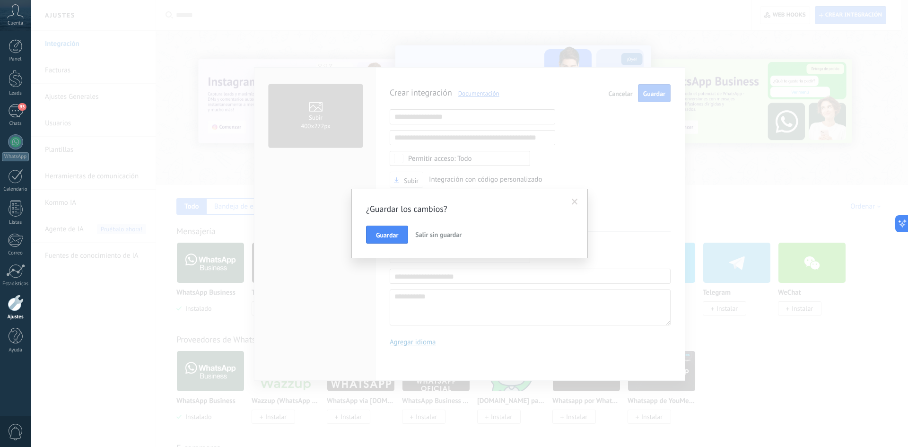
click at [618, 95] on div "¿Guardar los cambios? Guardar Salir sin guardar" at bounding box center [470, 223] width 878 height 447
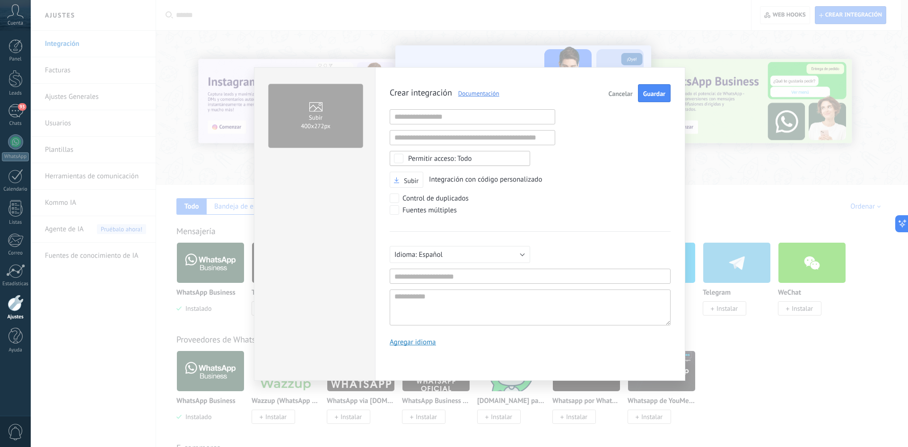
click at [619, 95] on span "Cancelar" at bounding box center [621, 93] width 24 height 7
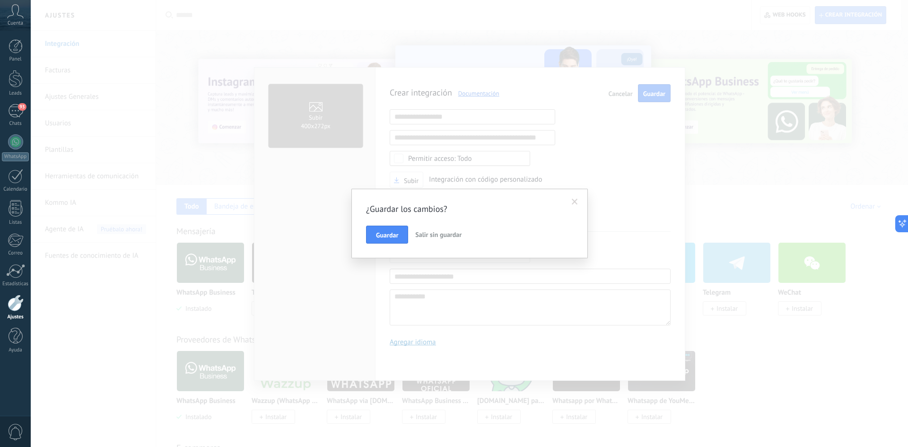
click at [446, 231] on span "Salir sin guardar" at bounding box center [438, 234] width 46 height 9
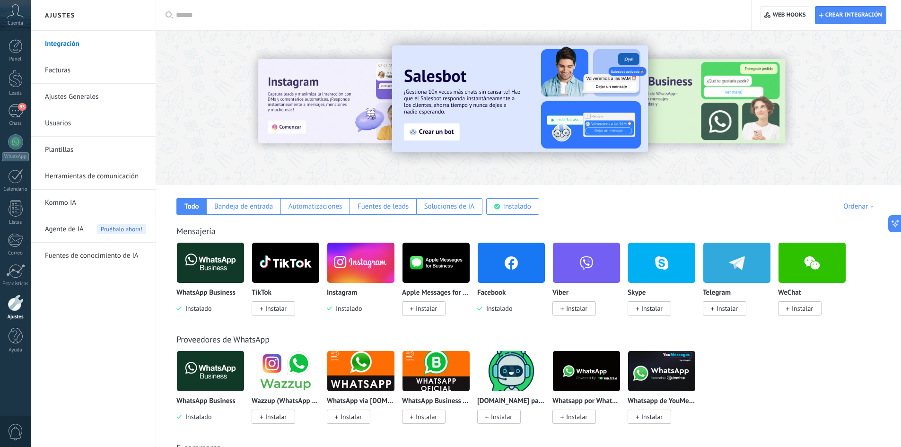
click at [437, 132] on img at bounding box center [520, 98] width 256 height 107
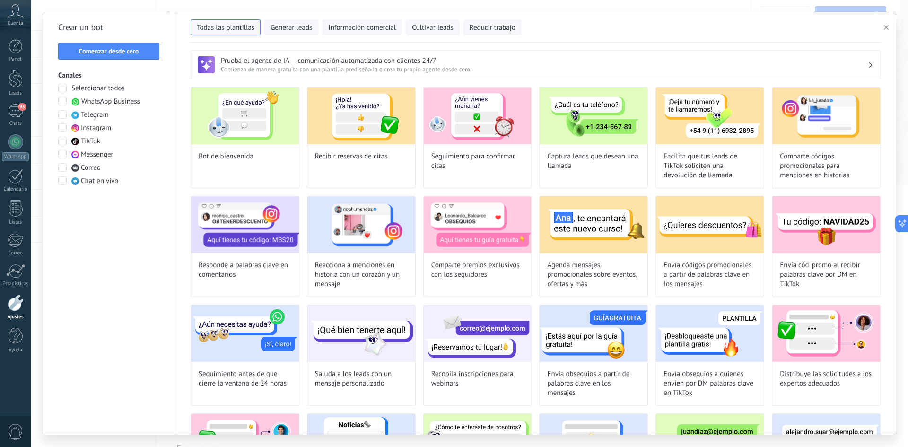
click at [26, 301] on link "Ajustes" at bounding box center [15, 308] width 31 height 26
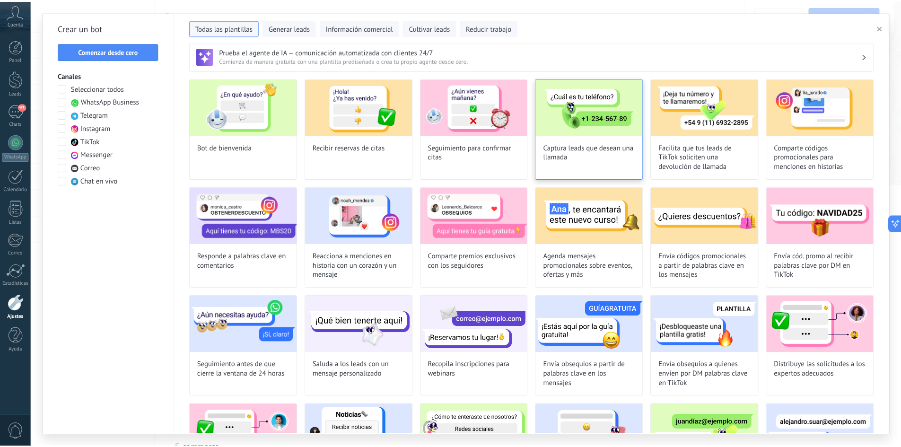
scroll to position [0, 0]
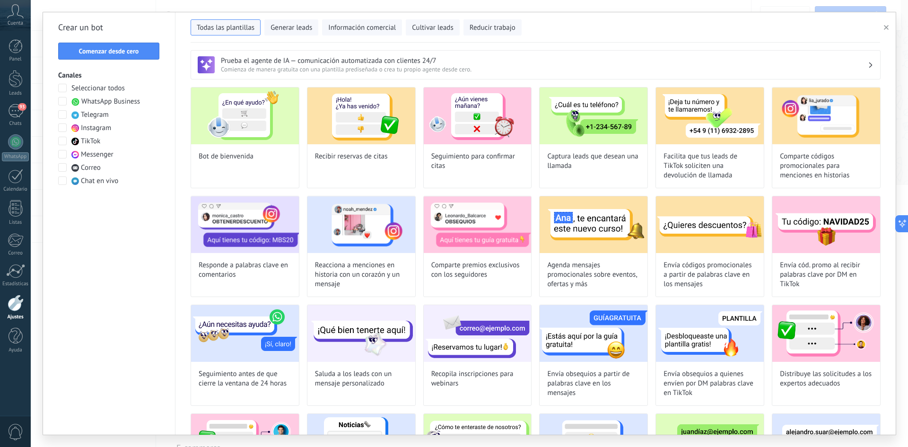
click at [24, 305] on link "Ajustes" at bounding box center [15, 308] width 31 height 26
click at [12, 304] on div at bounding box center [16, 303] width 16 height 17
click at [883, 28] on button "button" at bounding box center [888, 27] width 16 height 11
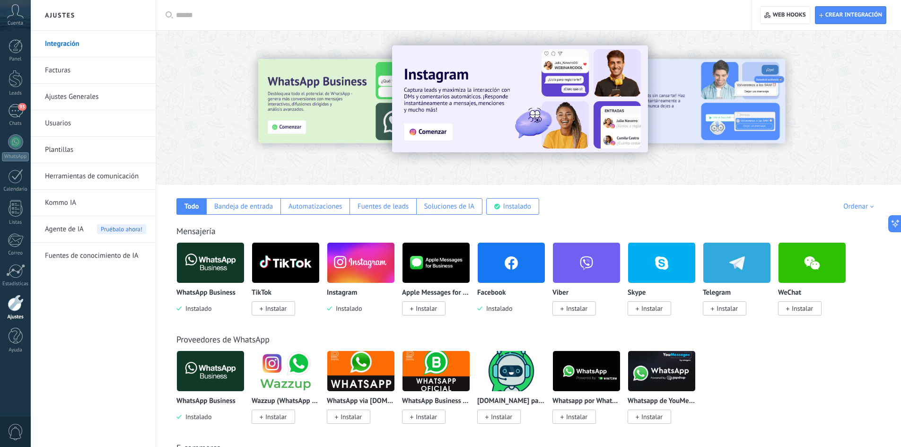
click at [47, 72] on link "Facturas" at bounding box center [95, 70] width 101 height 26
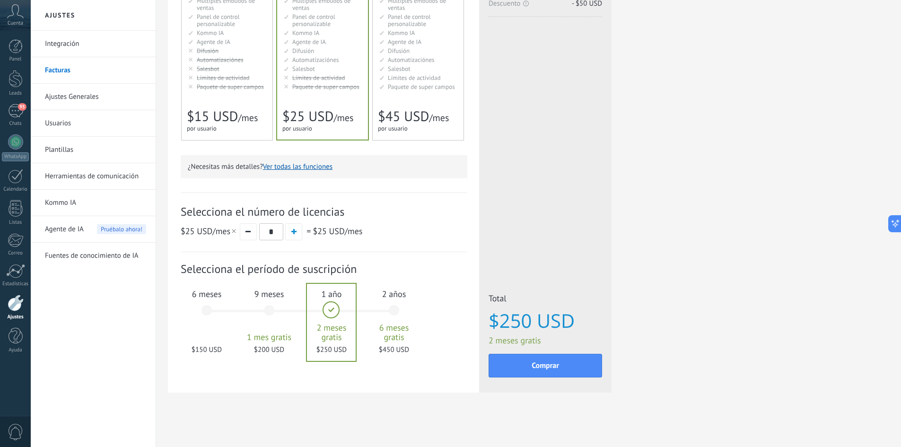
scroll to position [159, 0]
click at [294, 232] on span "button" at bounding box center [293, 231] width 5 height 5
click at [248, 232] on span "button" at bounding box center [248, 231] width 5 height 1
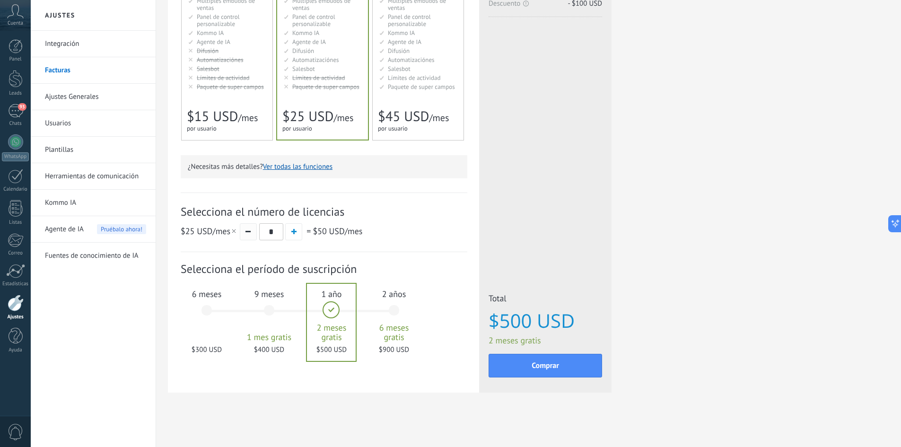
type input "*"
click at [248, 232] on span "button" at bounding box center [248, 231] width 5 height 1
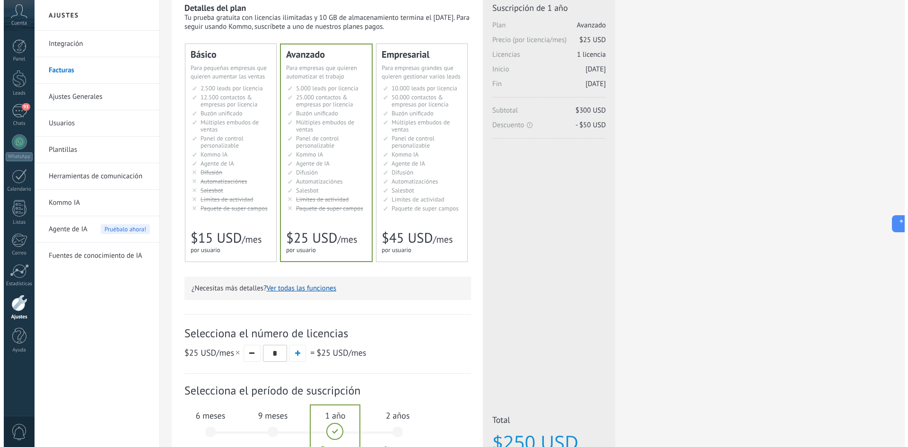
scroll to position [79, 0]
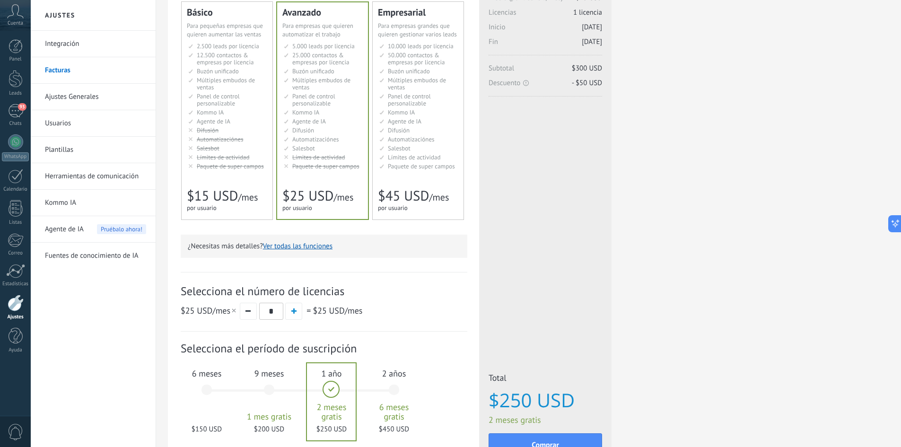
click at [295, 248] on button "Ver todas las funciones" at bounding box center [298, 246] width 70 height 9
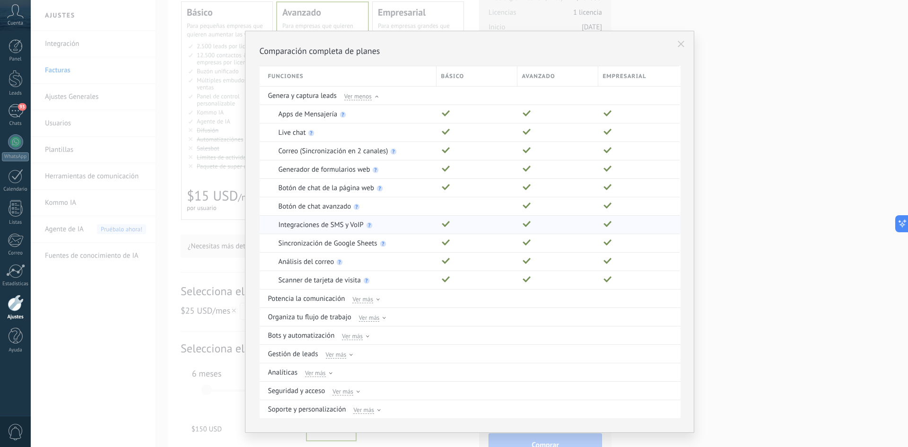
scroll to position [17, 0]
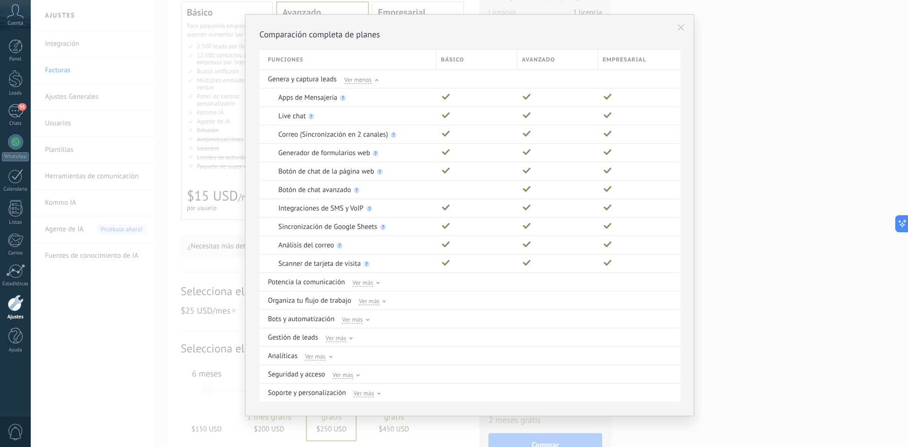
click at [679, 28] on use at bounding box center [681, 27] width 7 height 7
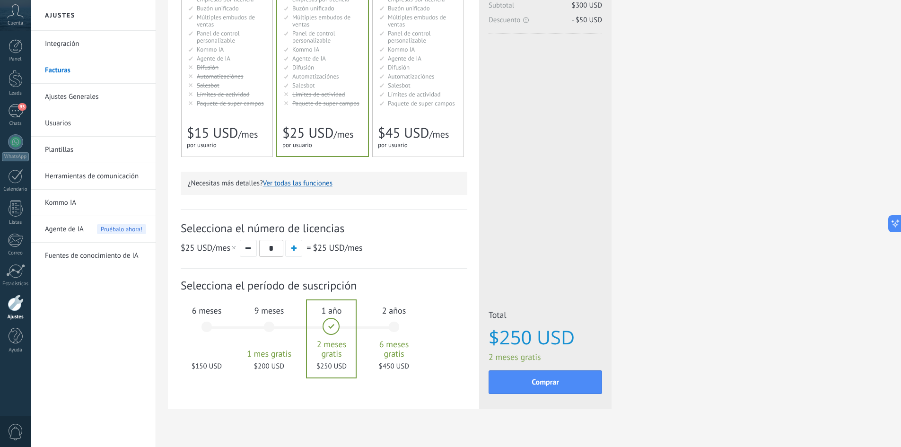
scroll to position [159, 0]
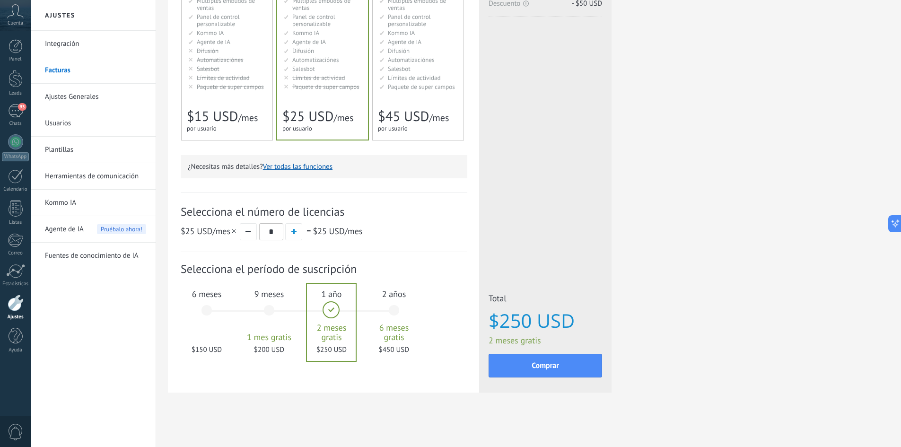
click at [310, 231] on span "=" at bounding box center [309, 231] width 4 height 11
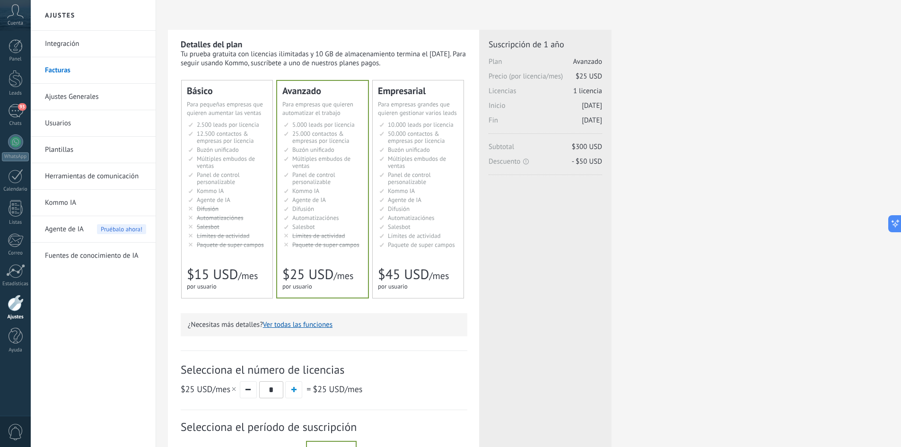
scroll to position [0, 0]
click at [66, 69] on link "Facturas" at bounding box center [95, 70] width 101 height 26
click at [10, 305] on div at bounding box center [16, 303] width 16 height 17
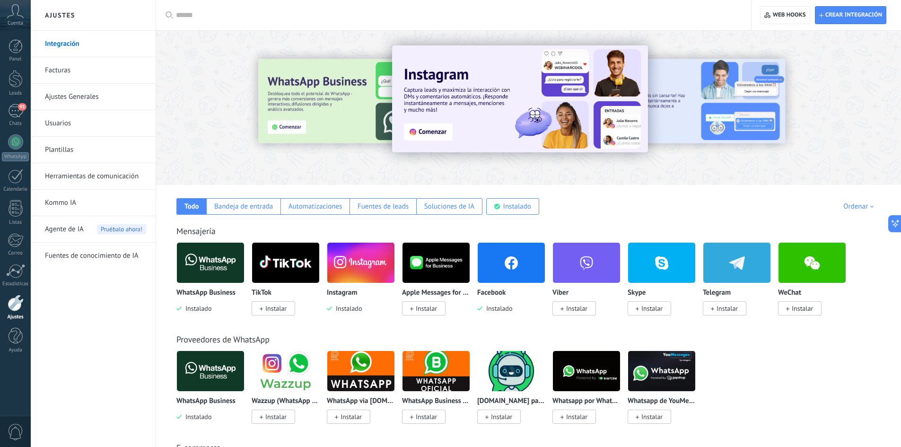
click at [71, 71] on link "Facturas" at bounding box center [95, 70] width 101 height 26
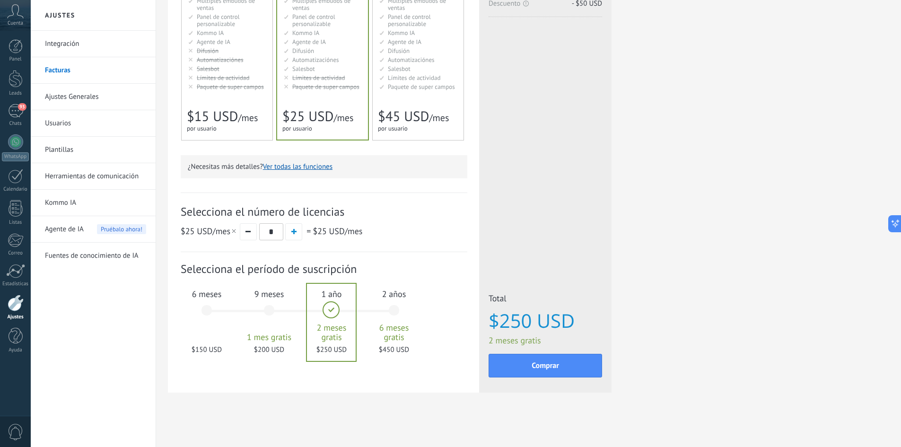
scroll to position [159, 0]
click at [208, 310] on div "6 meses $150 USD" at bounding box center [206, 314] width 51 height 67
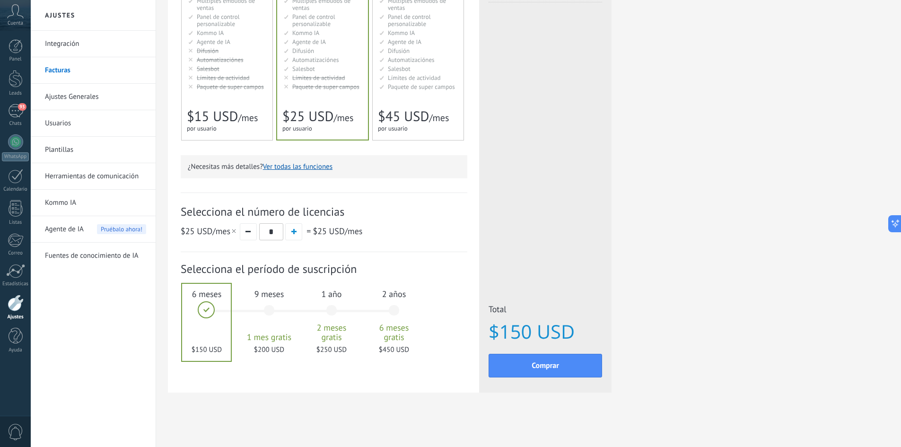
click at [228, 113] on span "$15 USD" at bounding box center [212, 116] width 51 height 18
